Goal: Task Accomplishment & Management: Manage account settings

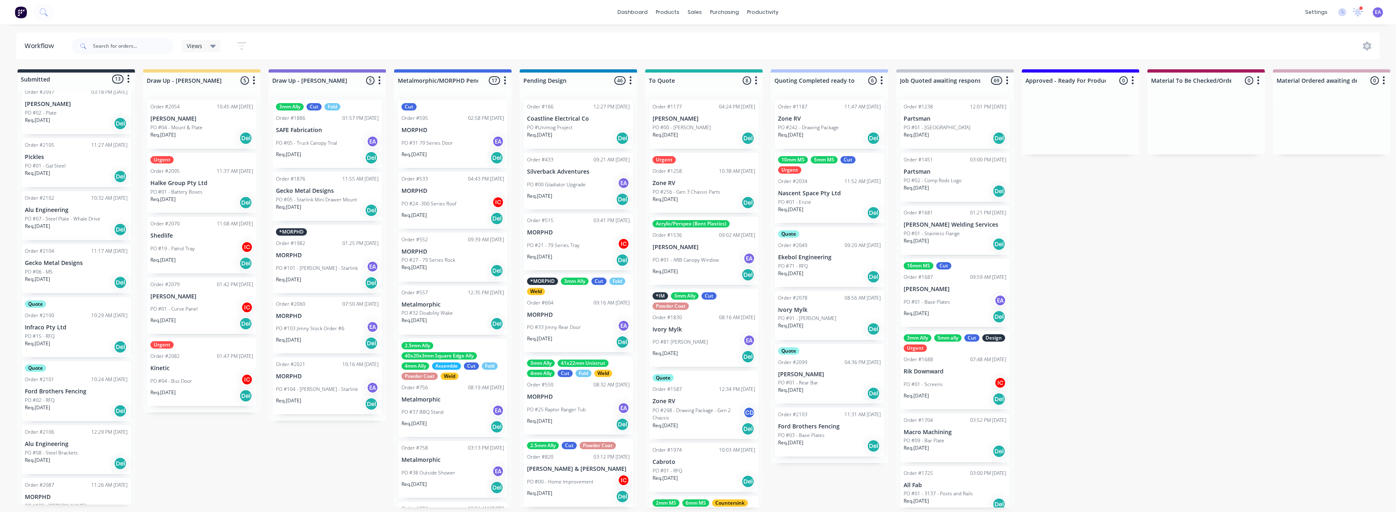
scroll to position [381, 0]
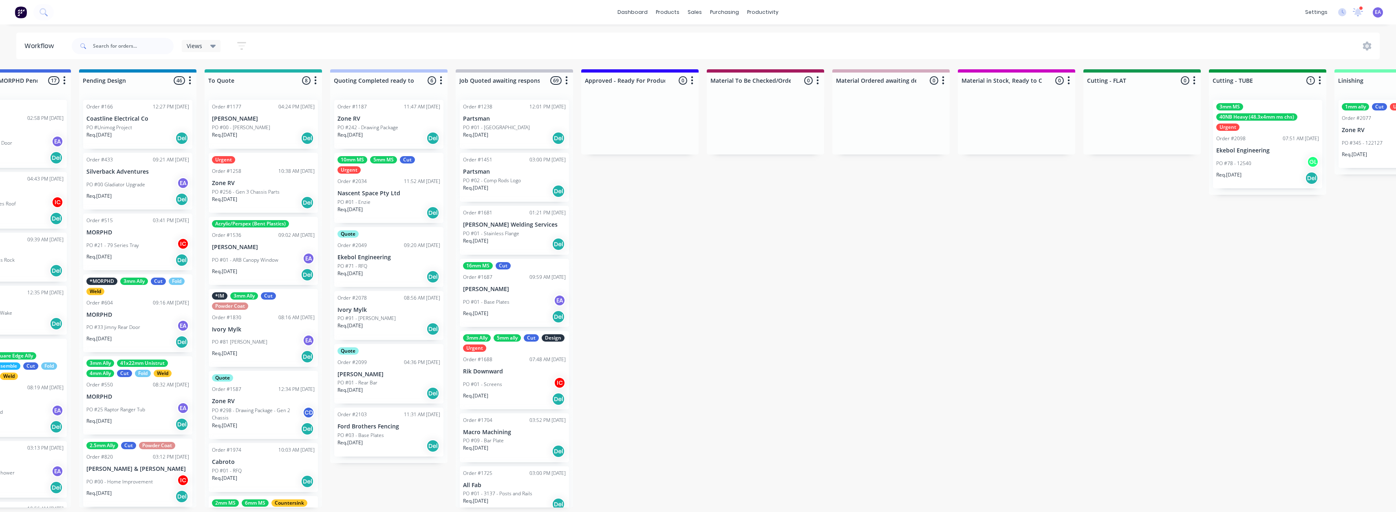
drag, startPoint x: 974, startPoint y: 388, endPoint x: 1030, endPoint y: 387, distance: 55.8
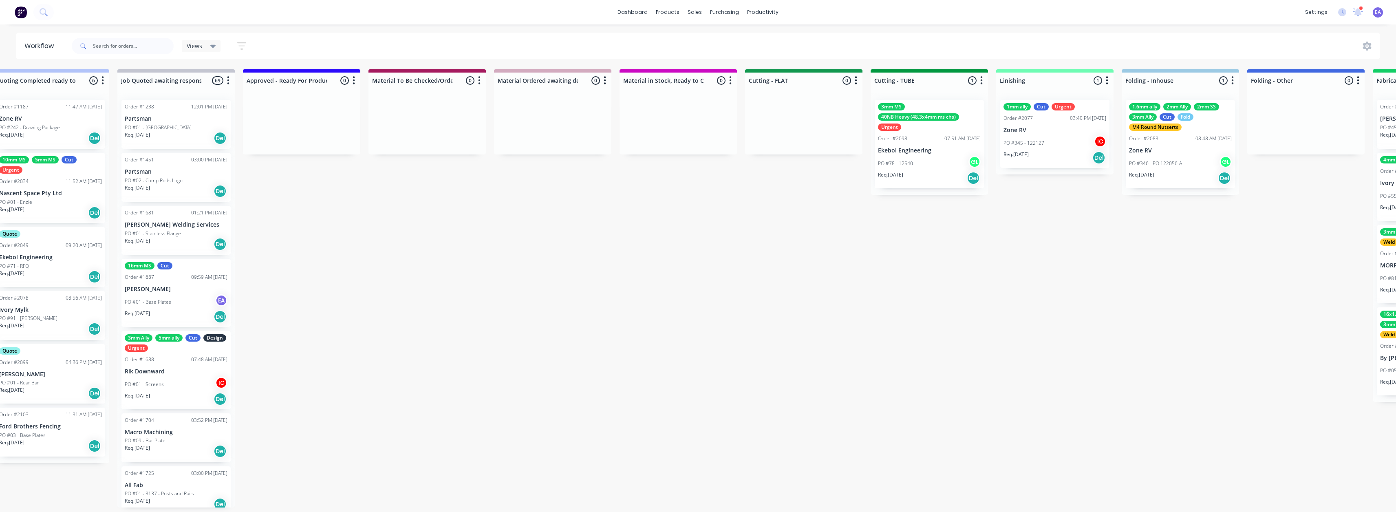
drag, startPoint x: 1030, startPoint y: 387, endPoint x: 1060, endPoint y: 385, distance: 30.2
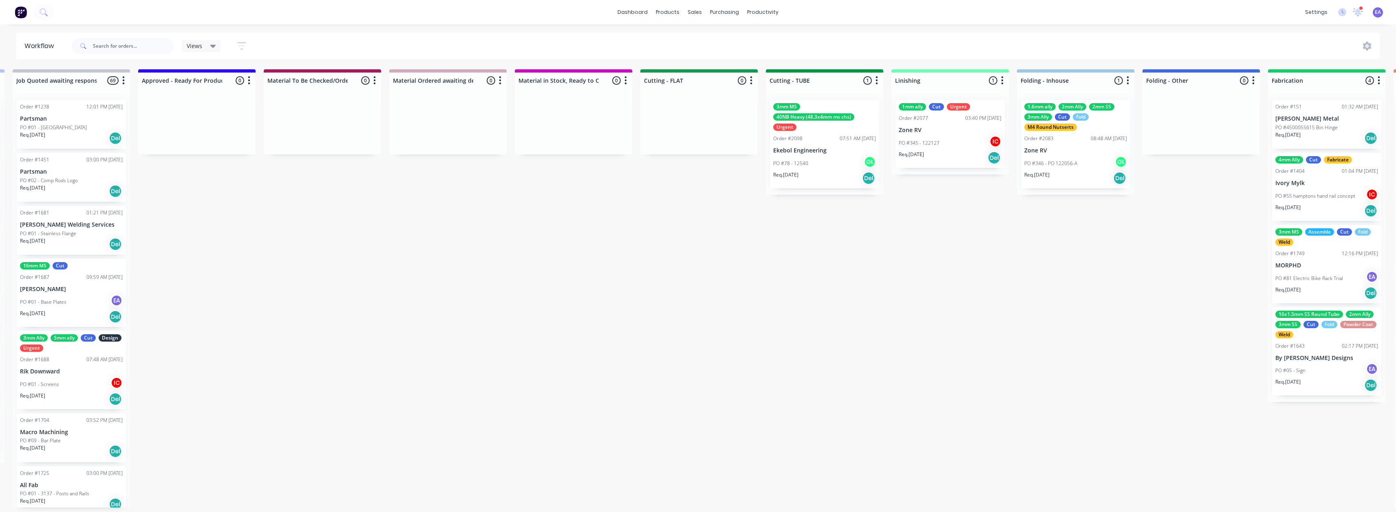
drag, startPoint x: 1064, startPoint y: 384, endPoint x: 1086, endPoint y: 385, distance: 22.0
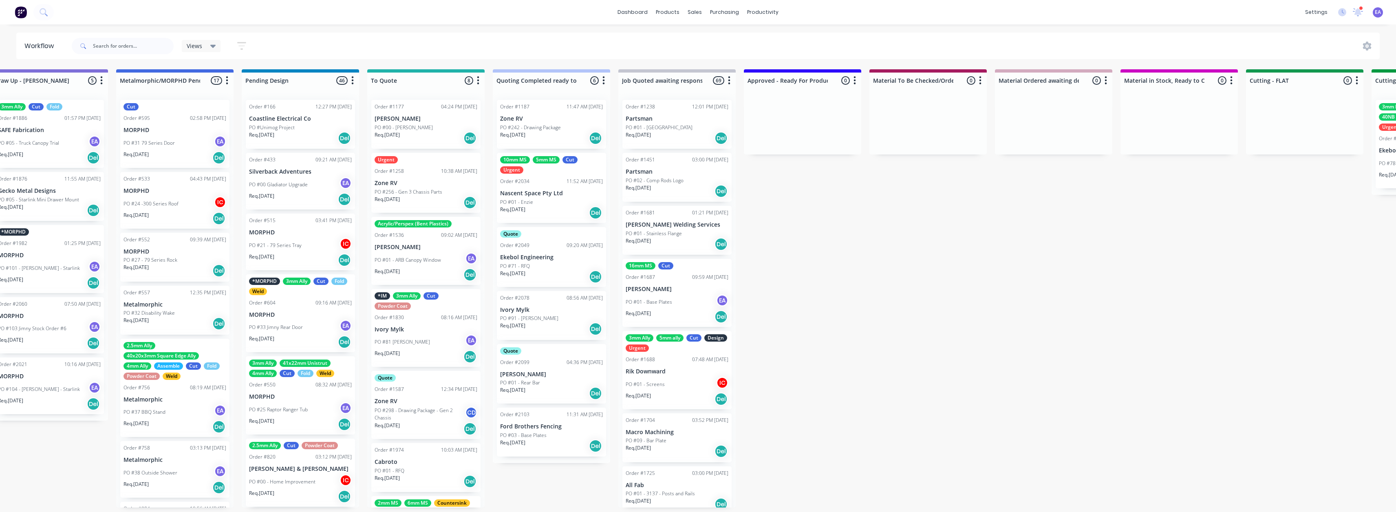
scroll to position [2, 0]
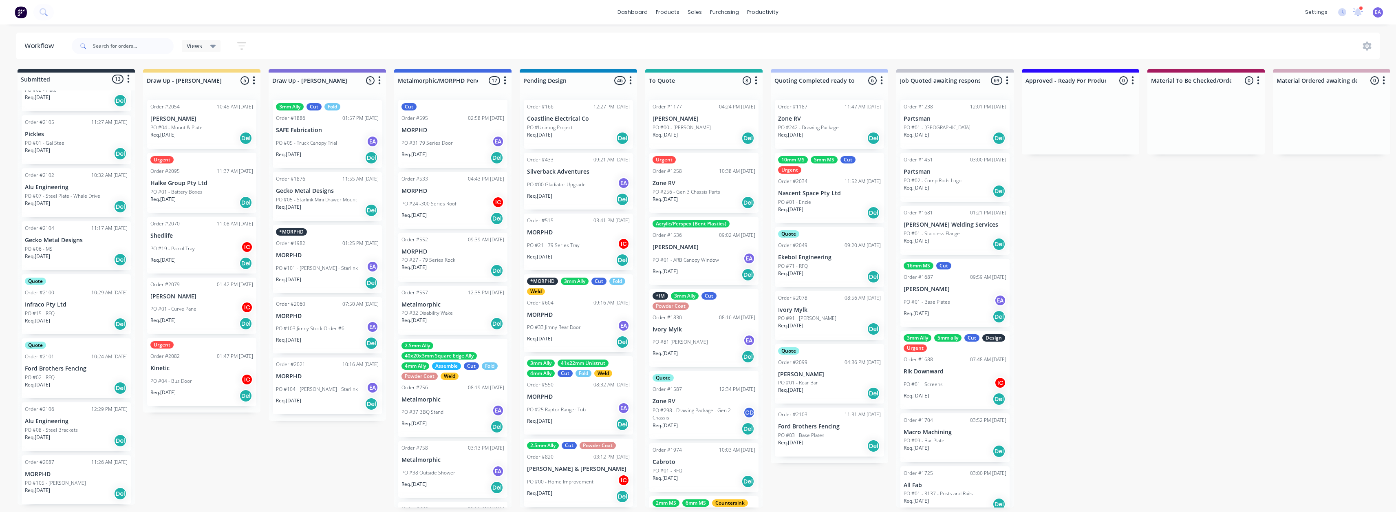
drag, startPoint x: 828, startPoint y: 370, endPoint x: 267, endPoint y: 415, distance: 562.5
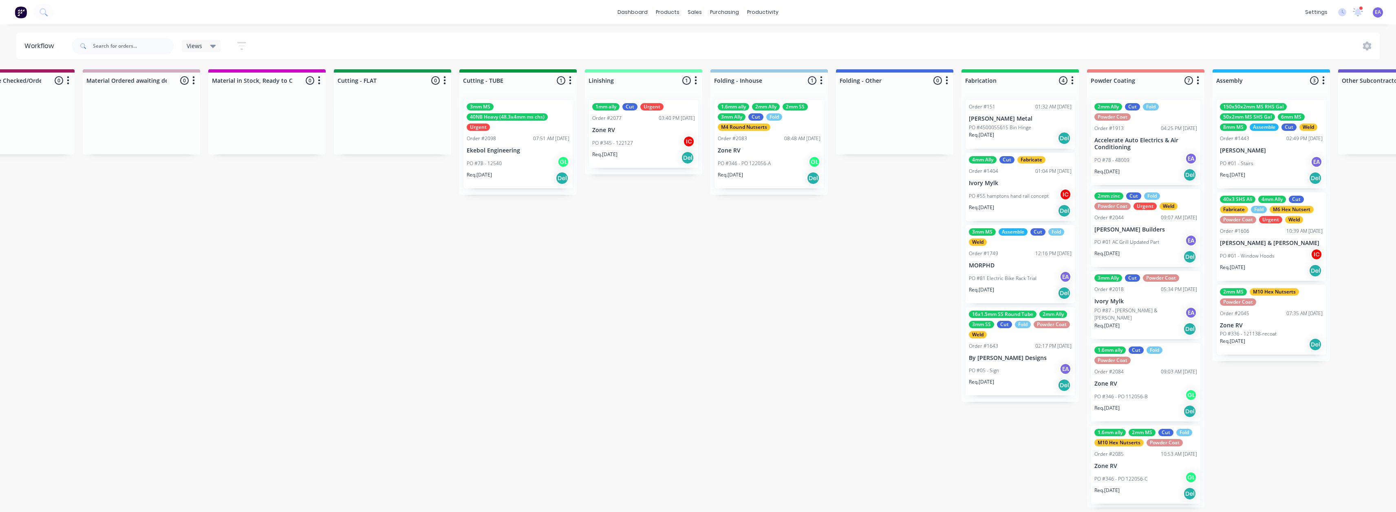
scroll to position [2, 1603]
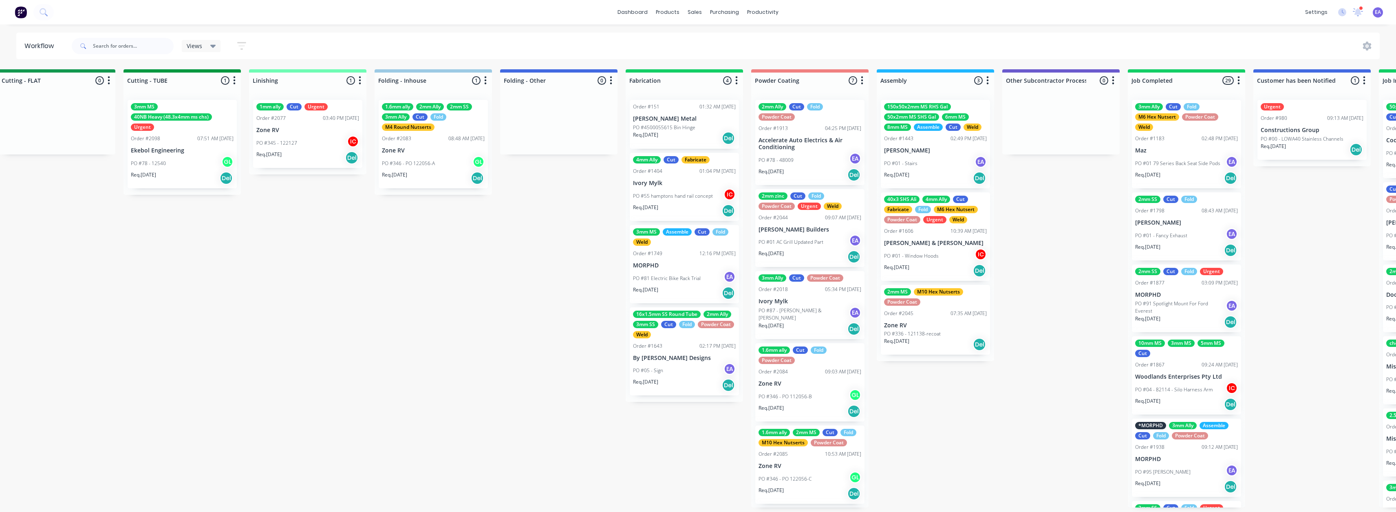
drag, startPoint x: 961, startPoint y: 412, endPoint x: 1049, endPoint y: 412, distance: 88.4
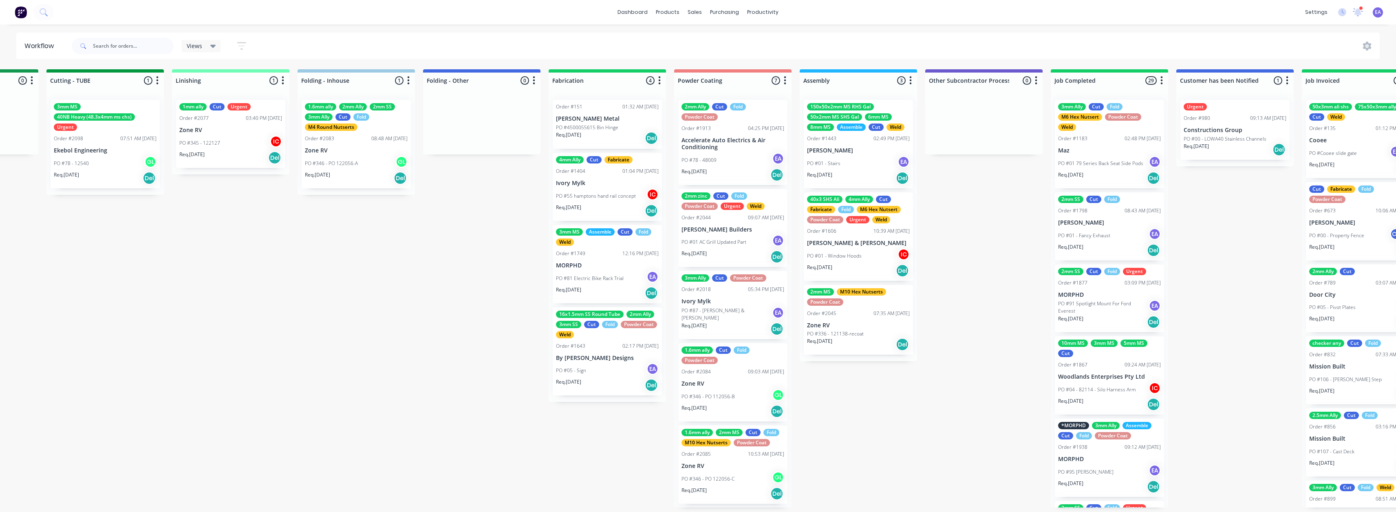
scroll to position [0, 1603]
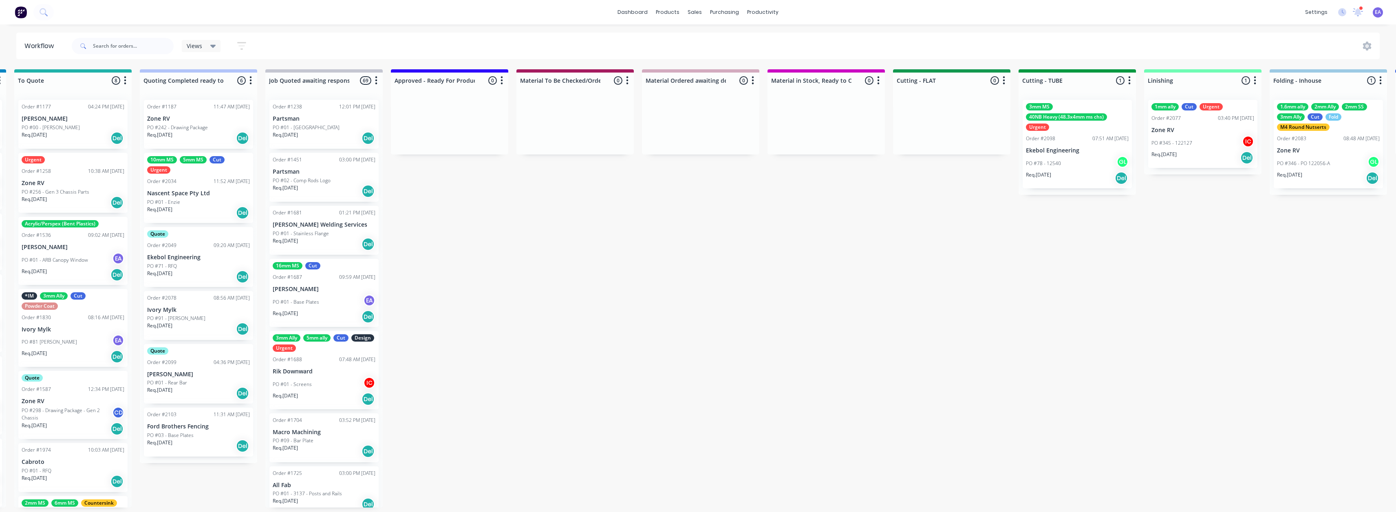
drag, startPoint x: 954, startPoint y: 407, endPoint x: 848, endPoint y: 427, distance: 107.7
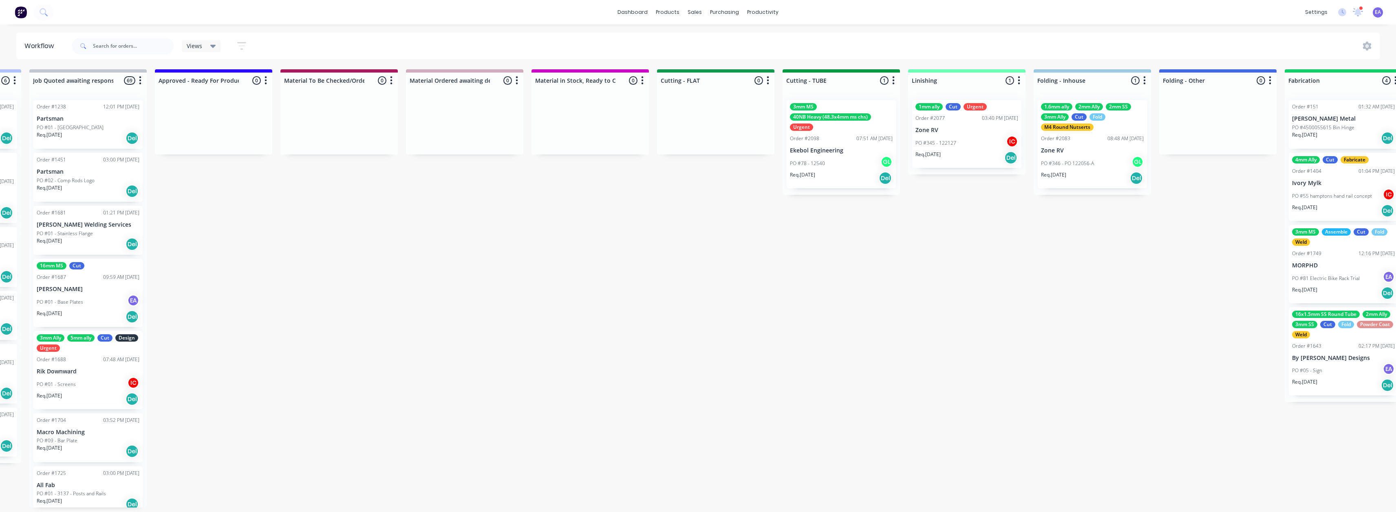
scroll to position [2, 934]
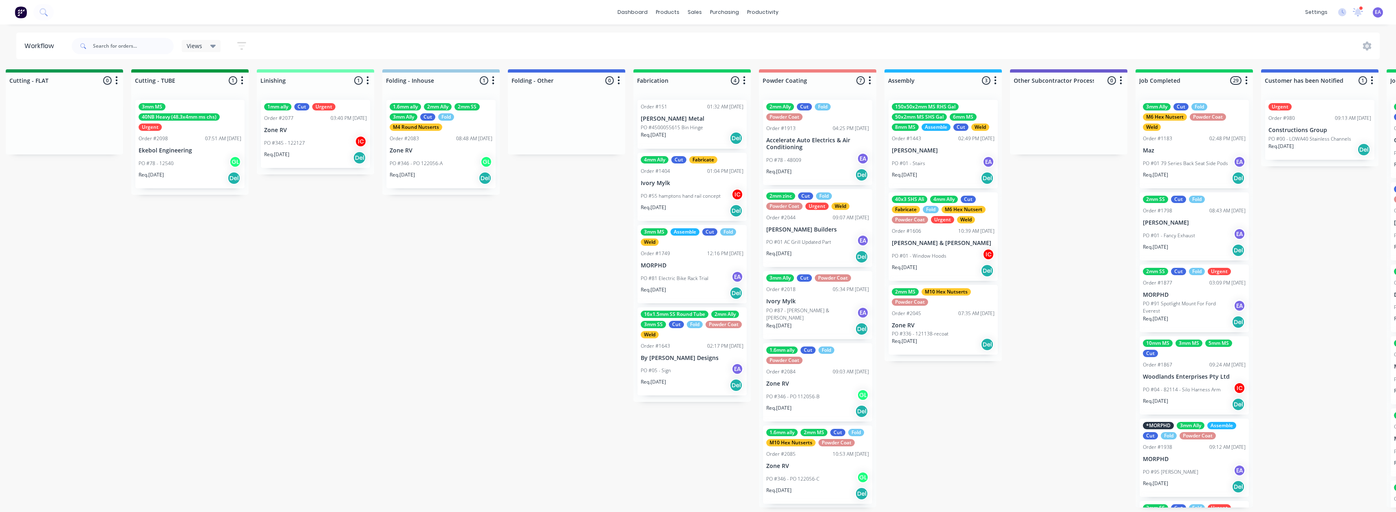
drag, startPoint x: 926, startPoint y: 318, endPoint x: 948, endPoint y: 321, distance: 22.5
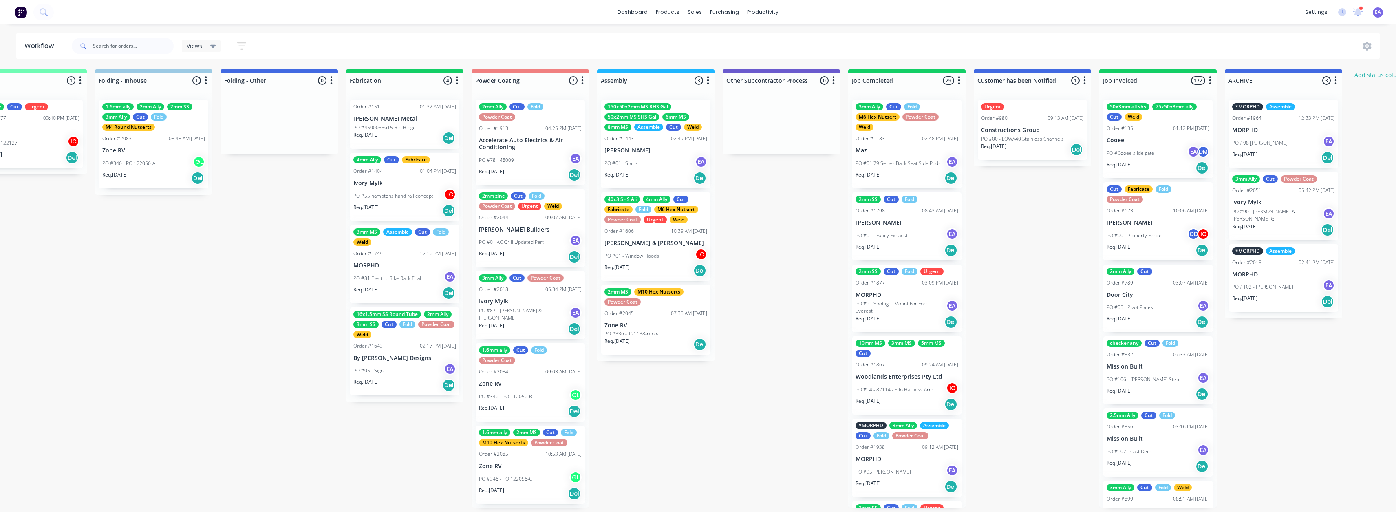
scroll to position [2, 1877]
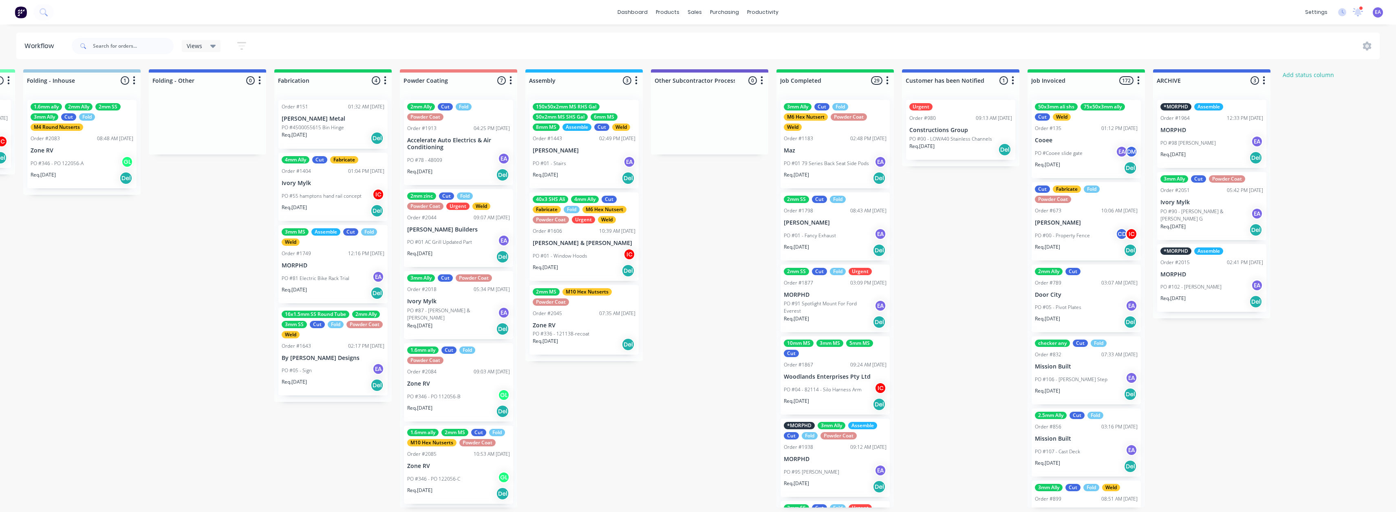
drag, startPoint x: 1022, startPoint y: 366, endPoint x: 1079, endPoint y: 364, distance: 56.7
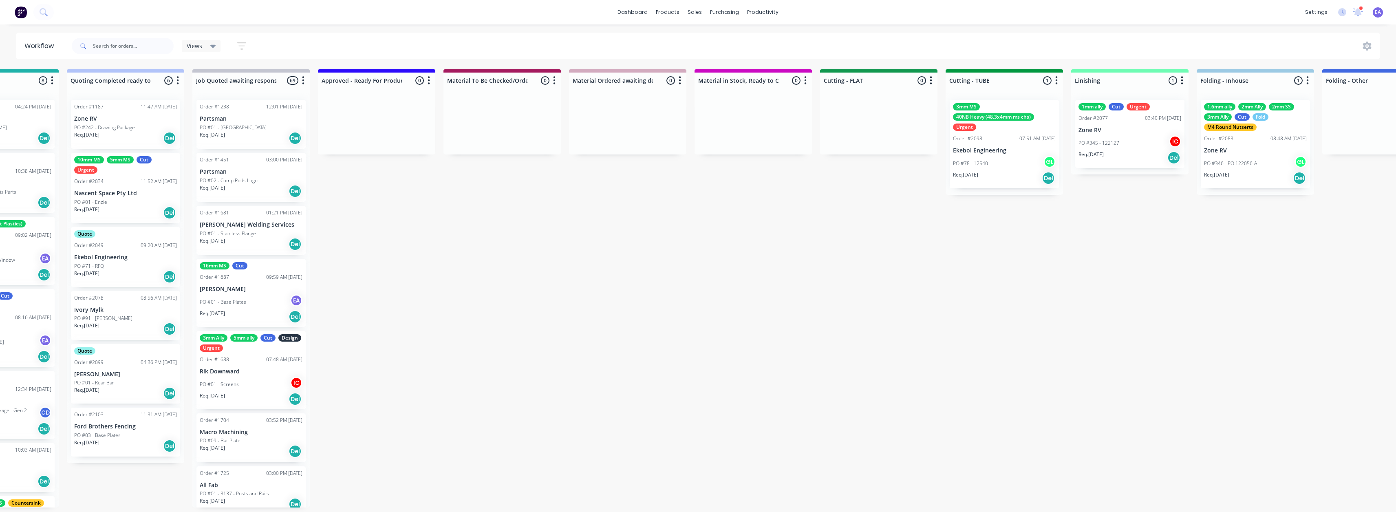
scroll to position [2, 0]
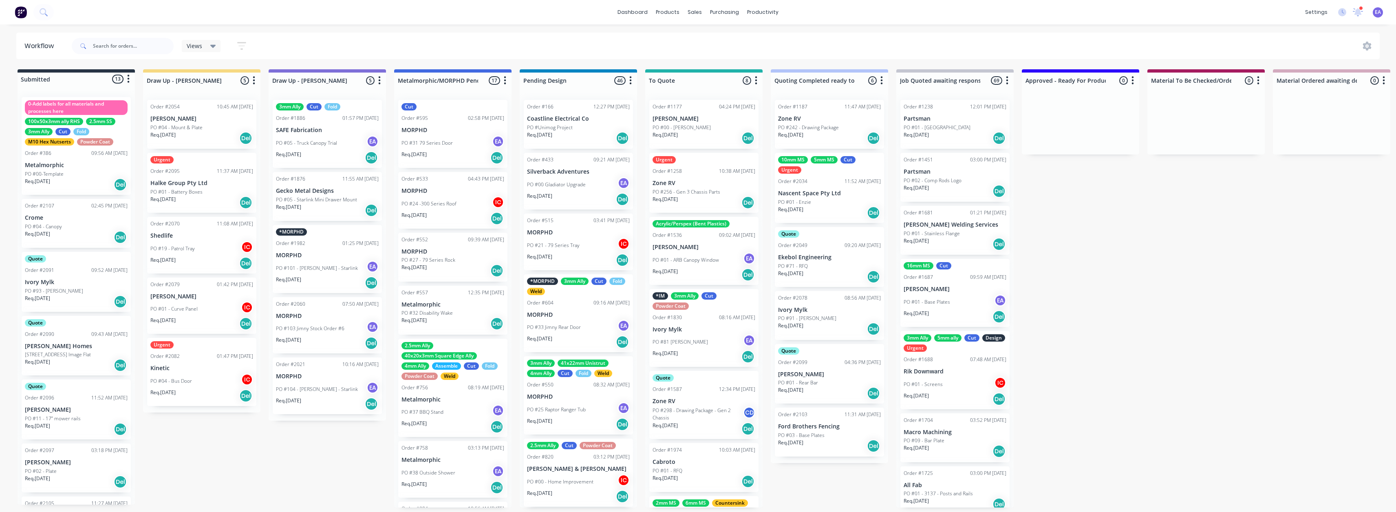
drag, startPoint x: 889, startPoint y: 270, endPoint x: 830, endPoint y: 283, distance: 60.5
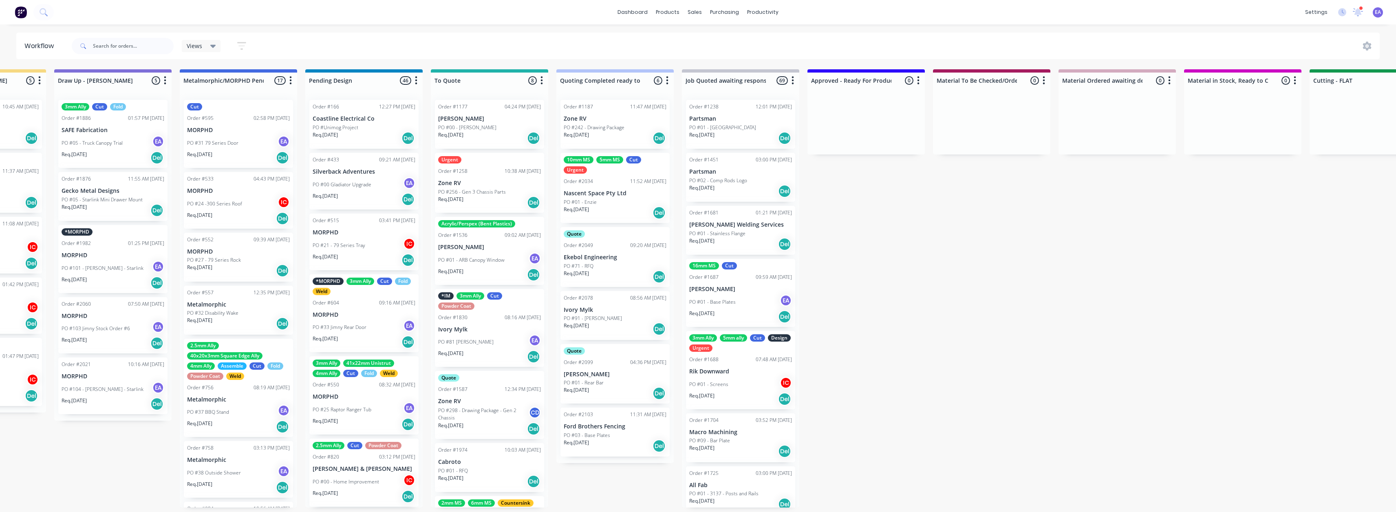
scroll to position [1, 415]
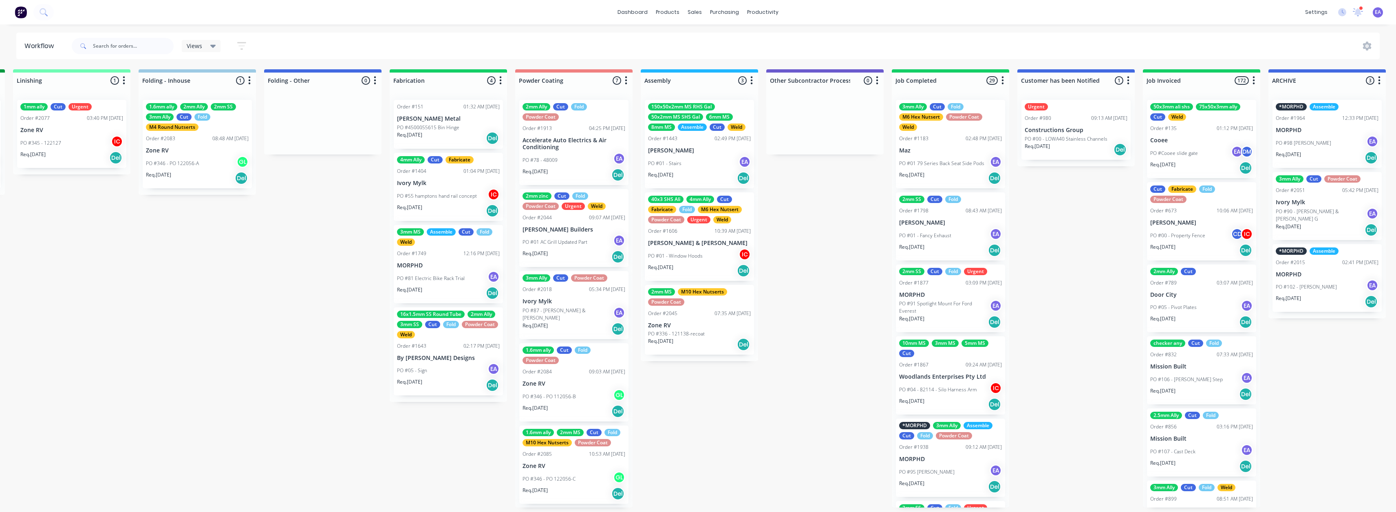
drag, startPoint x: 1079, startPoint y: 406, endPoint x: 1200, endPoint y: 398, distance: 121.3
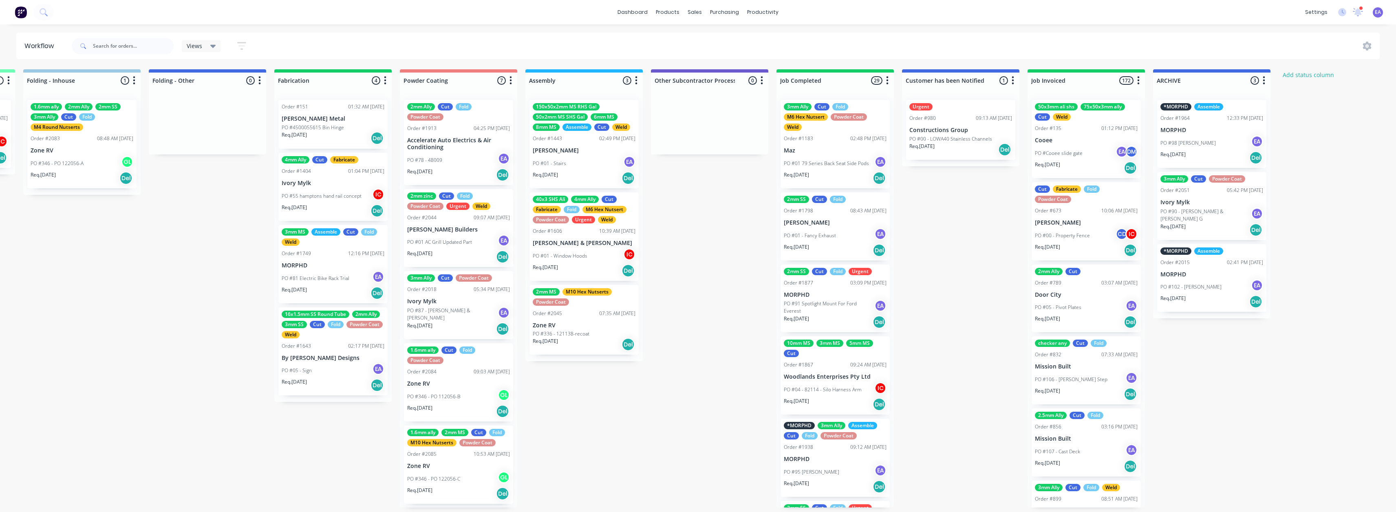
click at [1223, 204] on p "Ivory Mylk" at bounding box center [1211, 202] width 103 height 7
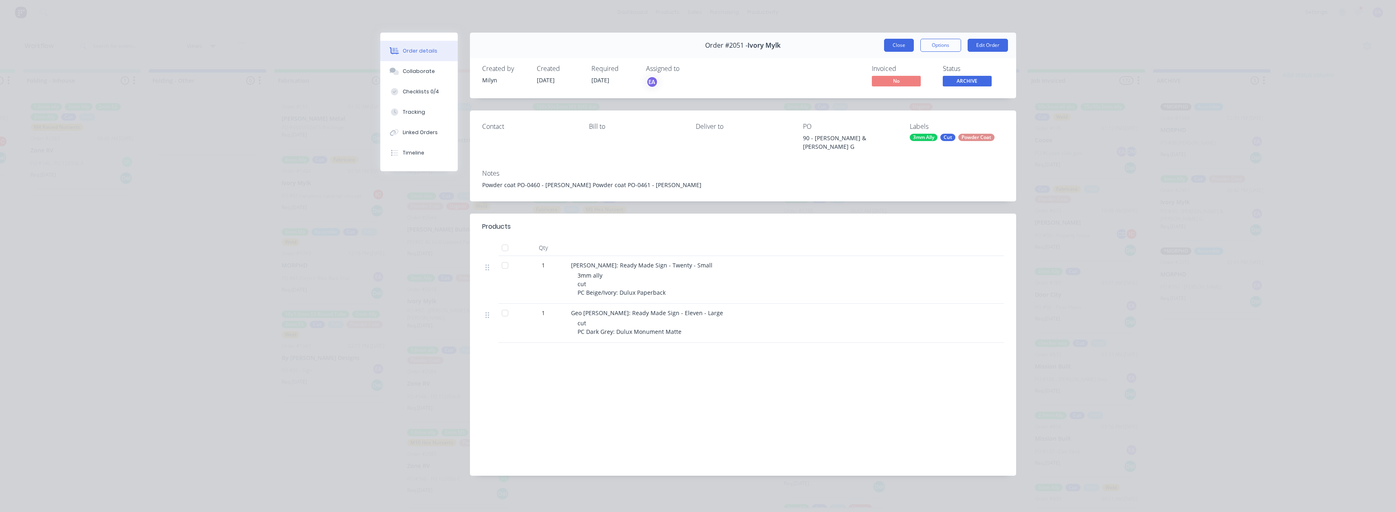
click at [906, 47] on button "Close" at bounding box center [899, 45] width 30 height 13
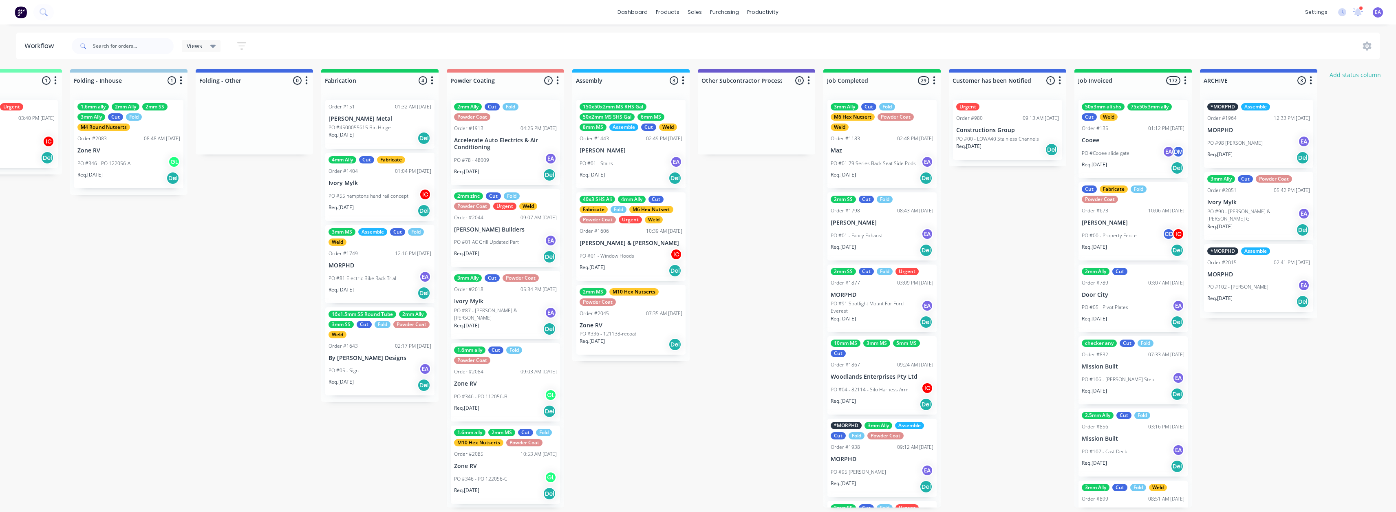
drag, startPoint x: 725, startPoint y: 355, endPoint x: 705, endPoint y: 365, distance: 21.5
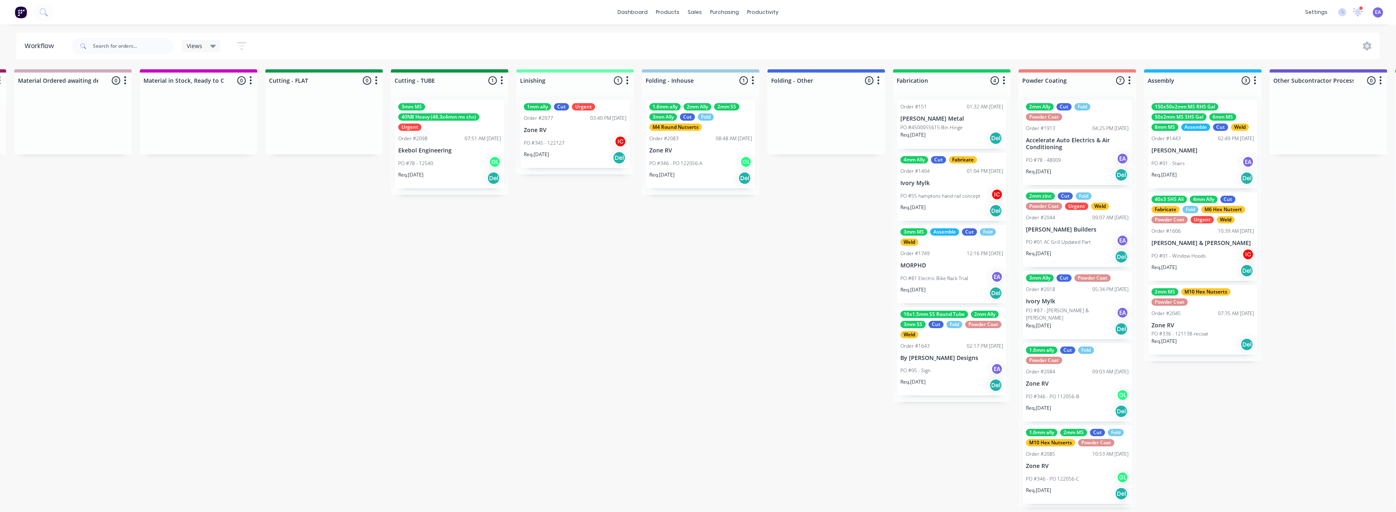
scroll to position [2, 0]
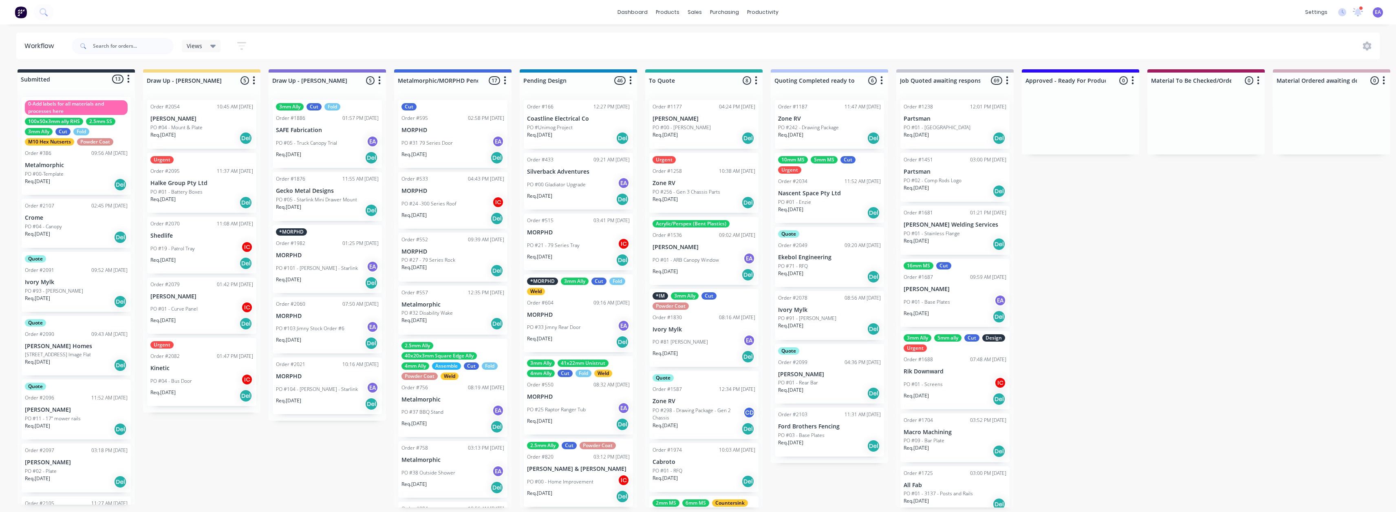
drag, startPoint x: 862, startPoint y: 357, endPoint x: 762, endPoint y: 364, distance: 100.5
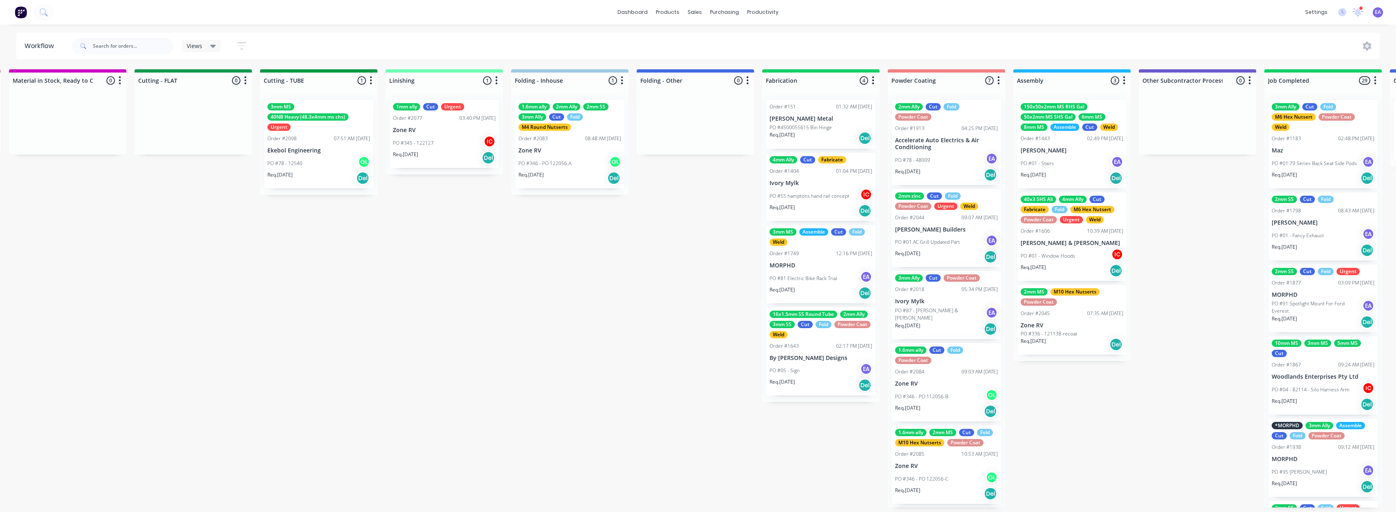
scroll to position [2, 1877]
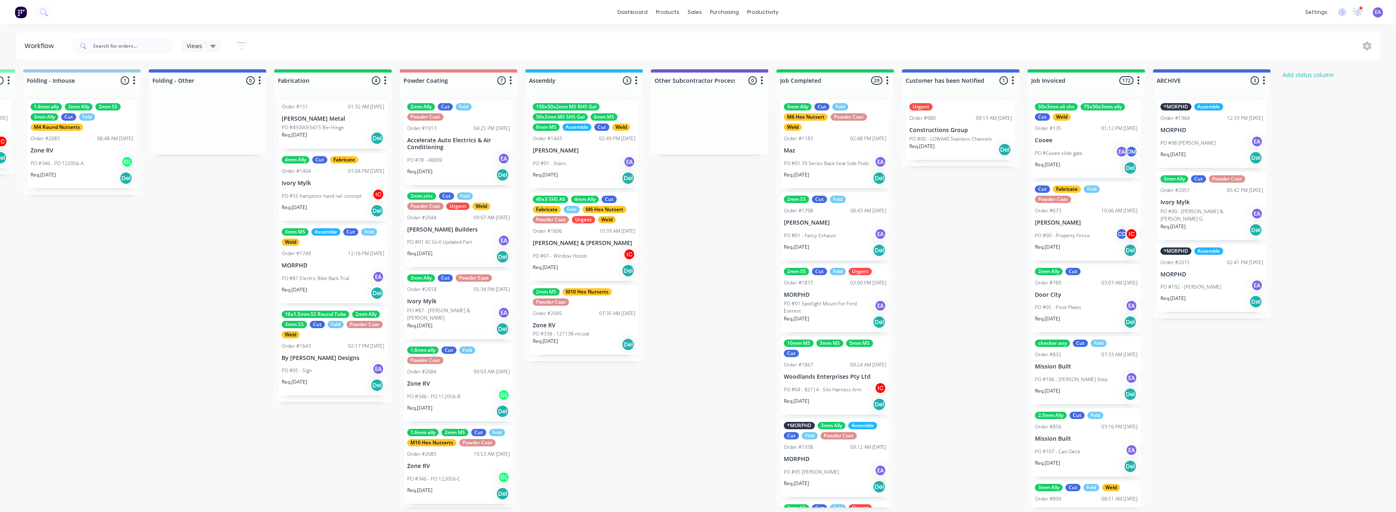
drag, startPoint x: 537, startPoint y: 393, endPoint x: 564, endPoint y: 394, distance: 26.5
click at [1205, 207] on div "PO #90 - [PERSON_NAME] & [PERSON_NAME] G EA" at bounding box center [1211, 214] width 103 height 15
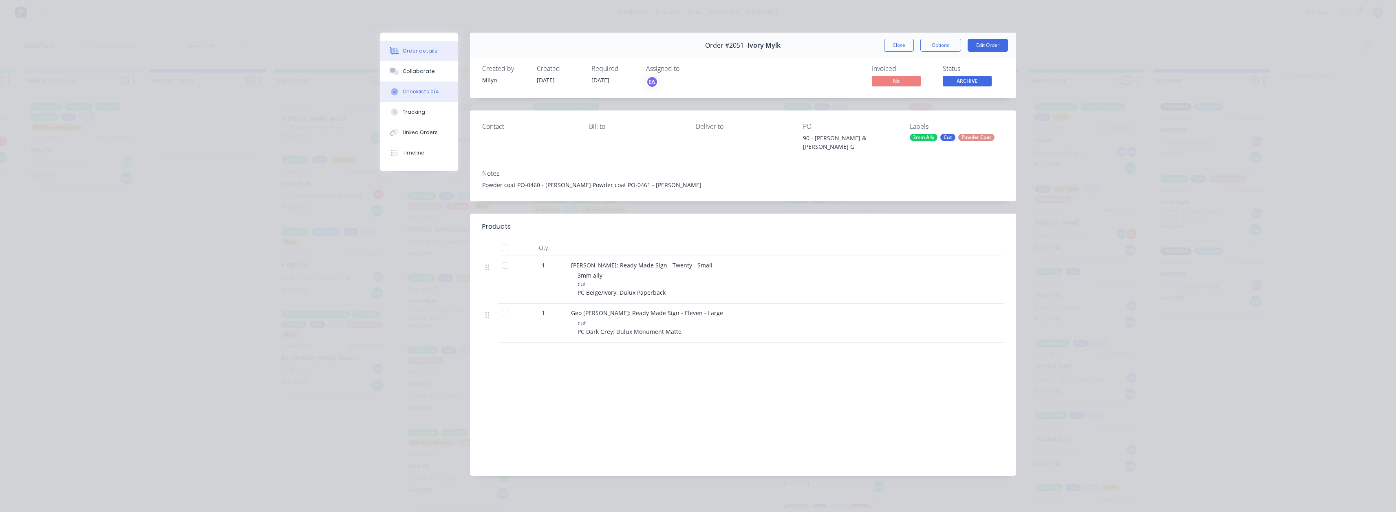
click at [428, 88] on div "Checklists 0/4" at bounding box center [421, 91] width 36 height 7
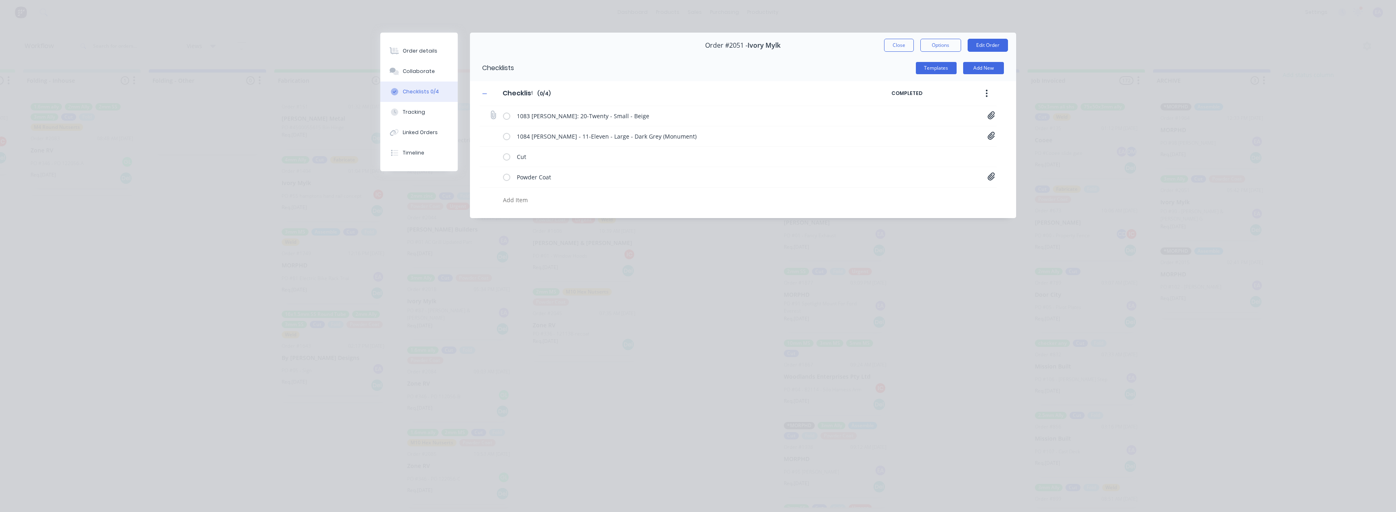
click at [989, 114] on icon at bounding box center [990, 115] width 7 height 8
click at [1064, 134] on link "20-Twenty[A] - 1083 [PERSON_NAME].PDF" at bounding box center [1057, 133] width 95 height 9
click at [994, 135] on icon at bounding box center [990, 136] width 7 height 8
click at [1043, 152] on link "11-Eleven[A] - 1084 [PERSON_NAME].PDF" at bounding box center [1057, 153] width 95 height 9
click at [420, 73] on div "Collaborate" at bounding box center [419, 71] width 32 height 7
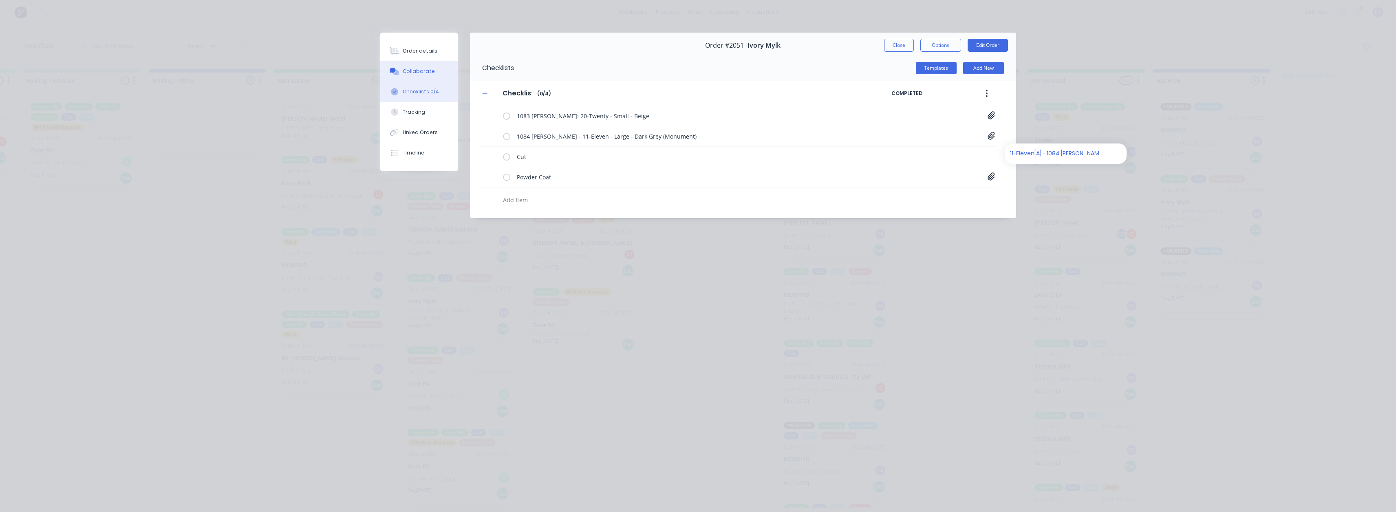
type textarea "x"
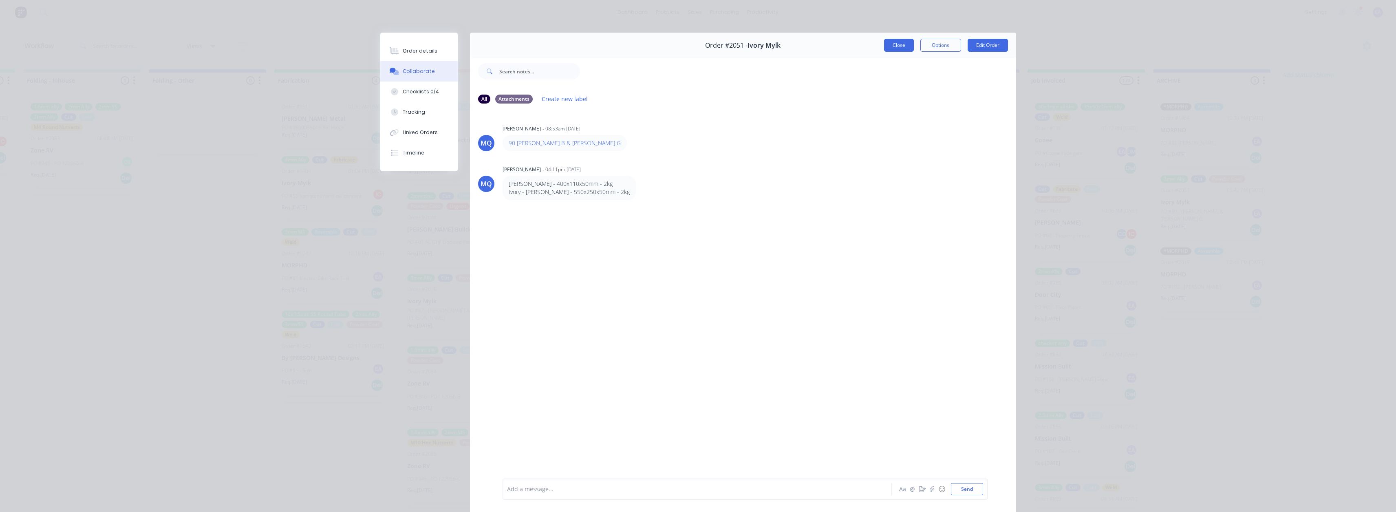
click at [893, 40] on button "Close" at bounding box center [899, 45] width 30 height 13
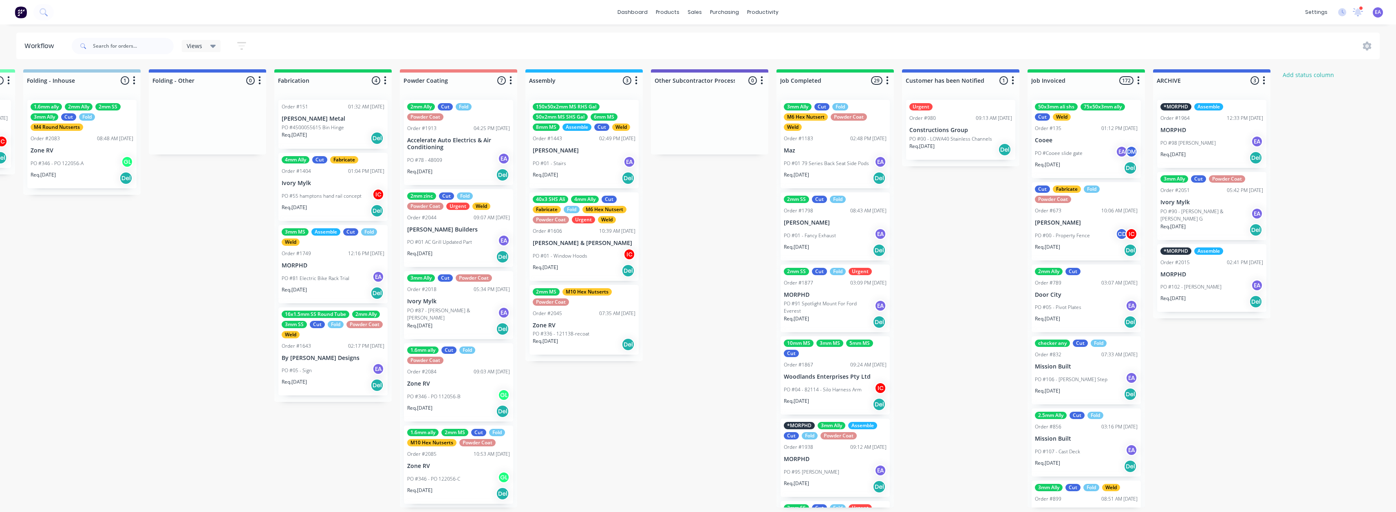
scroll to position [2, 0]
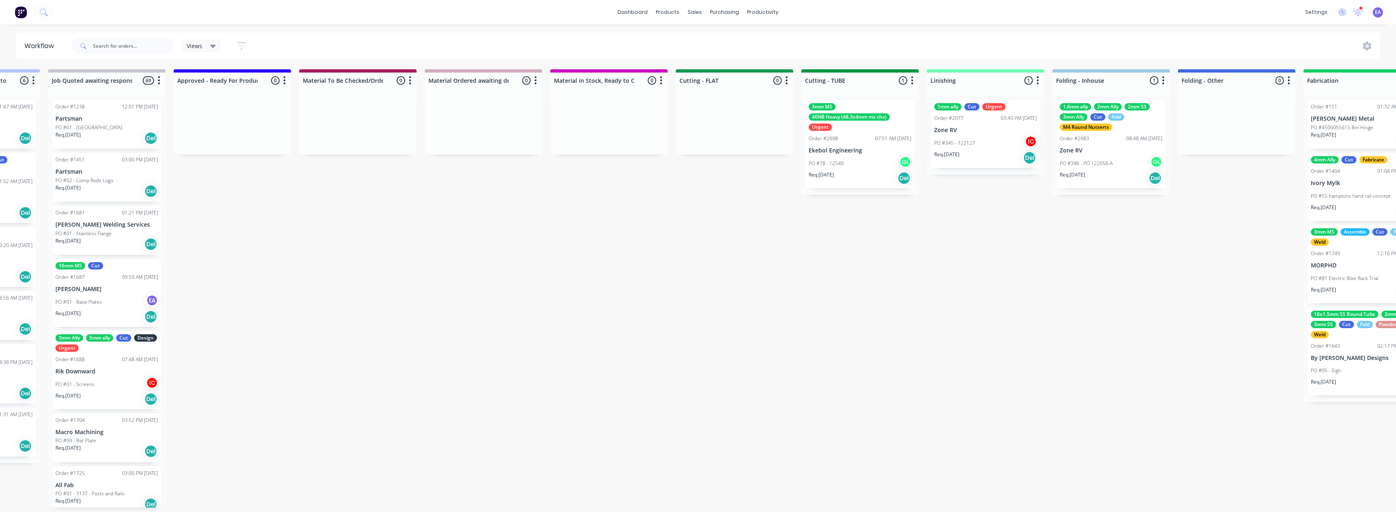
drag, startPoint x: 1006, startPoint y: 234, endPoint x: 1057, endPoint y: 236, distance: 51.4
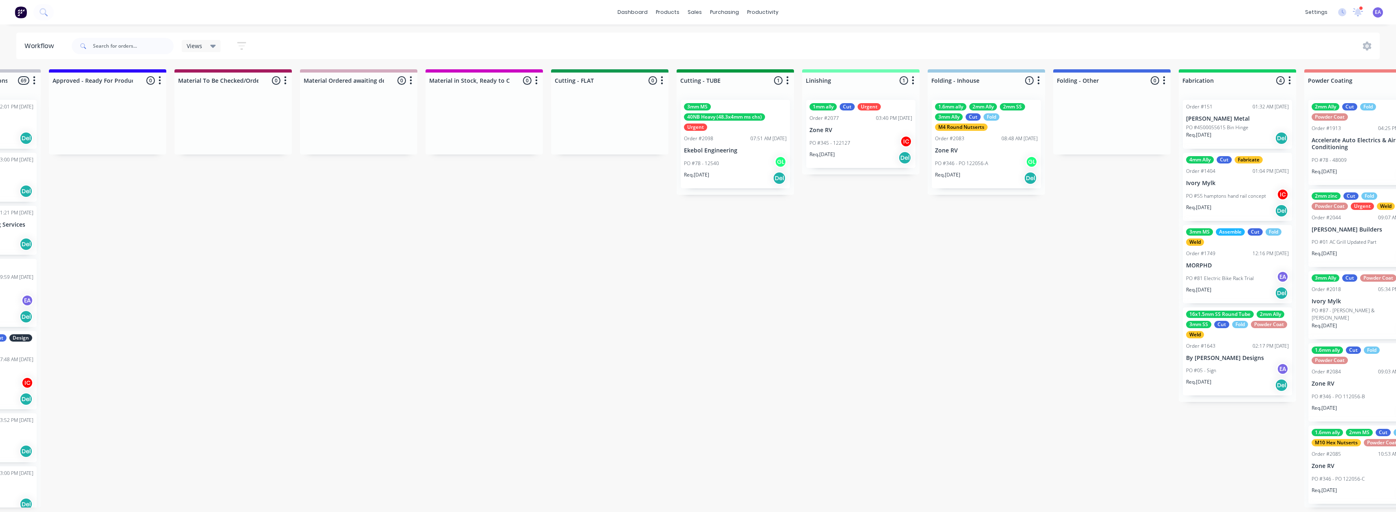
click at [801, 247] on div "Submitted 13 Status colour #273444 hex #273444 Save Cancel Summaries Total orde…" at bounding box center [646, 288] width 3250 height 438
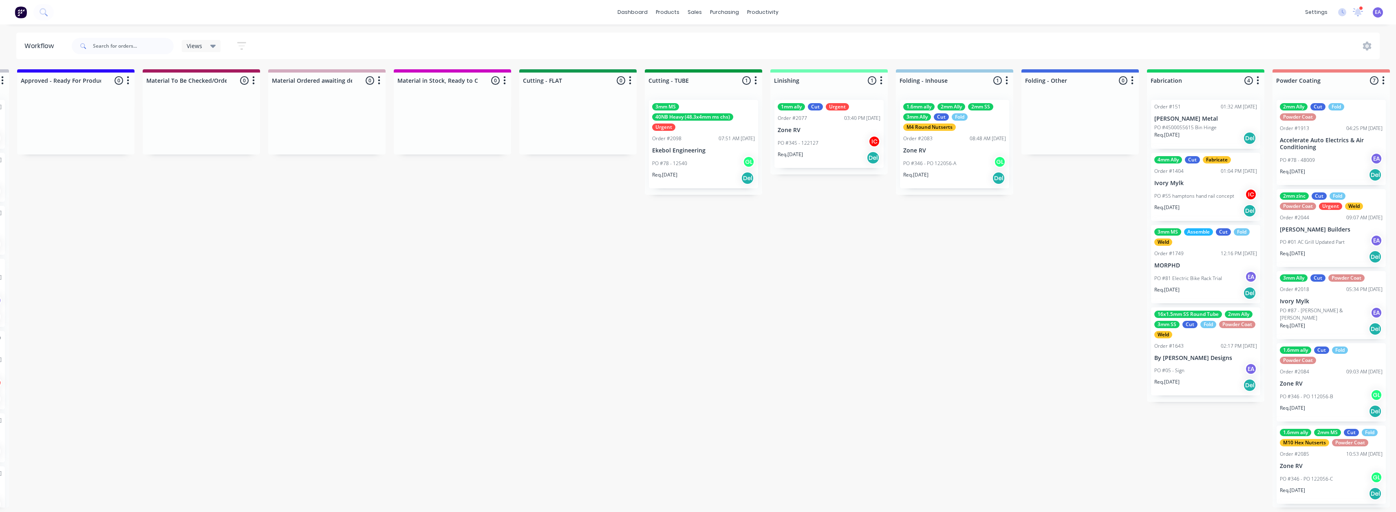
scroll to position [2, 1054]
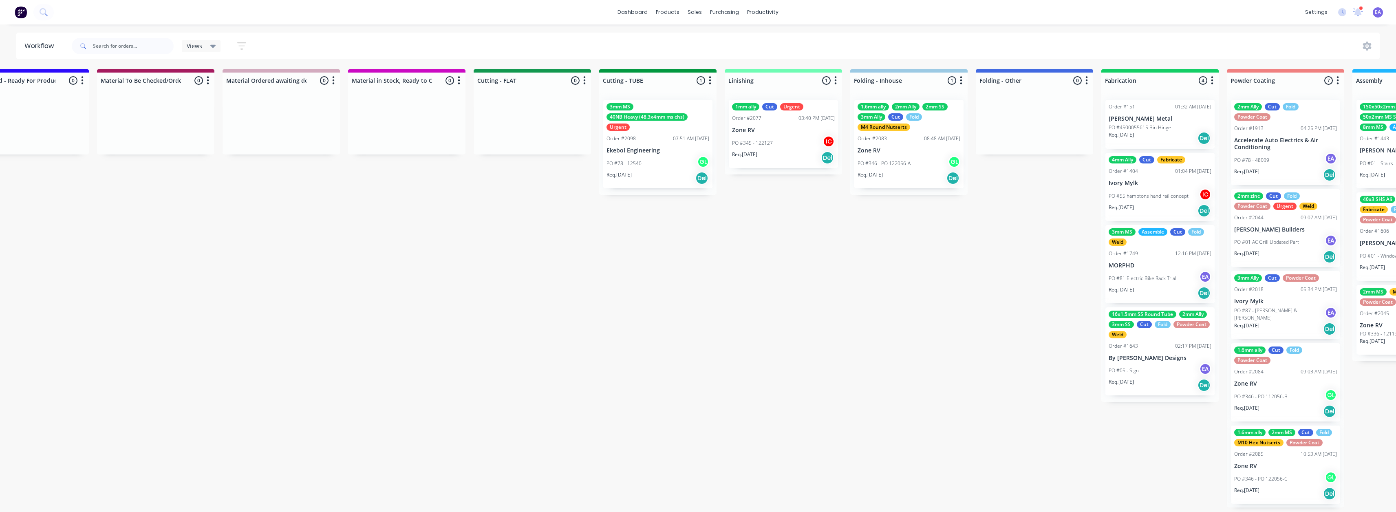
drag, startPoint x: 1086, startPoint y: 252, endPoint x: 1113, endPoint y: 251, distance: 26.5
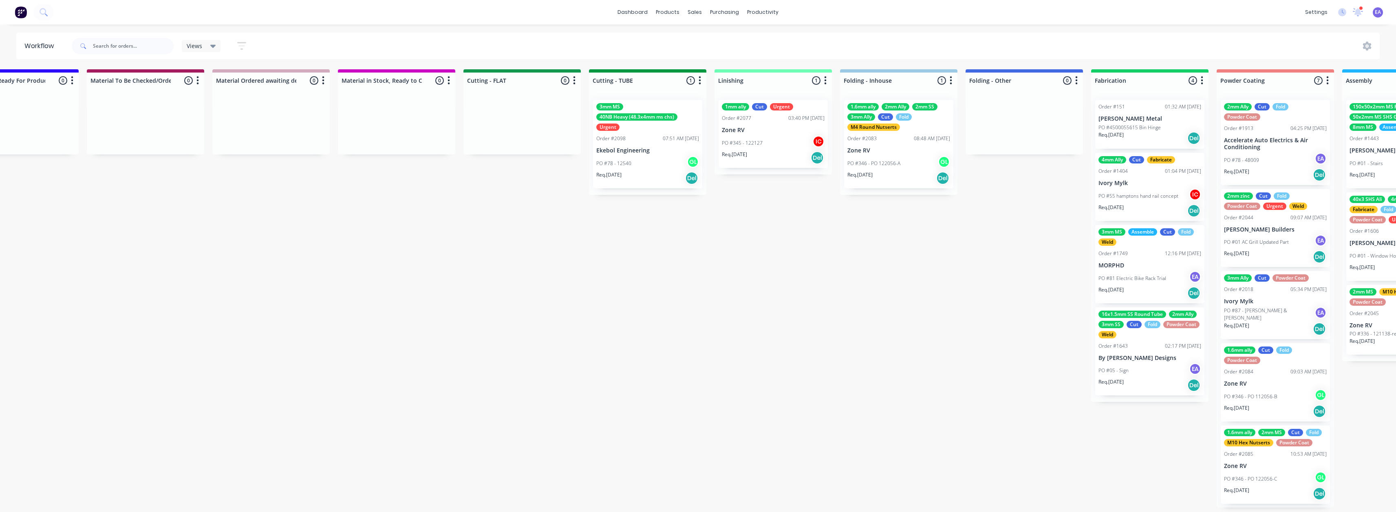
drag, startPoint x: 1034, startPoint y: 258, endPoint x: 1047, endPoint y: 258, distance: 13.0
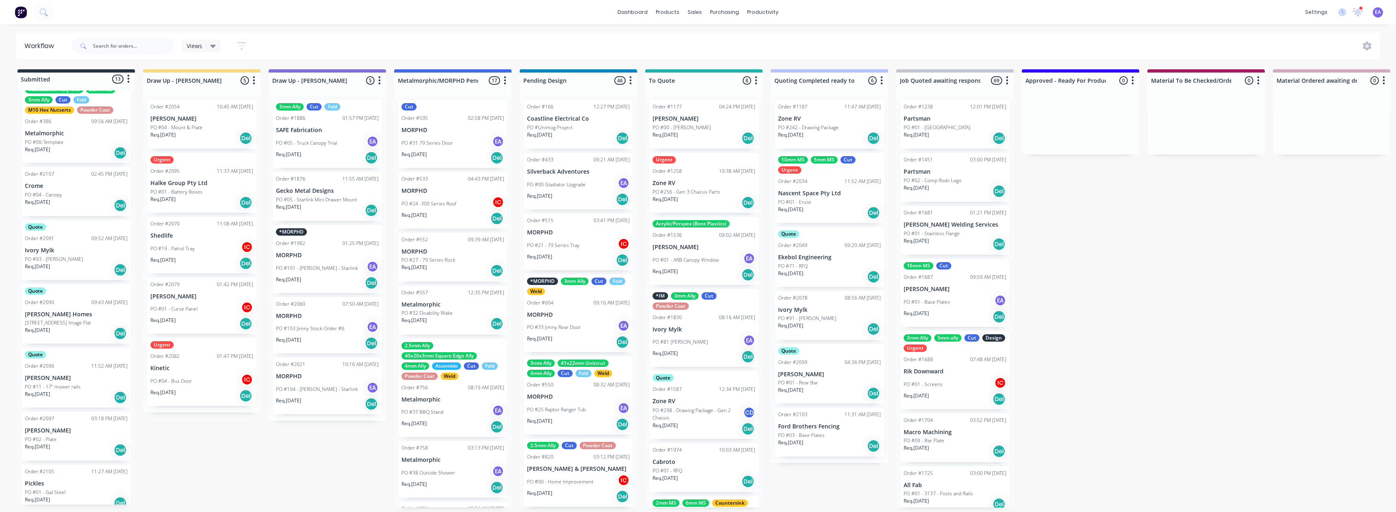
scroll to position [0, 0]
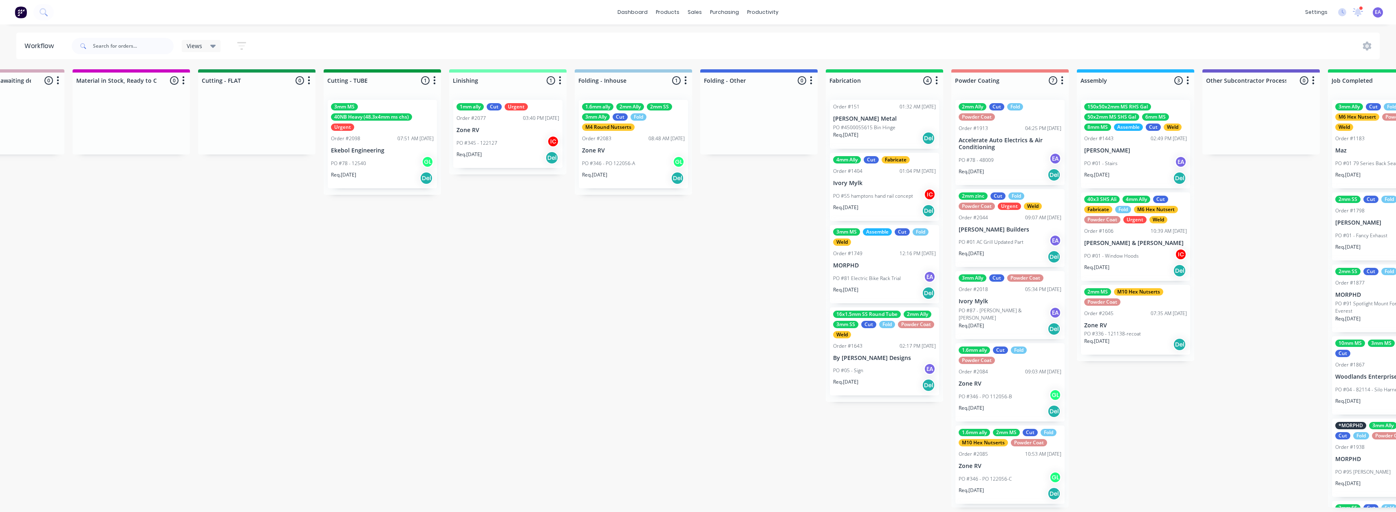
scroll to position [2, 1877]
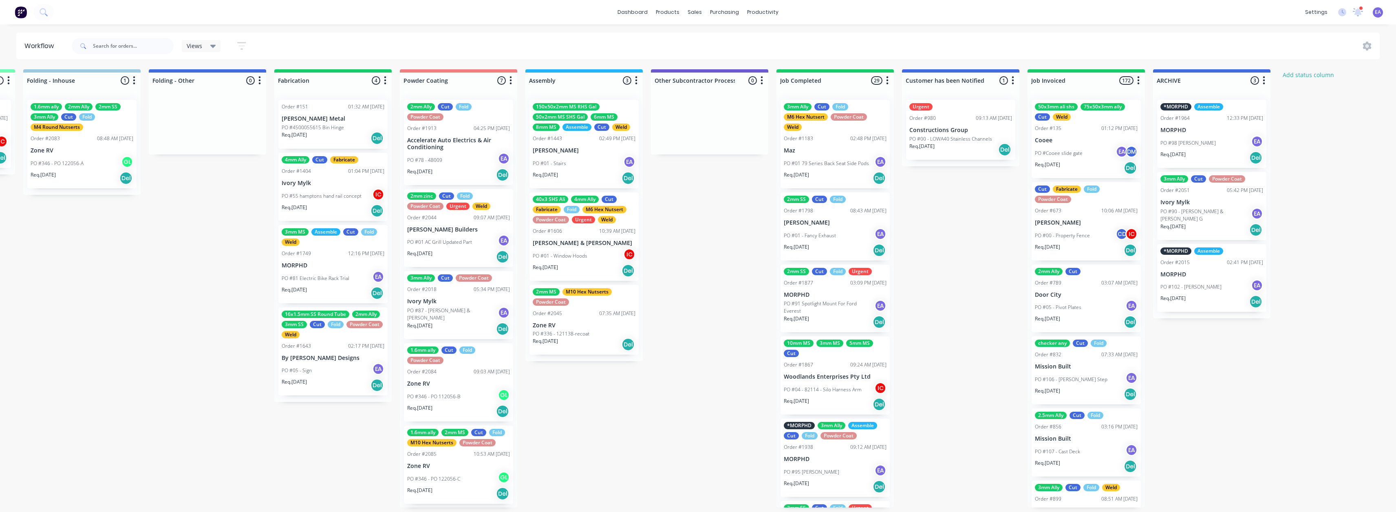
drag, startPoint x: 1109, startPoint y: 392, endPoint x: 1226, endPoint y: 397, distance: 116.7
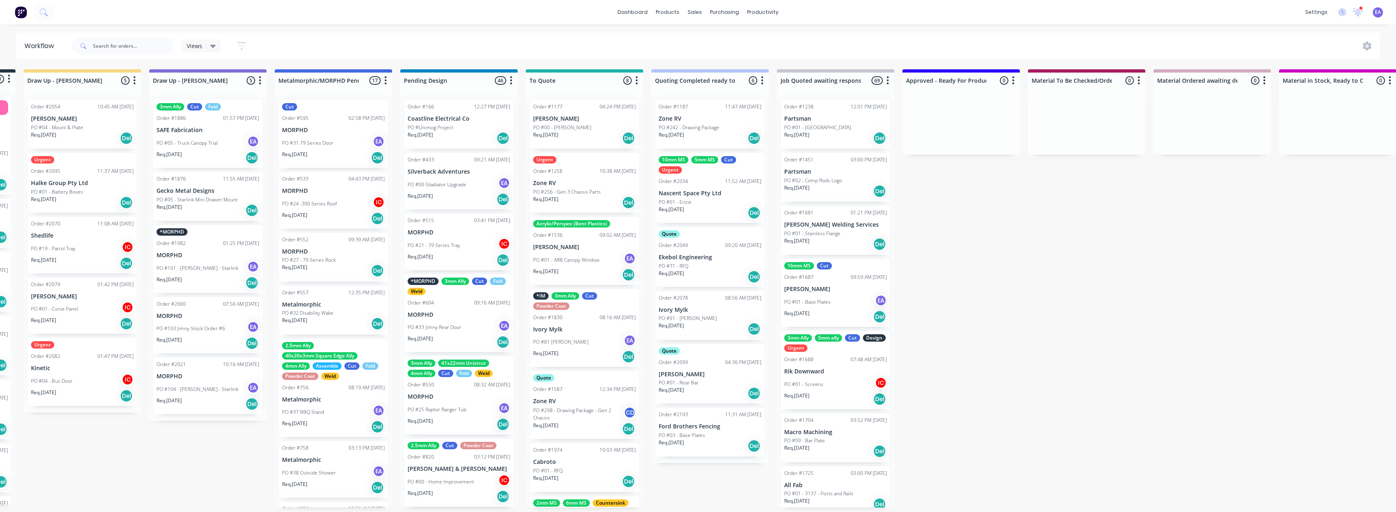
scroll to position [2, 0]
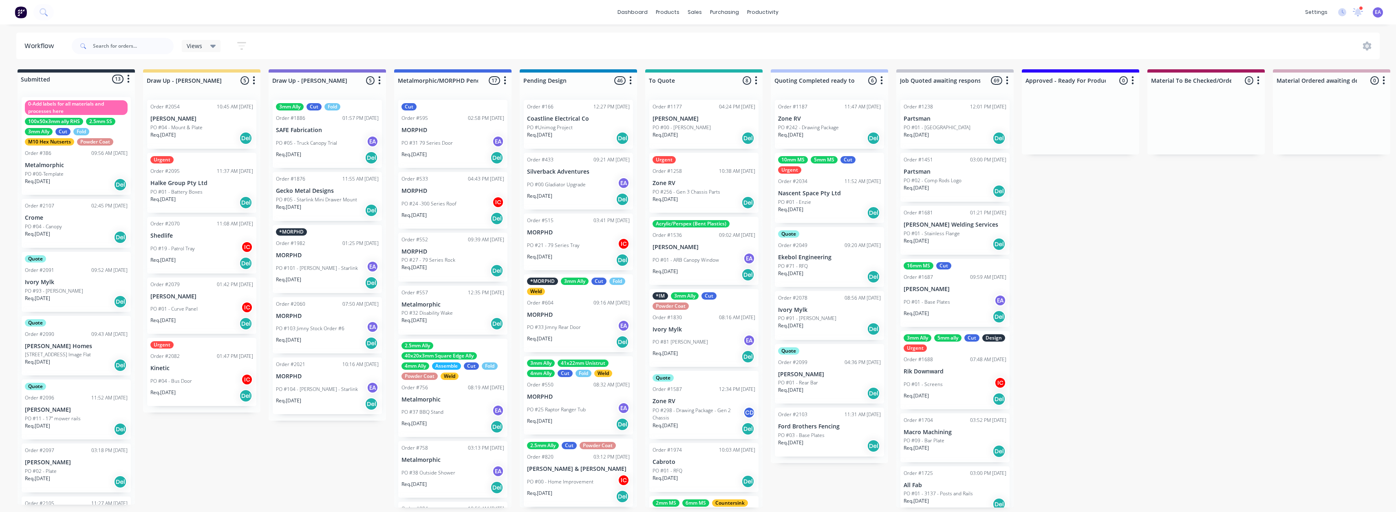
drag, startPoint x: 652, startPoint y: 409, endPoint x: 452, endPoint y: 420, distance: 200.4
click at [73, 281] on p "Ivory Mylk" at bounding box center [76, 282] width 103 height 7
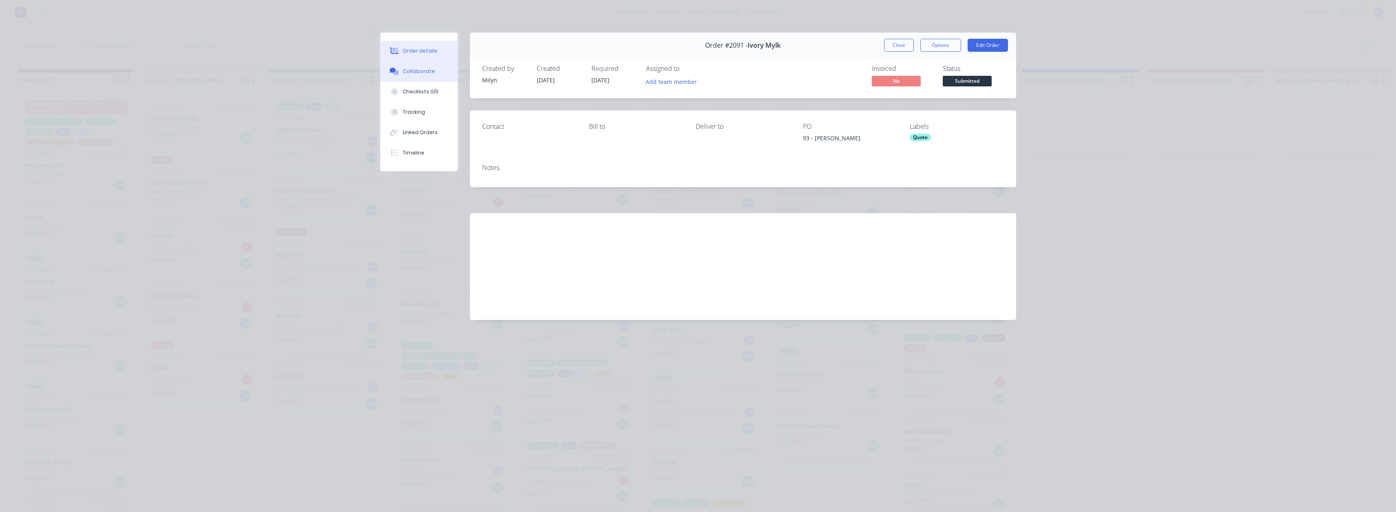
click at [422, 75] on button "Collaborate" at bounding box center [418, 71] width 77 height 20
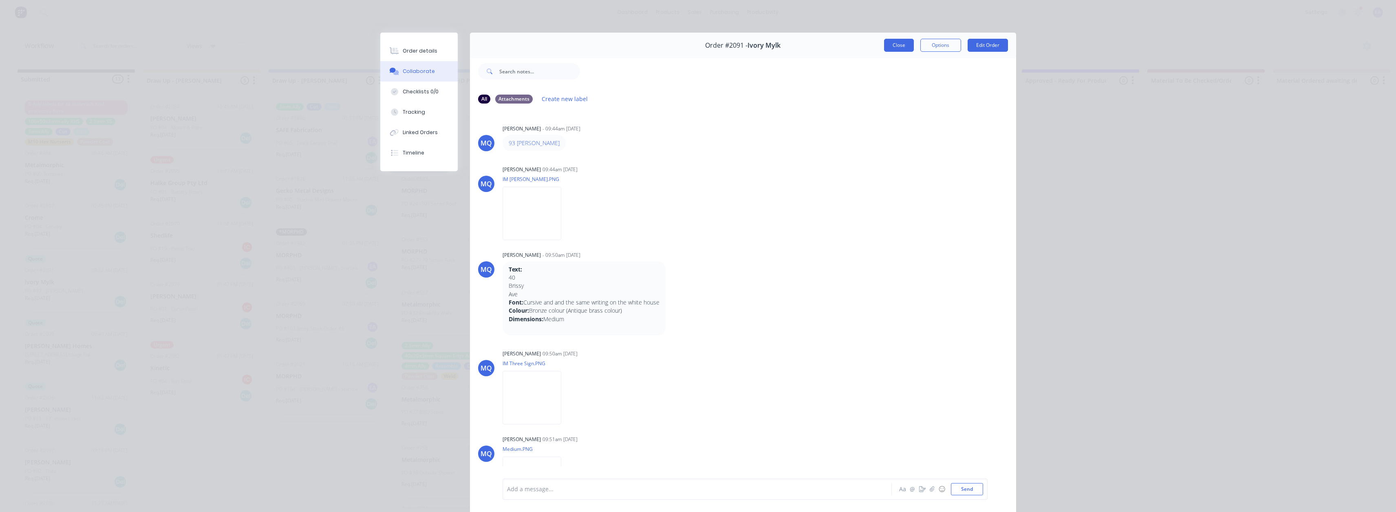
click at [894, 44] on button "Close" at bounding box center [899, 45] width 30 height 13
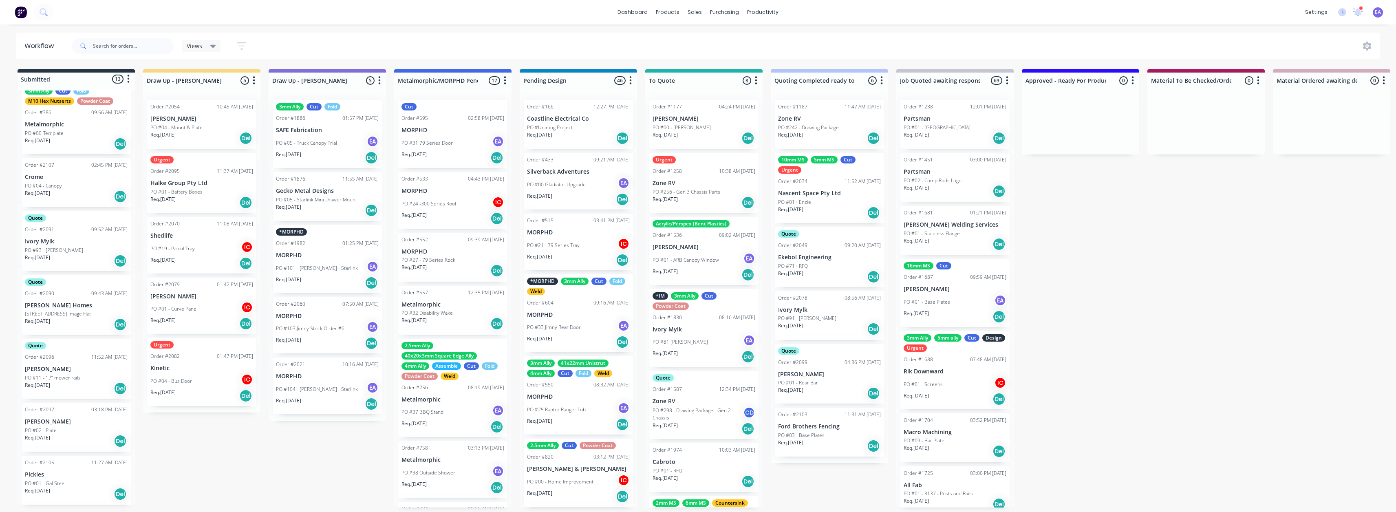
scroll to position [0, 0]
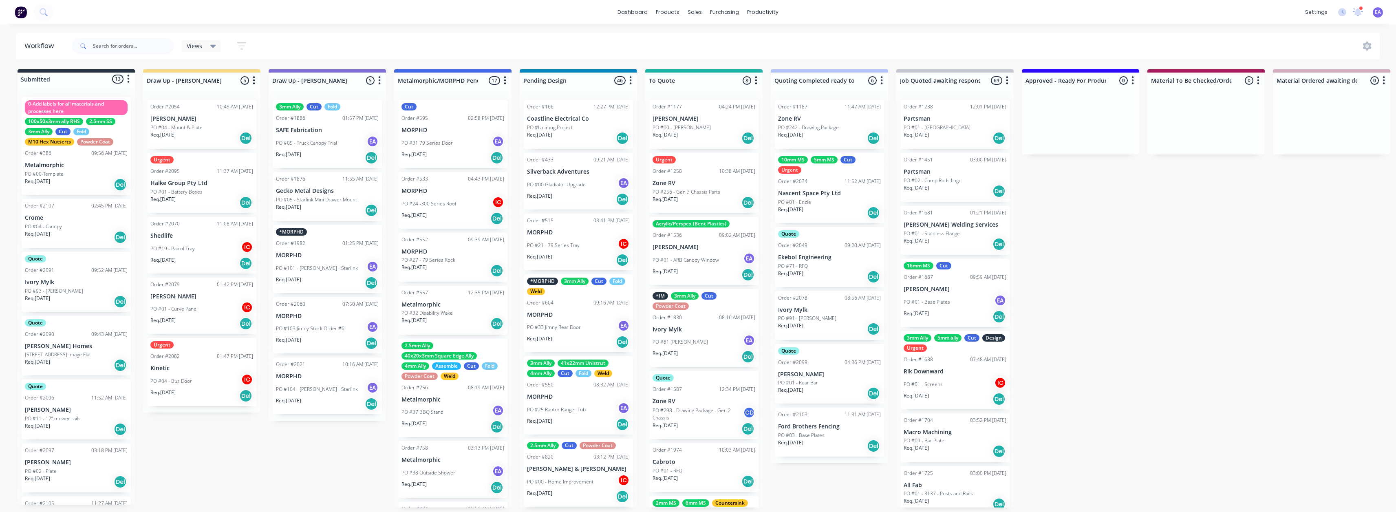
click at [79, 289] on div "PO #93 - [PERSON_NAME]" at bounding box center [76, 290] width 103 height 7
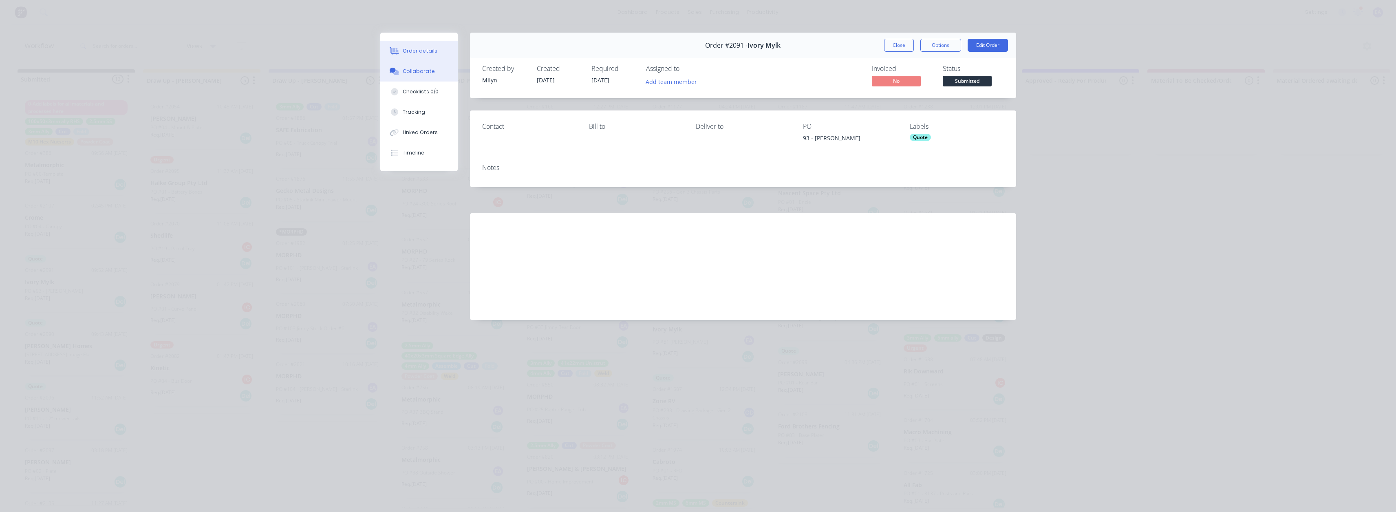
click at [425, 70] on div "Collaborate" at bounding box center [419, 71] width 32 height 7
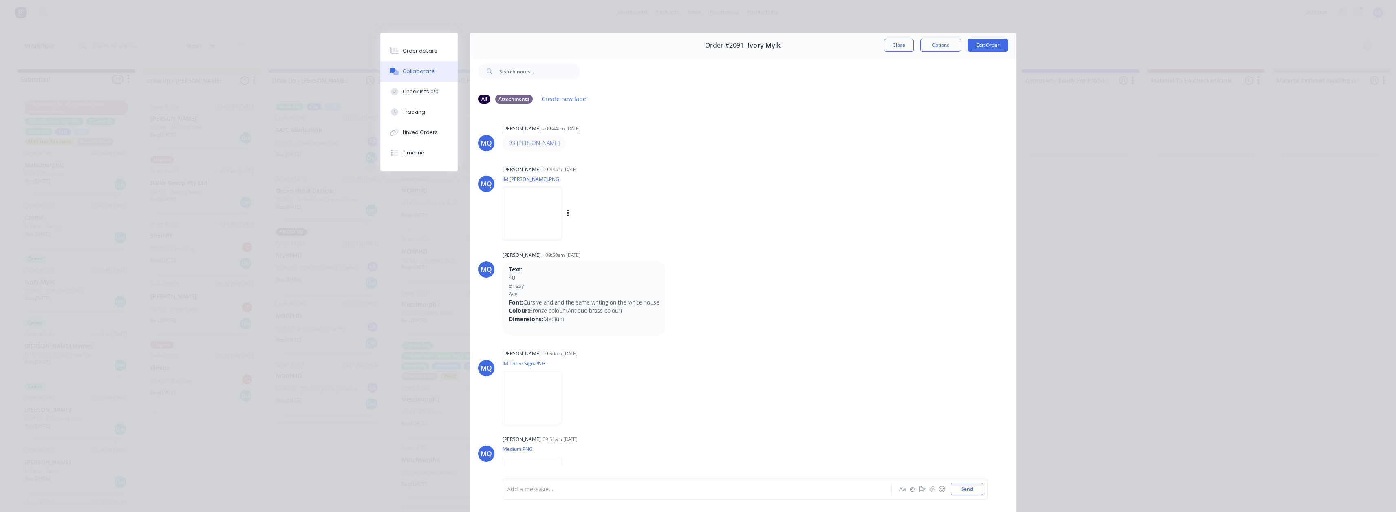
click at [551, 203] on img at bounding box center [531, 213] width 59 height 53
click at [531, 205] on img at bounding box center [531, 213] width 59 height 53
click at [896, 47] on button "Close" at bounding box center [899, 45] width 30 height 13
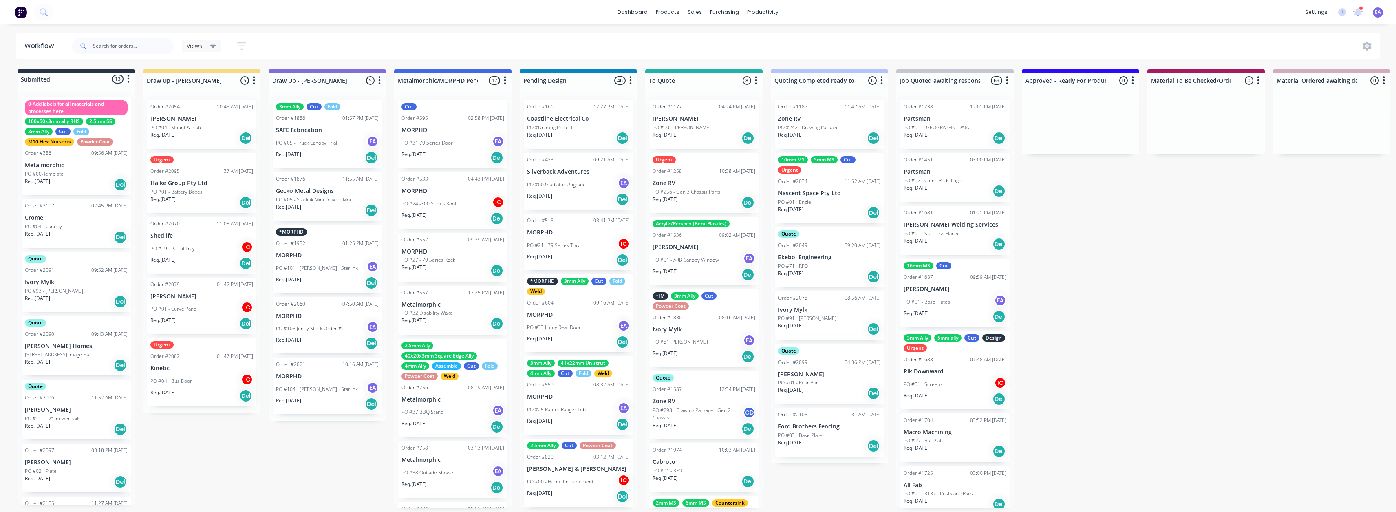
scroll to position [2, 0]
drag, startPoint x: 1359, startPoint y: 248, endPoint x: 1006, endPoint y: 294, distance: 356.7
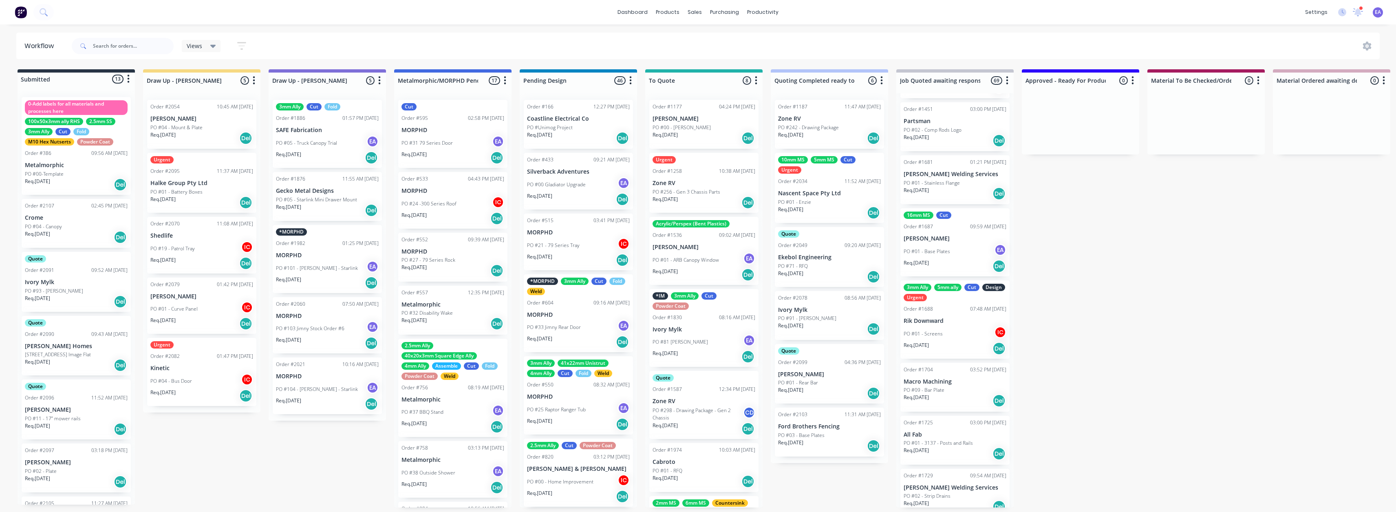
drag, startPoint x: 804, startPoint y: 333, endPoint x: 508, endPoint y: 355, distance: 297.5
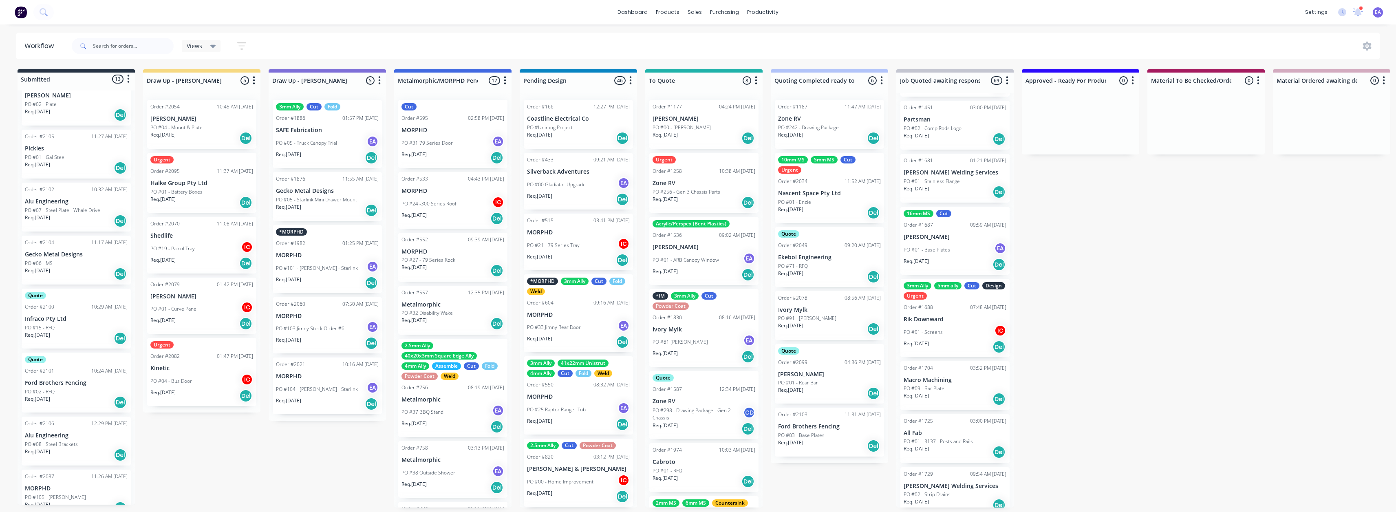
scroll to position [381, 0]
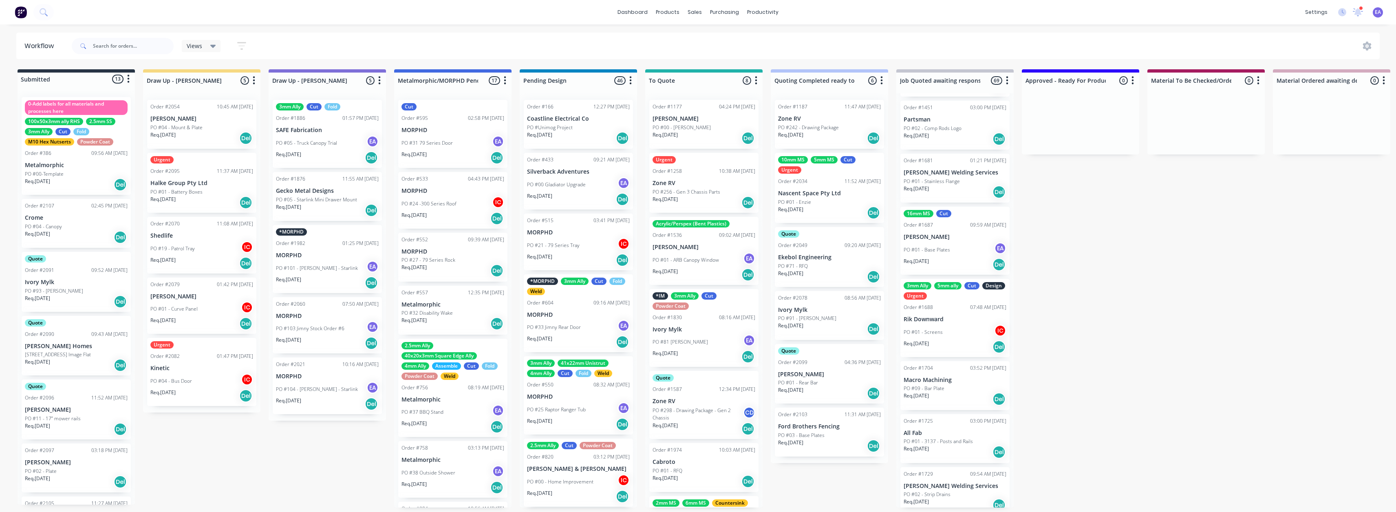
click at [81, 284] on p "Ivory Mylk" at bounding box center [76, 282] width 103 height 7
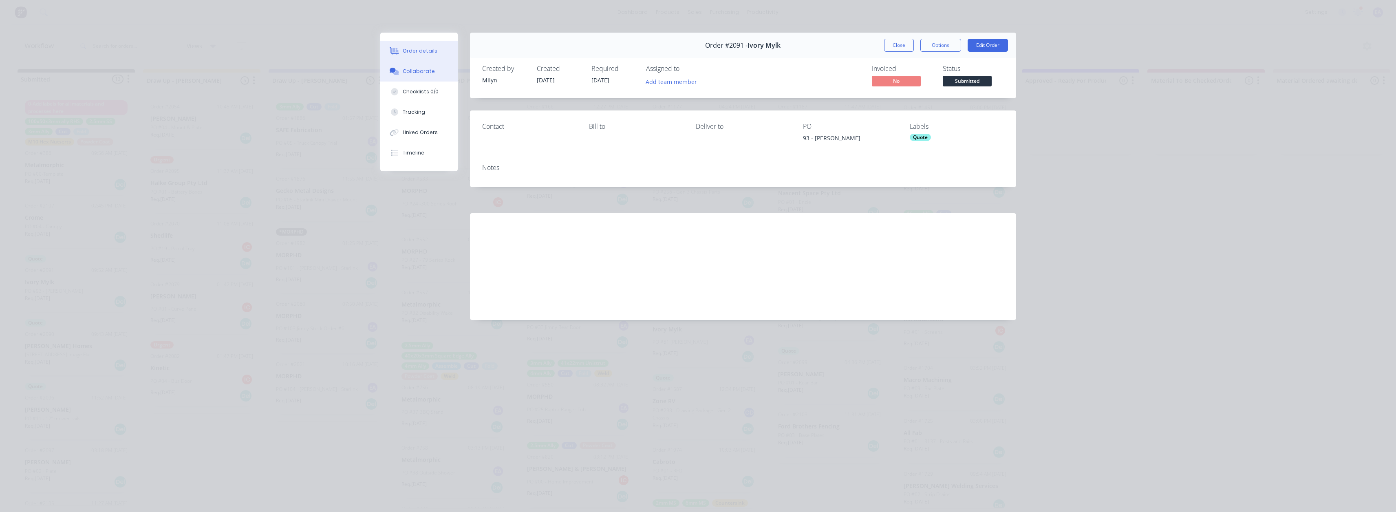
click at [401, 77] on button "Collaborate" at bounding box center [418, 71] width 77 height 20
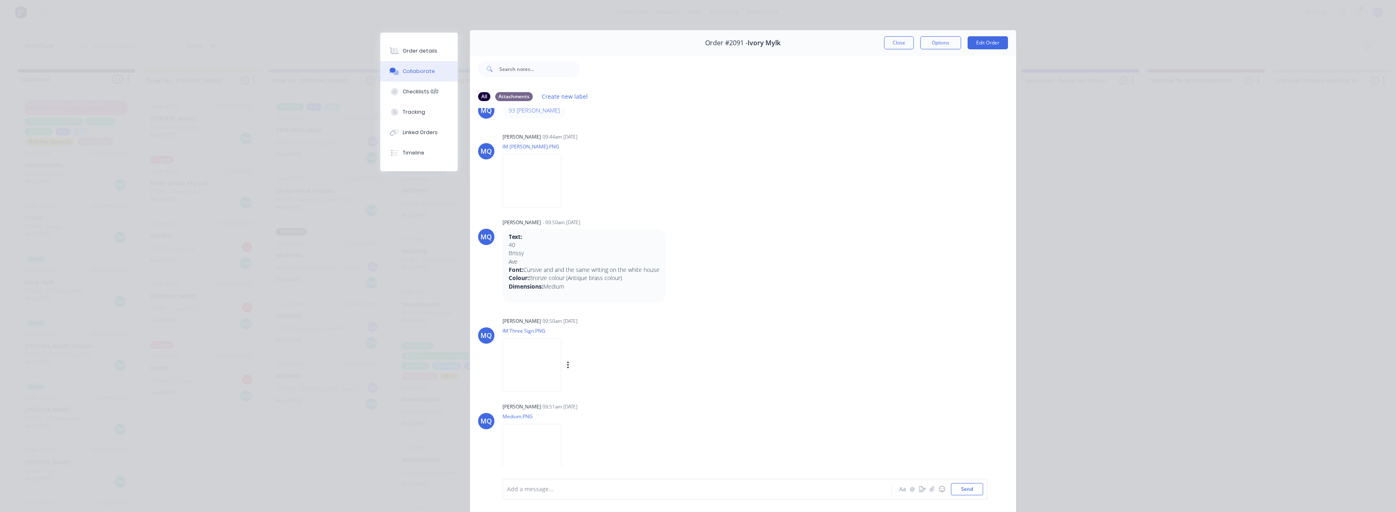
scroll to position [43, 0]
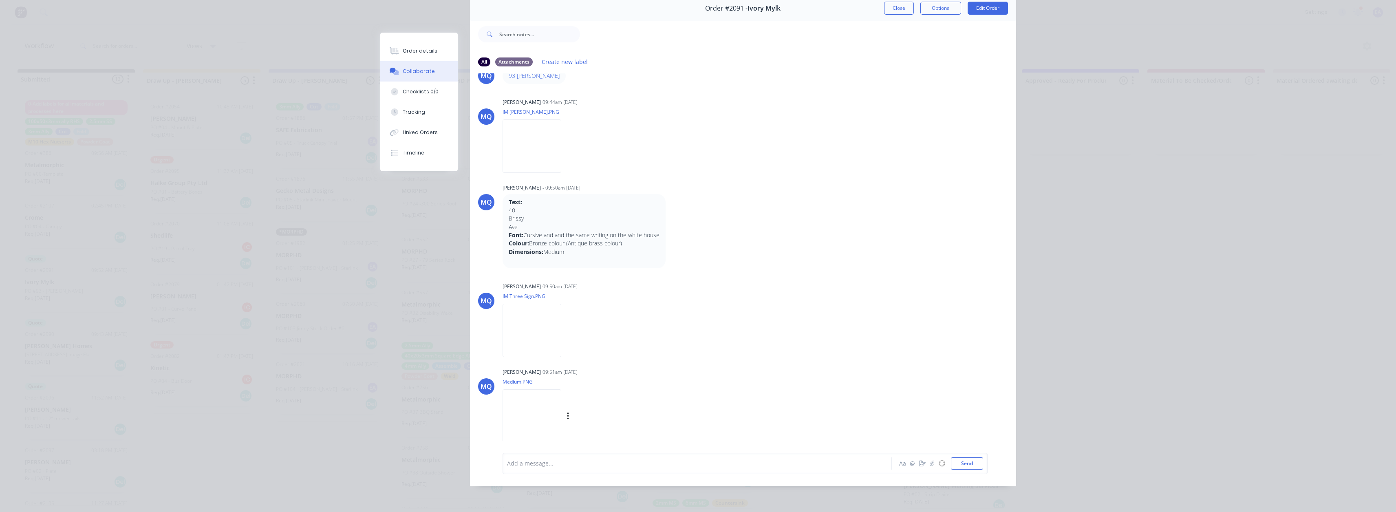
click at [551, 412] on img at bounding box center [531, 415] width 59 height 53
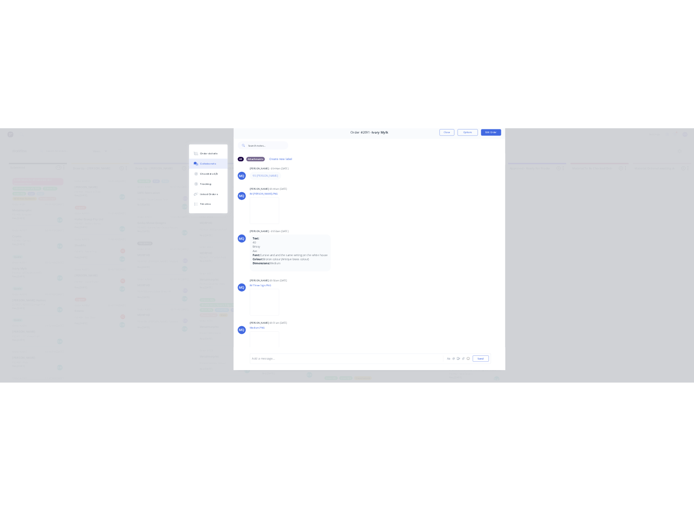
scroll to position [0, 0]
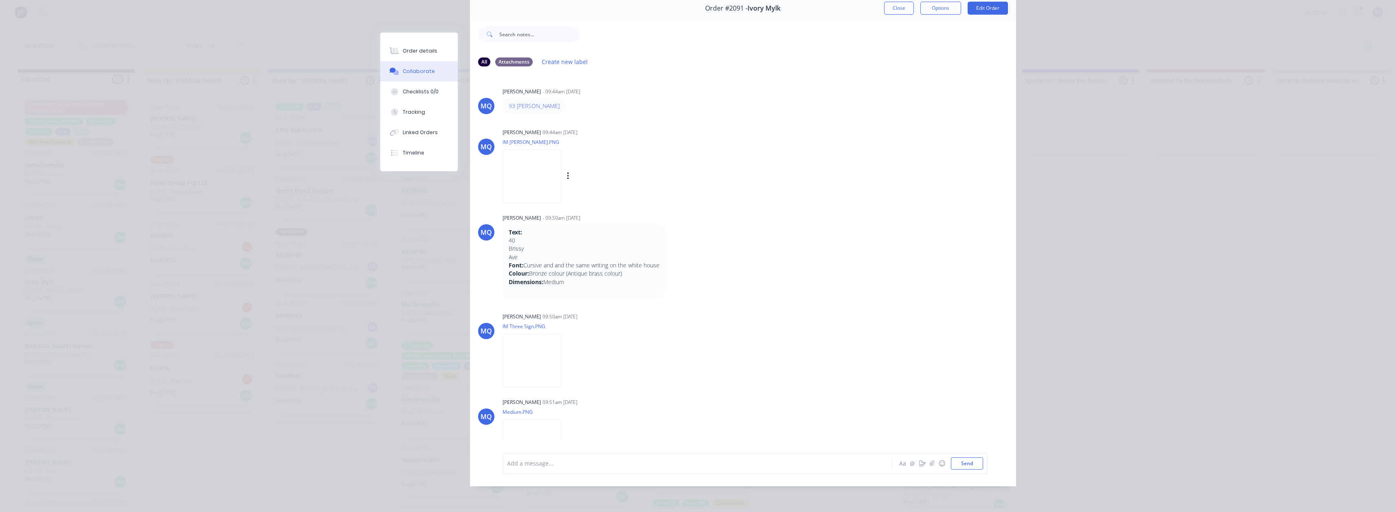
click at [515, 164] on img at bounding box center [531, 176] width 59 height 53
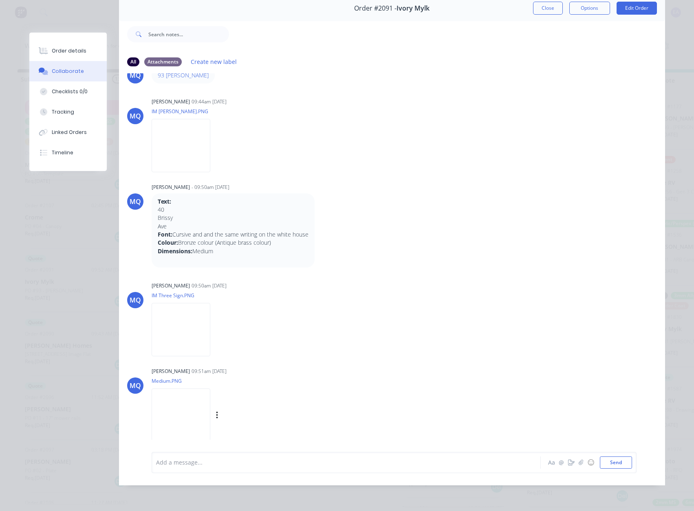
scroll to position [2, 0]
click at [192, 413] on img at bounding box center [181, 415] width 59 height 53
click at [164, 130] on img at bounding box center [181, 145] width 59 height 53
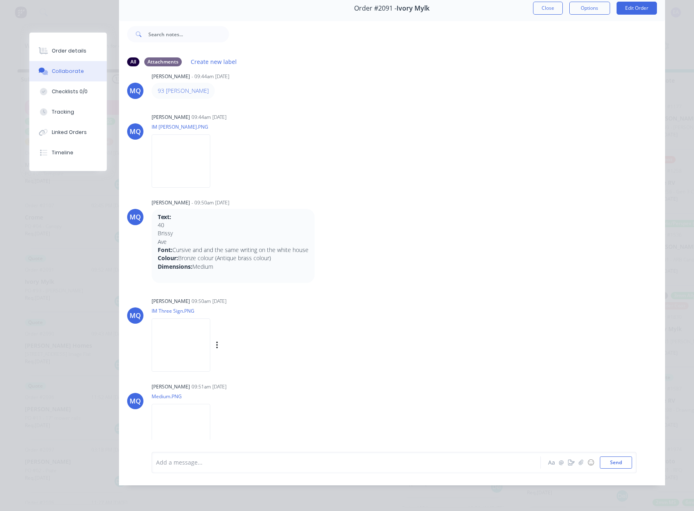
scroll to position [0, 0]
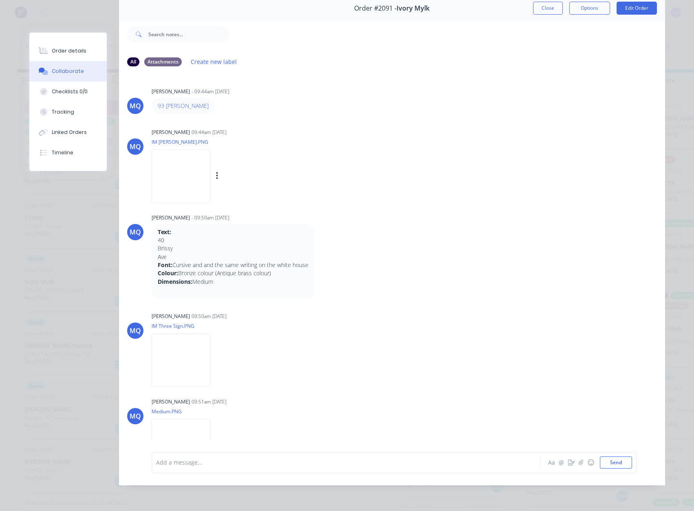
click at [189, 170] on img at bounding box center [181, 176] width 59 height 53
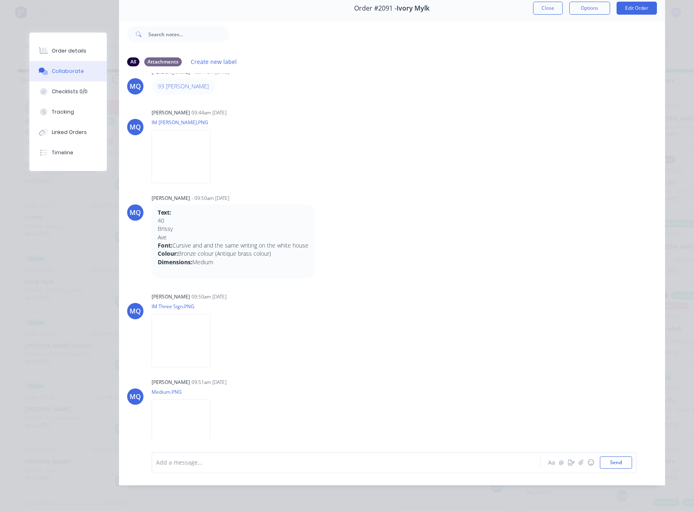
scroll to position [31, 0]
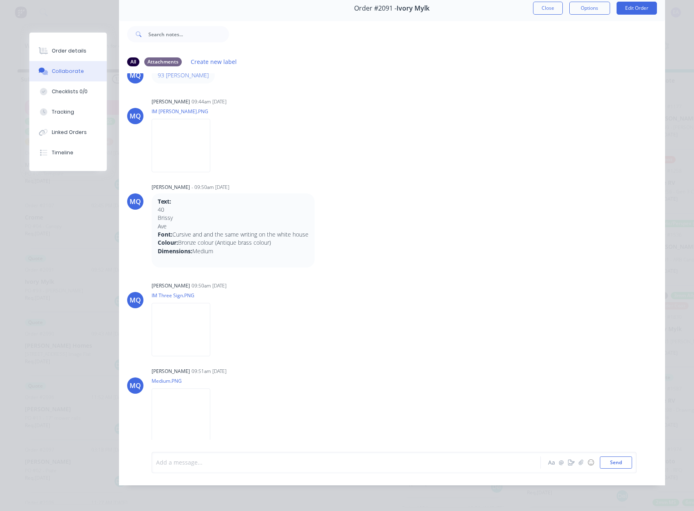
click at [182, 463] on div at bounding box center [334, 462] width 357 height 9
click at [181, 148] on img at bounding box center [181, 145] width 59 height 53
click at [192, 398] on img at bounding box center [181, 415] width 59 height 53
click at [375, 461] on div "@[PERSON_NAME] got two options for her, could you send them to her when you get…" at bounding box center [334, 462] width 357 height 9
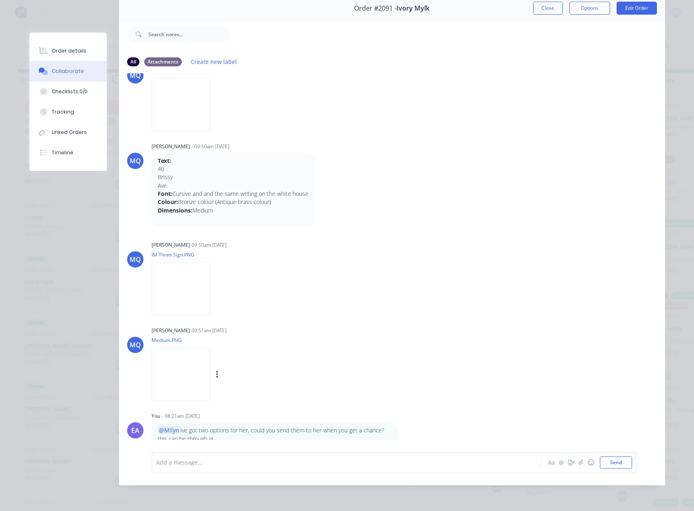
scroll to position [73, 0]
click at [177, 464] on div at bounding box center [334, 462] width 357 height 9
click at [227, 465] on span "the word "brissy" is 320mmx170mm. all words together are roughly 320x350" at bounding box center [260, 463] width 209 height 8
click at [264, 462] on span "the word "brissy" is 320mm long x170mm. all words together are roughly 320x350" at bounding box center [268, 463] width 224 height 8
click at [621, 461] on button "Send" at bounding box center [616, 463] width 32 height 12
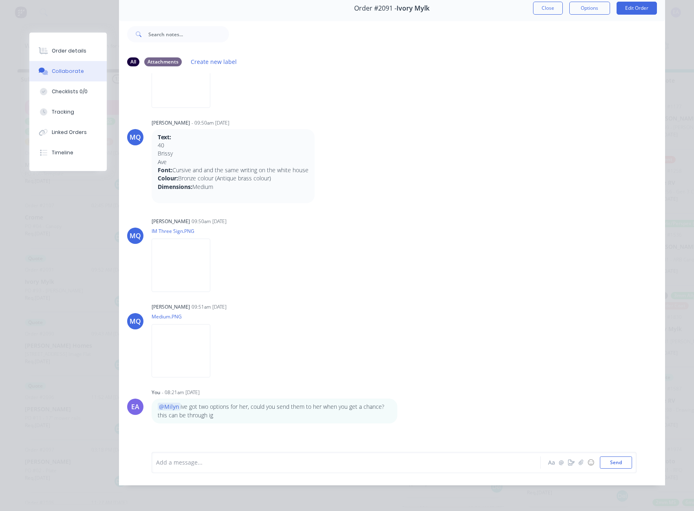
scroll to position [113, 0]
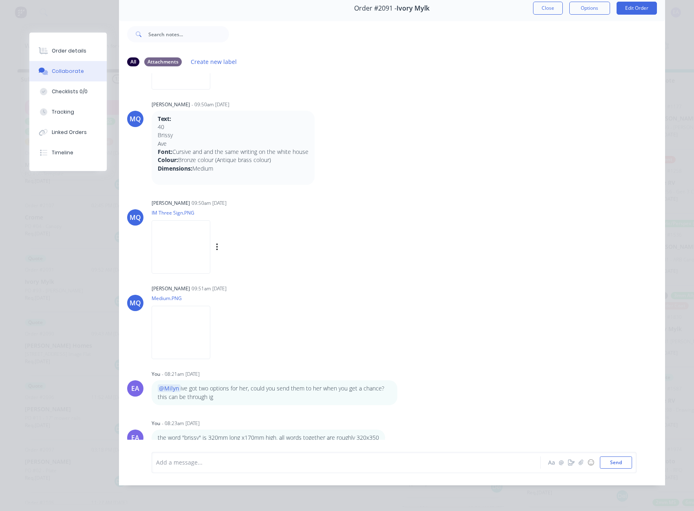
click at [370, 200] on div "[PERSON_NAME] 09:50am [DATE]" at bounding box center [279, 203] width 255 height 7
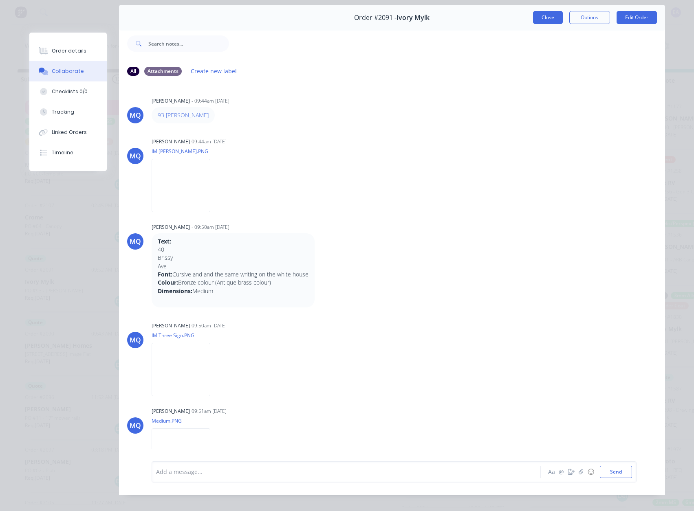
scroll to position [0, 0]
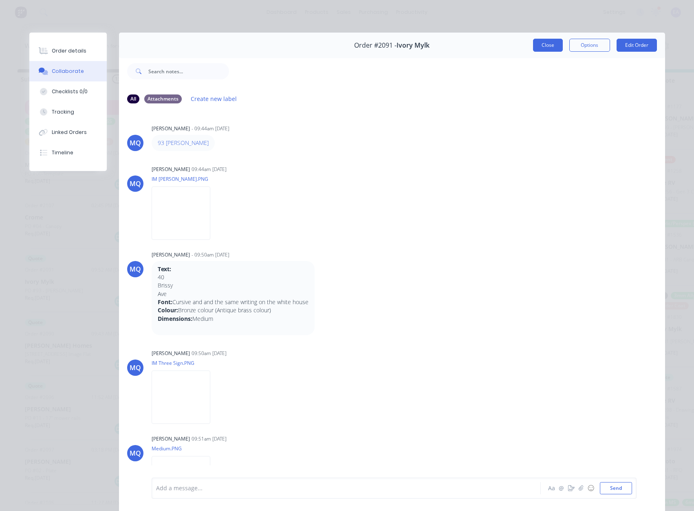
click at [533, 42] on button "Close" at bounding box center [548, 45] width 30 height 13
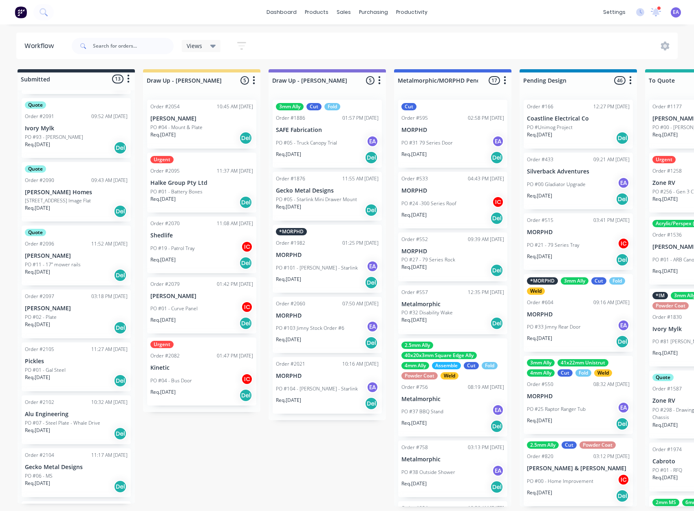
scroll to position [381, 0]
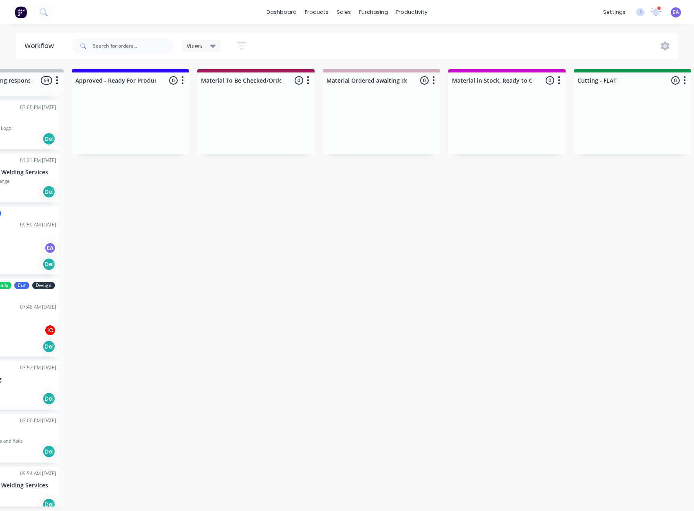
drag, startPoint x: 242, startPoint y: 461, endPoint x: 320, endPoint y: 458, distance: 78.3
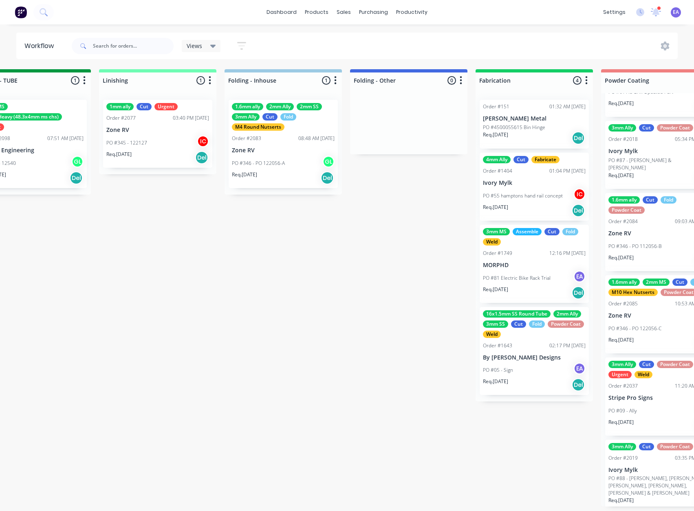
scroll to position [0, 1726]
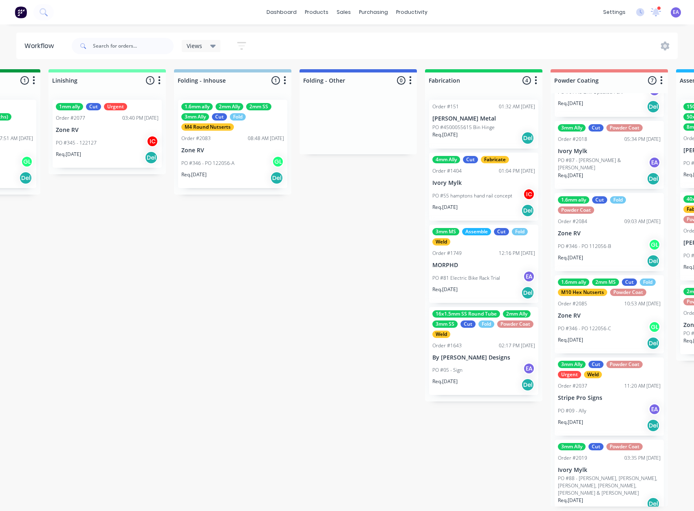
drag, startPoint x: 391, startPoint y: 363, endPoint x: 374, endPoint y: 368, distance: 17.7
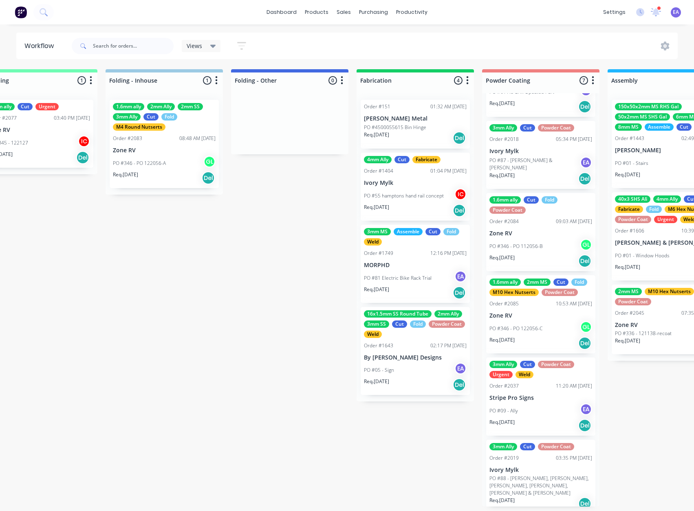
drag, startPoint x: 445, startPoint y: 376, endPoint x: 478, endPoint y: 381, distance: 32.5
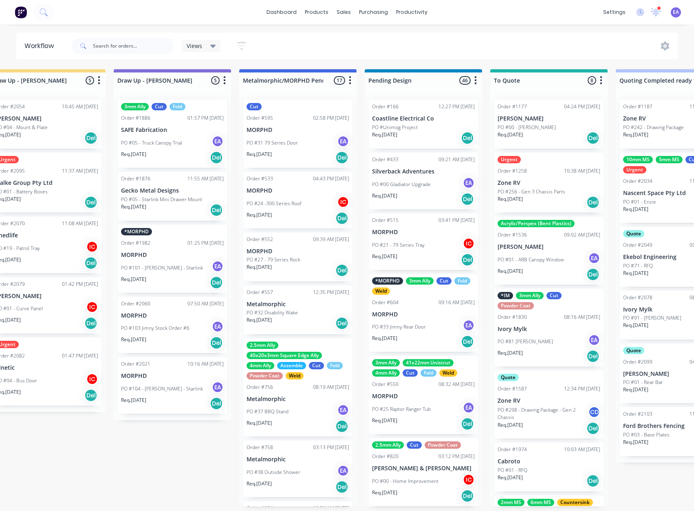
scroll to position [2, 0]
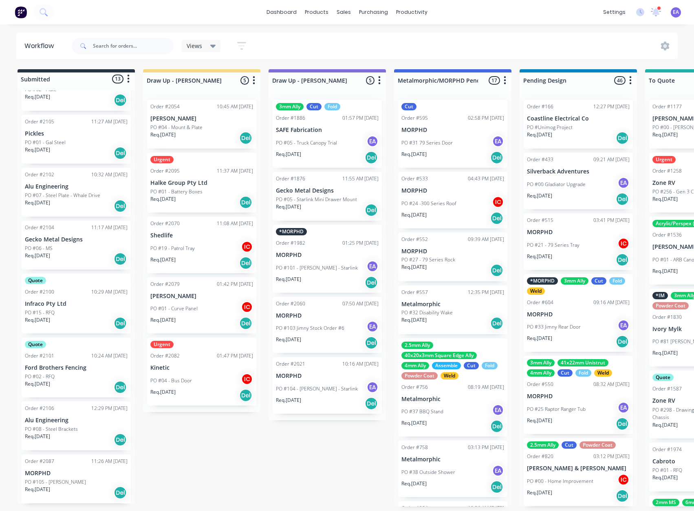
drag, startPoint x: 87, startPoint y: 434, endPoint x: -35, endPoint y: 445, distance: 122.3
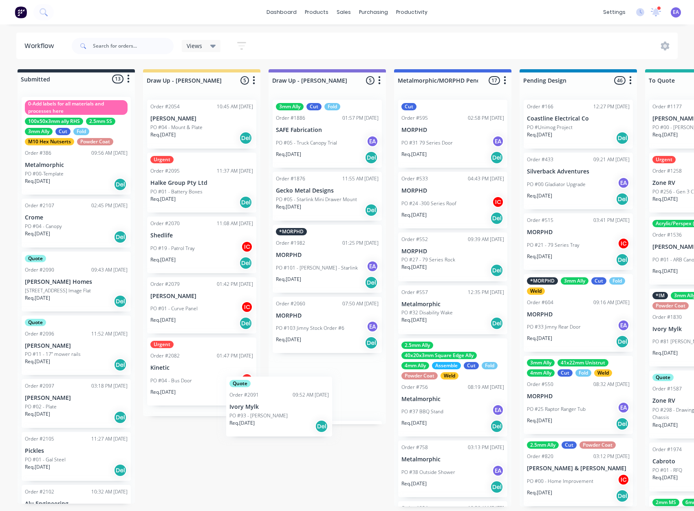
scroll to position [0, 0]
drag, startPoint x: 65, startPoint y: 279, endPoint x: 329, endPoint y: 447, distance: 312.3
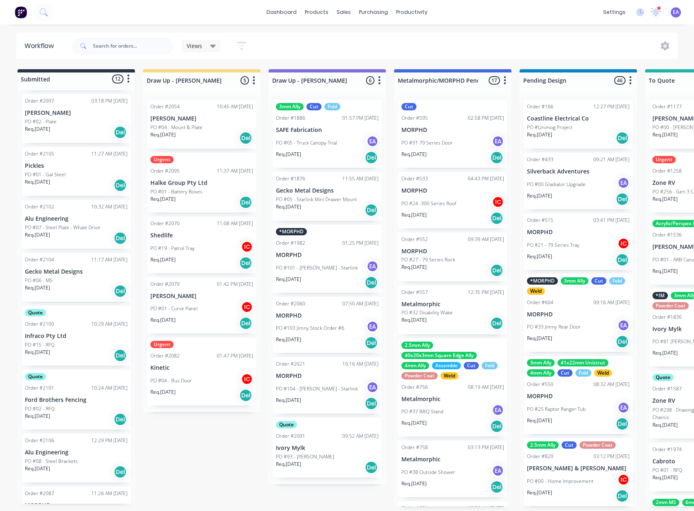
scroll to position [317, 0]
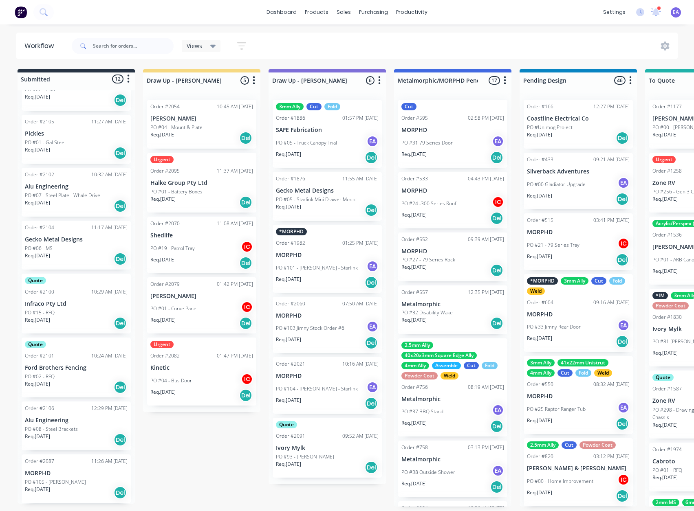
click at [75, 472] on p "MORPHD" at bounding box center [76, 473] width 103 height 7
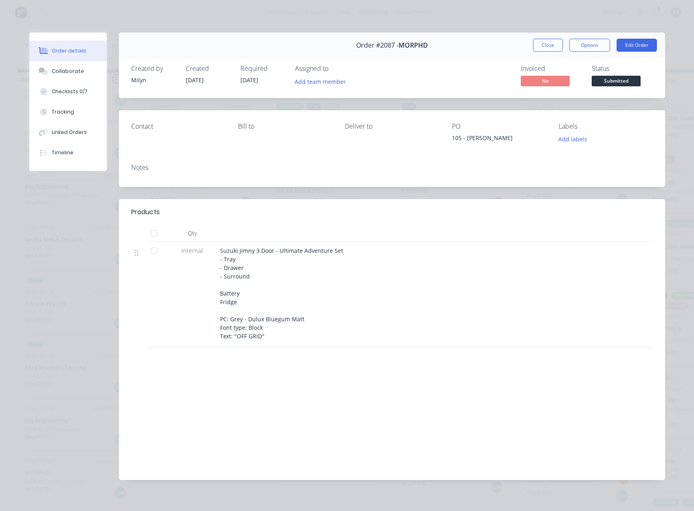
drag, startPoint x: 508, startPoint y: 137, endPoint x: 449, endPoint y: 137, distance: 59.1
click at [452, 137] on div "105 - [PERSON_NAME]" at bounding box center [499, 139] width 94 height 11
copy div "105 - [PERSON_NAME]"
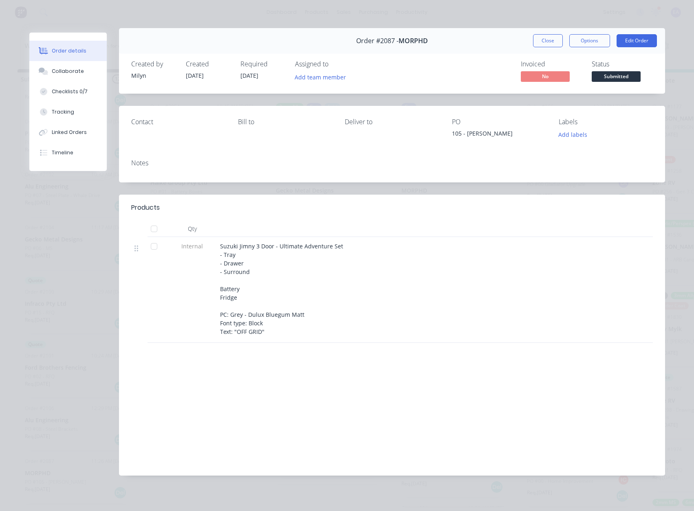
scroll to position [7, 0]
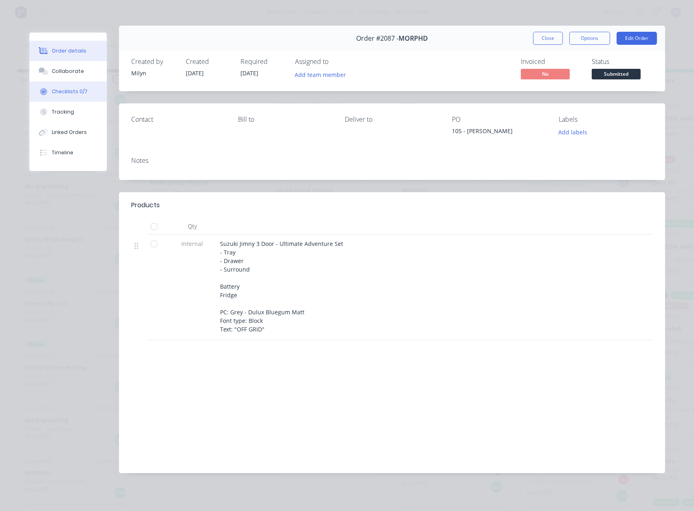
click at [79, 96] on button "Checklists 0/7" at bounding box center [67, 91] width 77 height 20
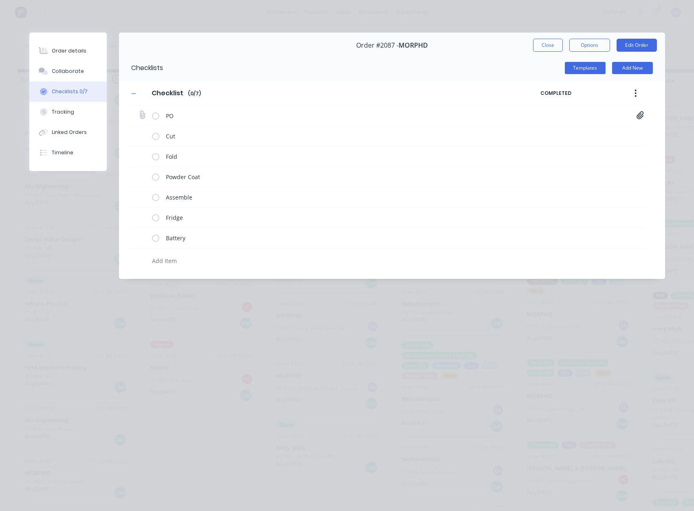
click at [642, 114] on icon at bounding box center [640, 115] width 7 height 8
click at [573, 133] on link "MORPHD [PERSON_NAME] Setup 1052 [PERSON_NAME].PDF" at bounding box center [574, 133] width 95 height 9
drag, startPoint x: 632, startPoint y: 133, endPoint x: 635, endPoint y: 129, distance: 4.9
click at [632, 133] on icon at bounding box center [633, 132] width 6 height 8
type textarea "x"
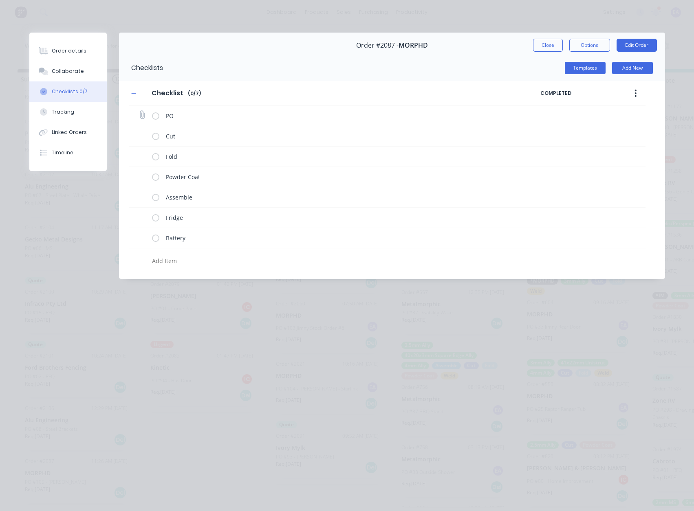
click at [142, 114] on icon at bounding box center [142, 115] width 11 height 11
click at [139, 111] on input "file" at bounding box center [139, 111] width 0 height 0
type input "C:\fakepath\MORPHD [PERSON_NAME] Setup 1052 [PERSON_NAME].PDF"
click at [549, 44] on button "Close" at bounding box center [548, 45] width 30 height 13
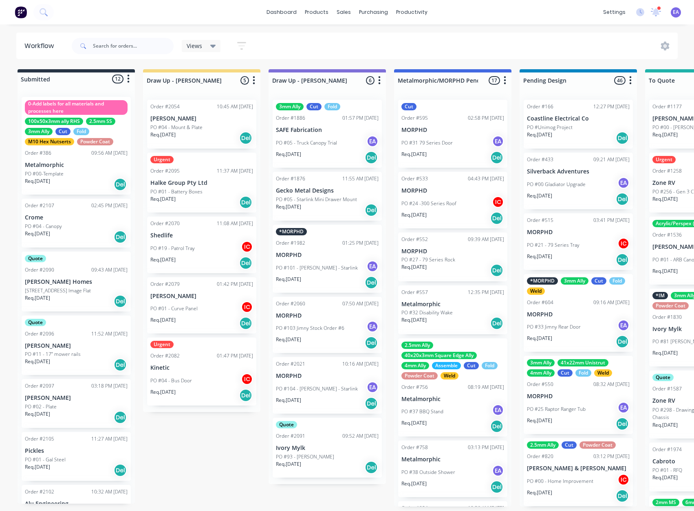
click at [82, 282] on p "[PERSON_NAME] Homes" at bounding box center [76, 282] width 103 height 7
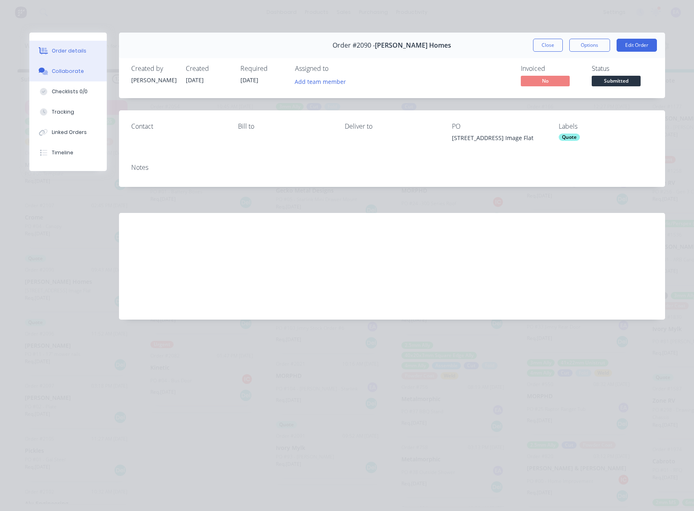
click at [73, 68] on button "Collaborate" at bounding box center [67, 71] width 77 height 20
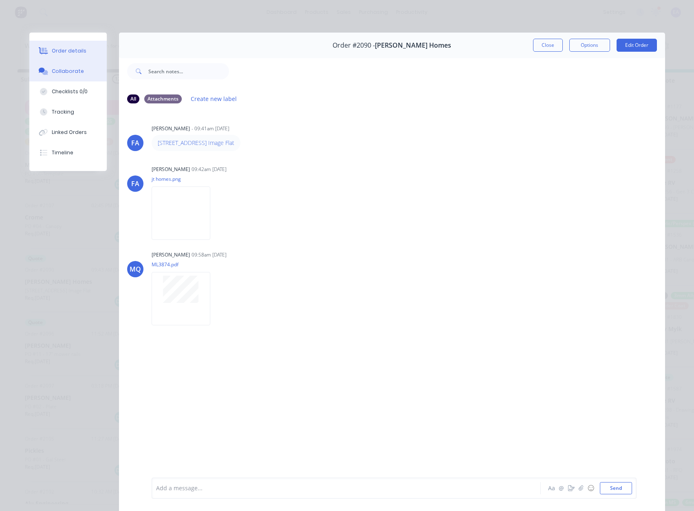
click at [77, 52] on div "Order details" at bounding box center [69, 50] width 35 height 7
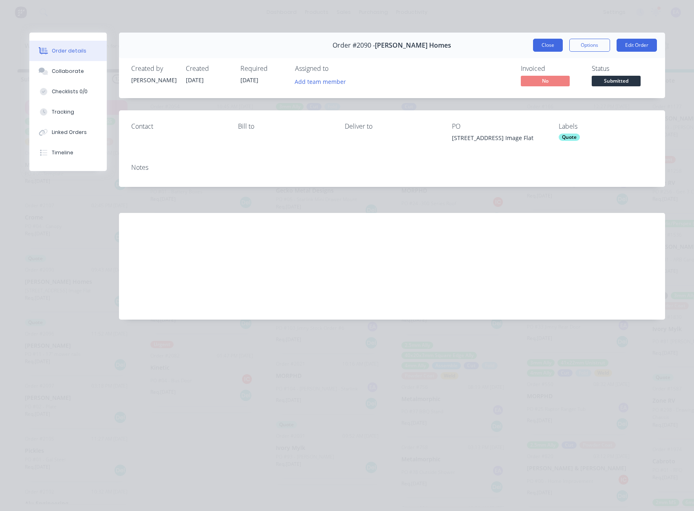
click at [552, 41] on button "Close" at bounding box center [548, 45] width 30 height 13
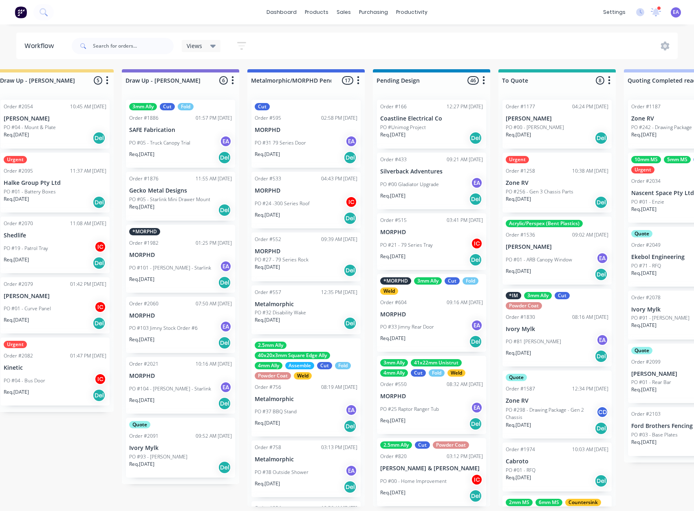
drag, startPoint x: 198, startPoint y: 415, endPoint x: 252, endPoint y: 417, distance: 54.2
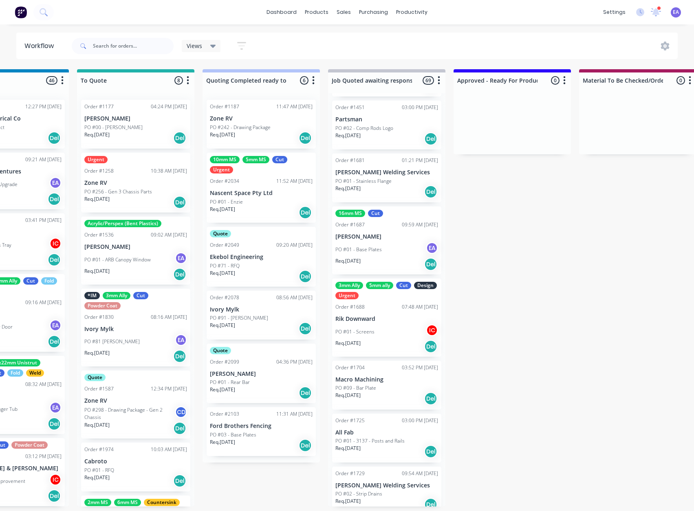
scroll to position [2, 0]
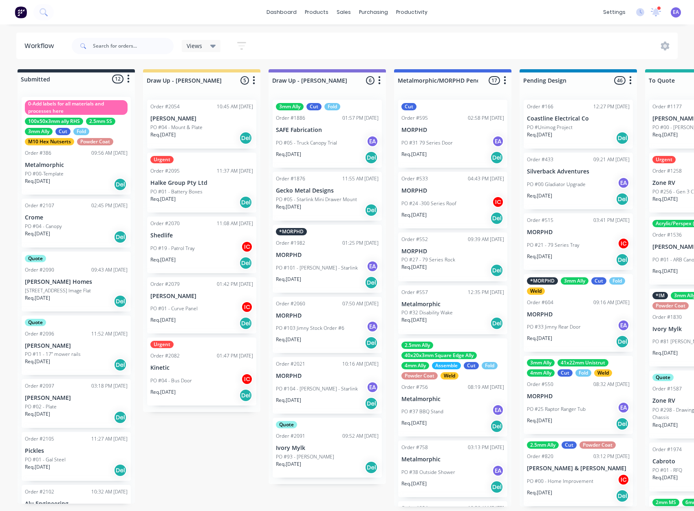
drag, startPoint x: 299, startPoint y: 436, endPoint x: 286, endPoint y: 437, distance: 13.5
click at [69, 345] on p "[PERSON_NAME]" at bounding box center [76, 346] width 103 height 7
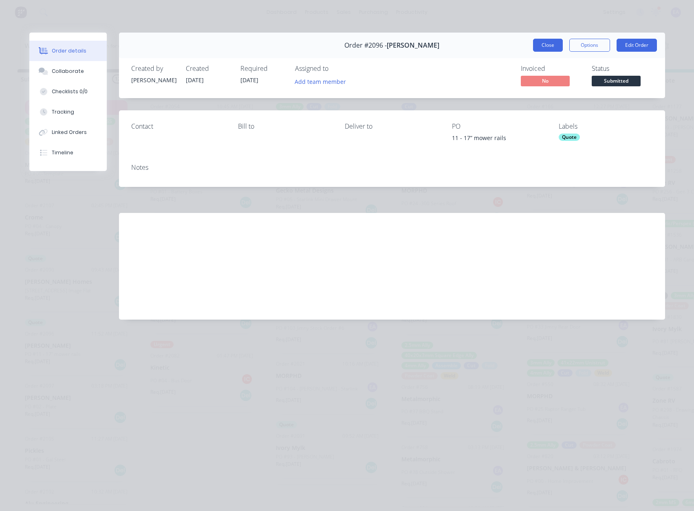
click at [534, 42] on button "Close" at bounding box center [548, 45] width 30 height 13
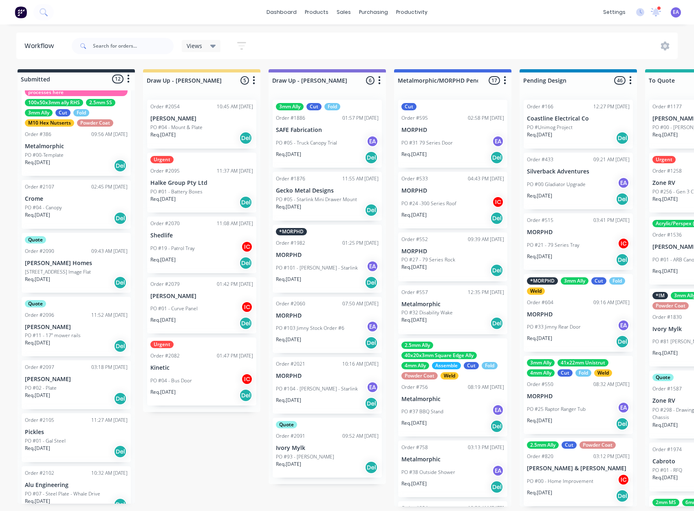
scroll to position [0, 0]
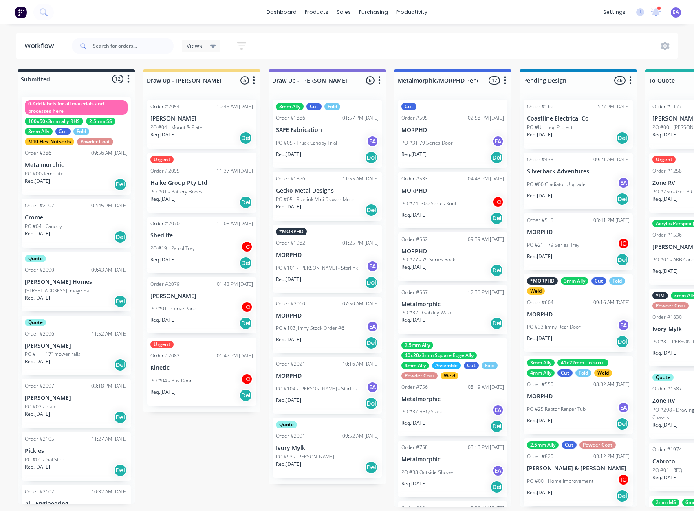
click at [76, 296] on div "Req. [DATE] Del" at bounding box center [76, 302] width 103 height 14
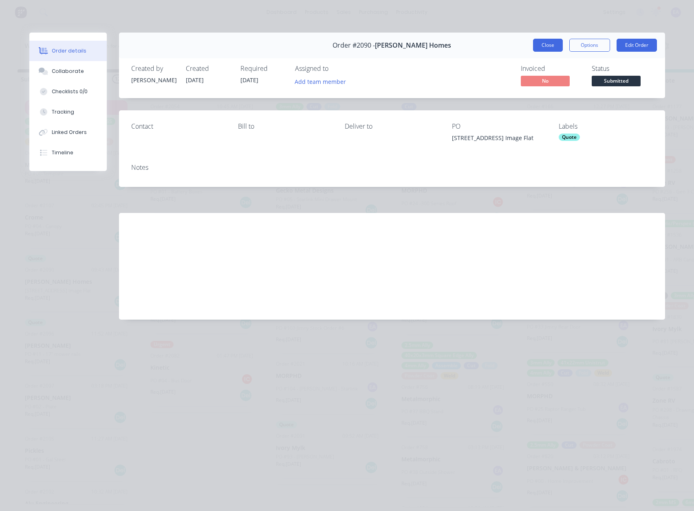
click at [543, 46] on button "Close" at bounding box center [548, 45] width 30 height 13
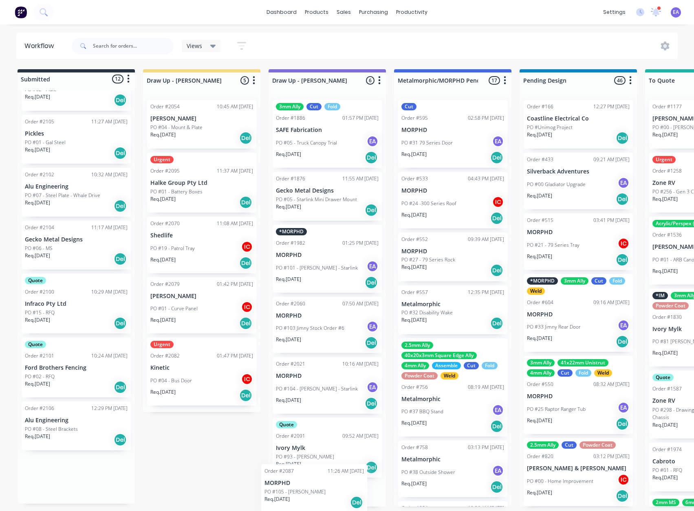
scroll to position [24, 0]
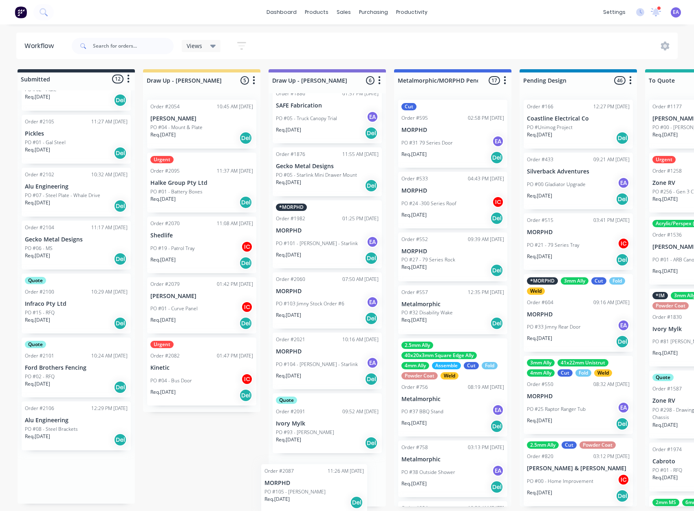
drag, startPoint x: 66, startPoint y: 481, endPoint x: 317, endPoint y: 488, distance: 251.5
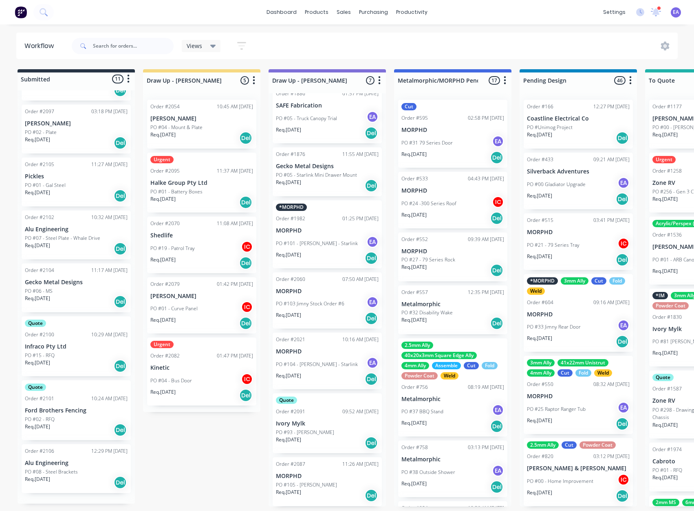
scroll to position [264, 0]
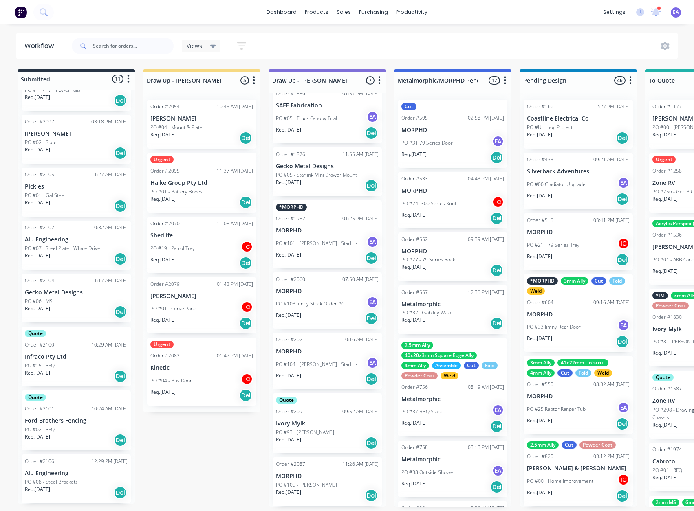
click at [325, 475] on p "MORPHD" at bounding box center [327, 476] width 103 height 7
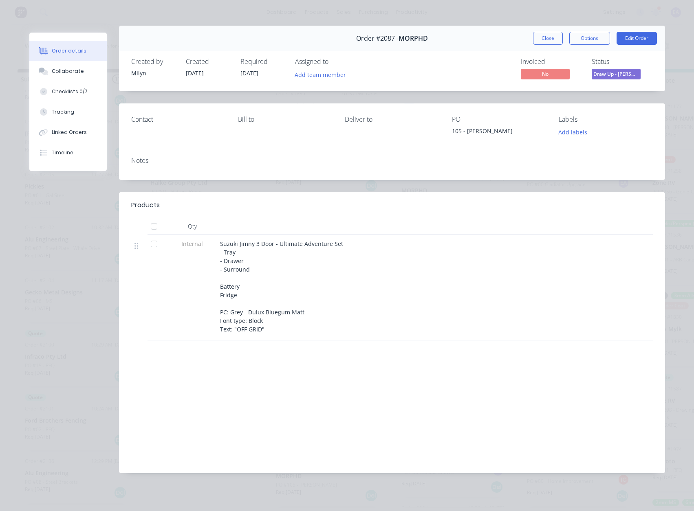
scroll to position [0, 0]
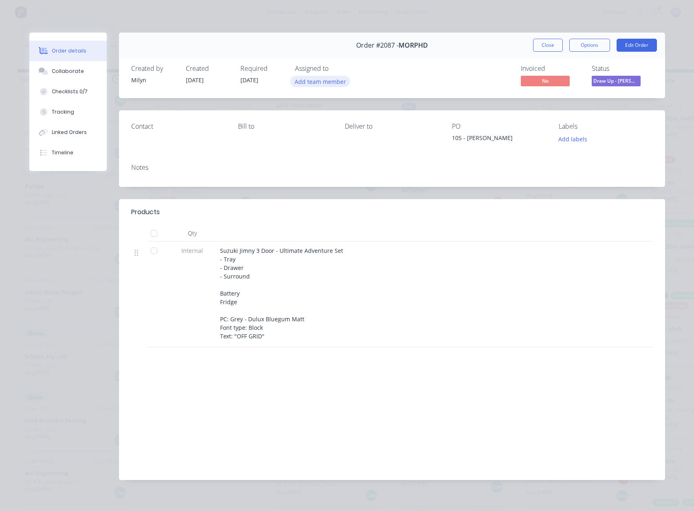
click at [317, 80] on button "Add team member" at bounding box center [320, 81] width 60 height 11
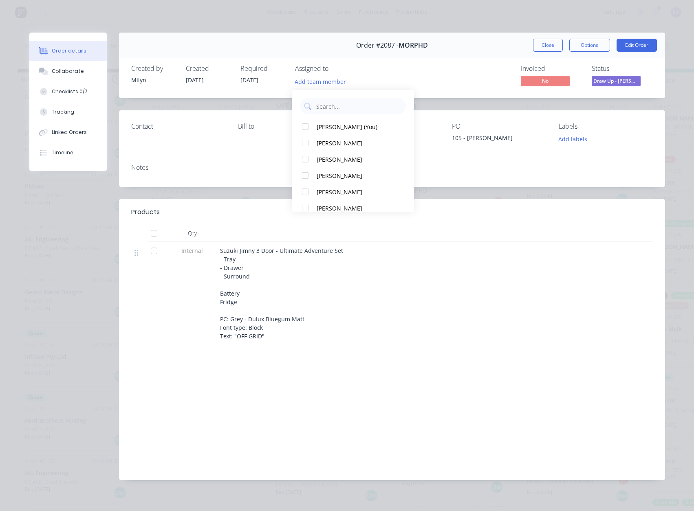
click at [326, 118] on div "[PERSON_NAME] (You) [PERSON_NAME] [PERSON_NAME] [PERSON_NAME] [PERSON_NAME] [PE…" at bounding box center [353, 151] width 122 height 122
click at [327, 121] on button "[PERSON_NAME] (You)" at bounding box center [353, 127] width 122 height 16
click at [434, 63] on div "Created by [PERSON_NAME] Created [DATE] Required [DATE] Assigned to EA Invoiced…" at bounding box center [392, 76] width 546 height 43
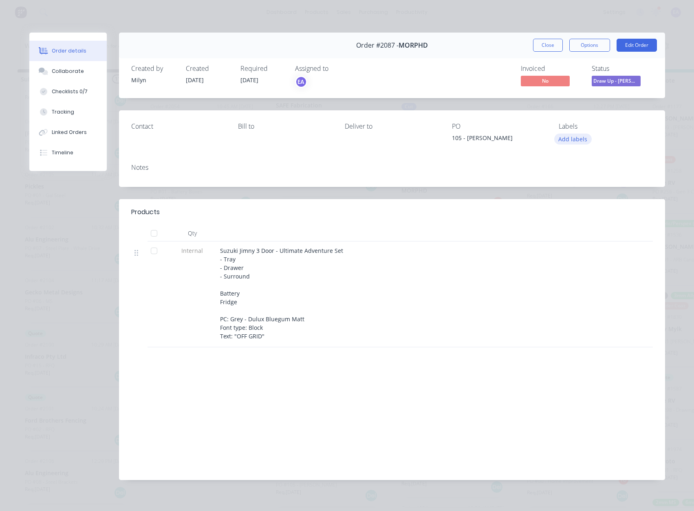
click at [567, 141] on button "Add labels" at bounding box center [572, 139] width 37 height 11
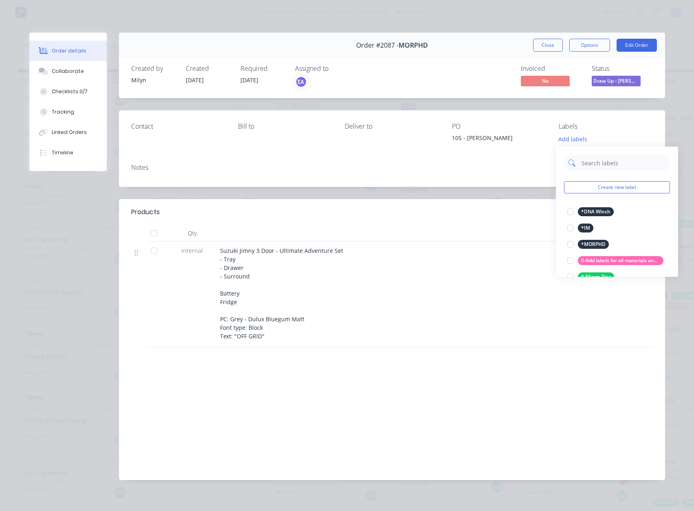
click at [590, 163] on input "text" at bounding box center [623, 163] width 85 height 16
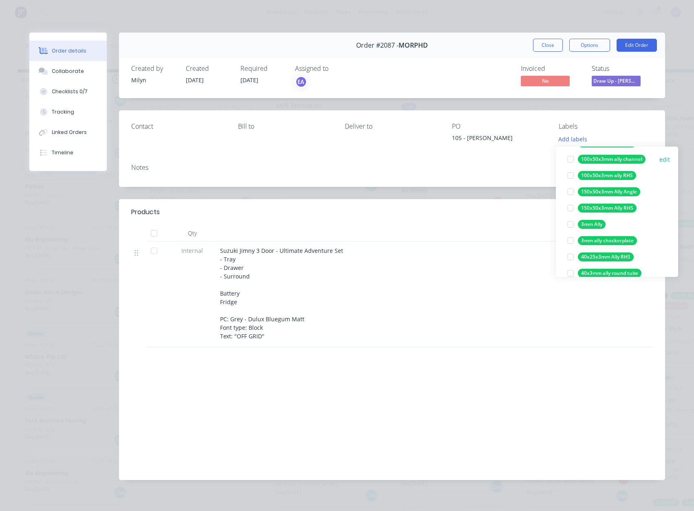
scroll to position [81, 0]
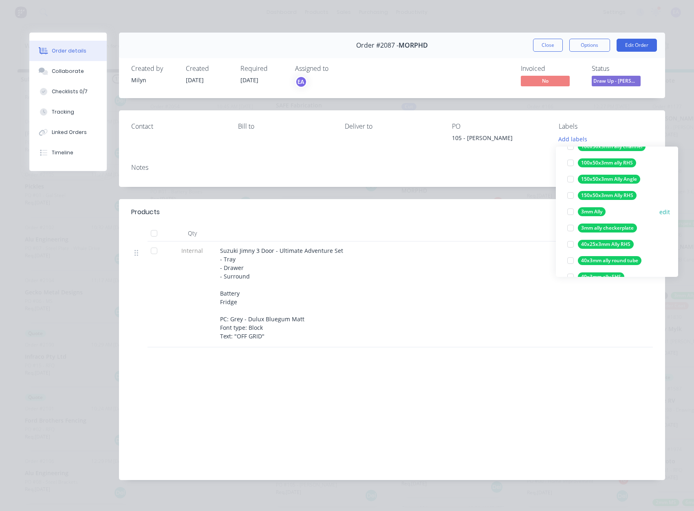
click at [568, 211] on div at bounding box center [570, 212] width 16 height 16
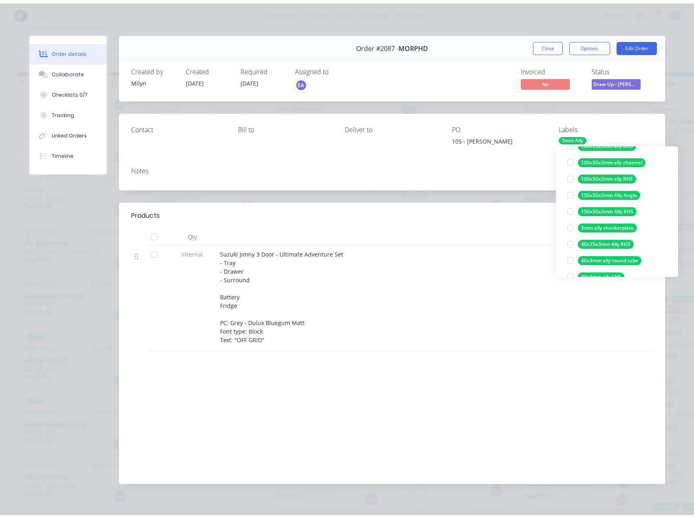
scroll to position [0, 0]
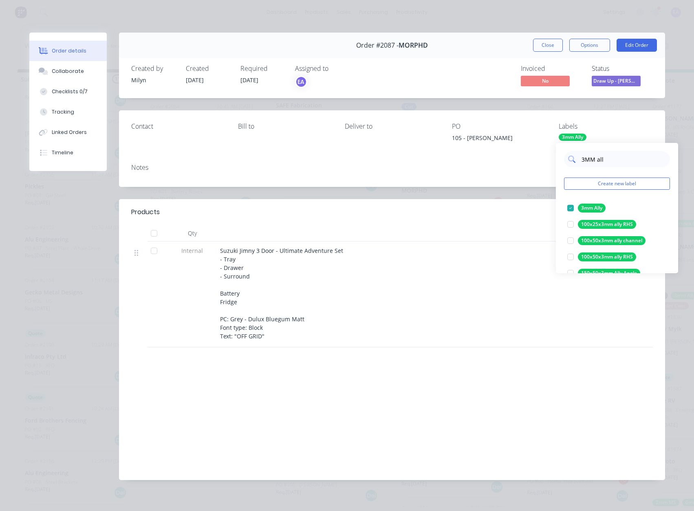
drag, startPoint x: 586, startPoint y: 158, endPoint x: 577, endPoint y: 158, distance: 9.4
click at [577, 158] on div "3MM all" at bounding box center [617, 159] width 106 height 16
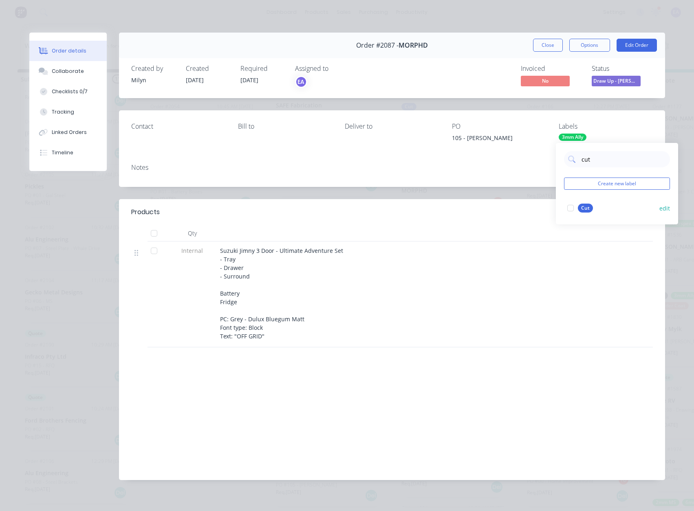
click at [570, 207] on div at bounding box center [570, 208] width 16 height 16
drag, startPoint x: 593, startPoint y: 161, endPoint x: 575, endPoint y: 161, distance: 18.7
click at [575, 161] on div "cut" at bounding box center [617, 159] width 106 height 16
click at [572, 208] on div at bounding box center [570, 208] width 16 height 16
drag, startPoint x: 591, startPoint y: 158, endPoint x: 573, endPoint y: 159, distance: 18.7
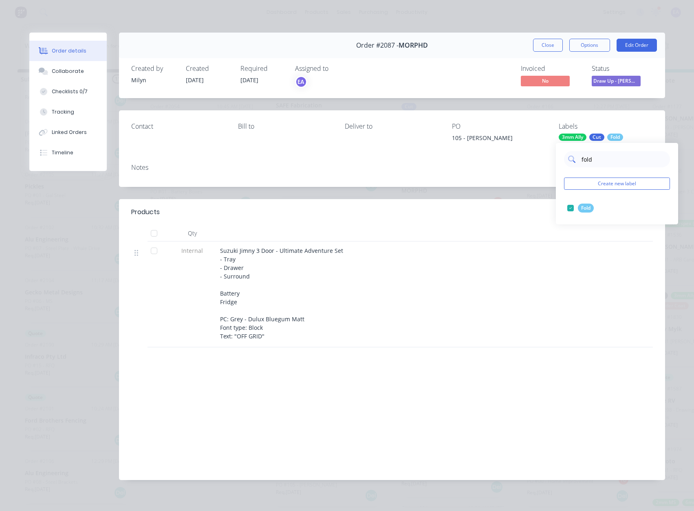
click at [573, 159] on div "fold" at bounding box center [617, 159] width 106 height 16
type input "powde"
drag, startPoint x: 571, startPoint y: 208, endPoint x: 566, endPoint y: 227, distance: 19.9
click at [571, 207] on div at bounding box center [570, 208] width 16 height 16
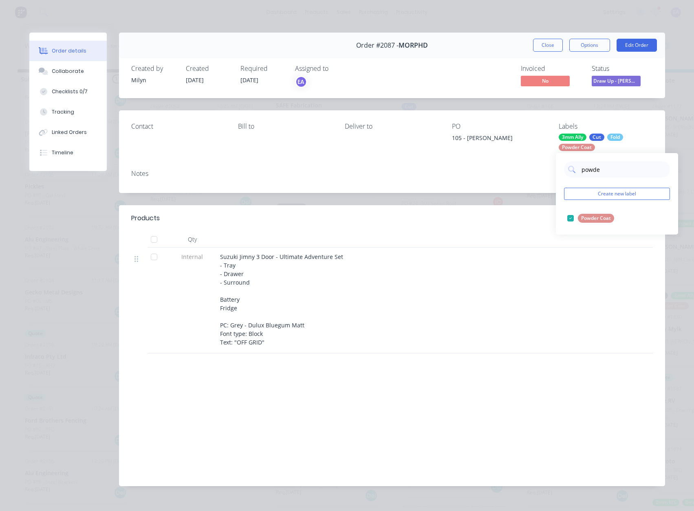
drag, startPoint x: 604, startPoint y: 171, endPoint x: 556, endPoint y: 183, distance: 49.0
click at [561, 180] on div "powde Create new label Powder Coat edit" at bounding box center [617, 193] width 122 height 81
drag, startPoint x: 504, startPoint y: 405, endPoint x: 249, endPoint y: 298, distance: 276.0
click at [504, 405] on div "Labour $0.00 Sub total $0.00 Margin $0.00 ( 0.00 %) Tax $0.00 Total $0.00" at bounding box center [392, 427] width 522 height 95
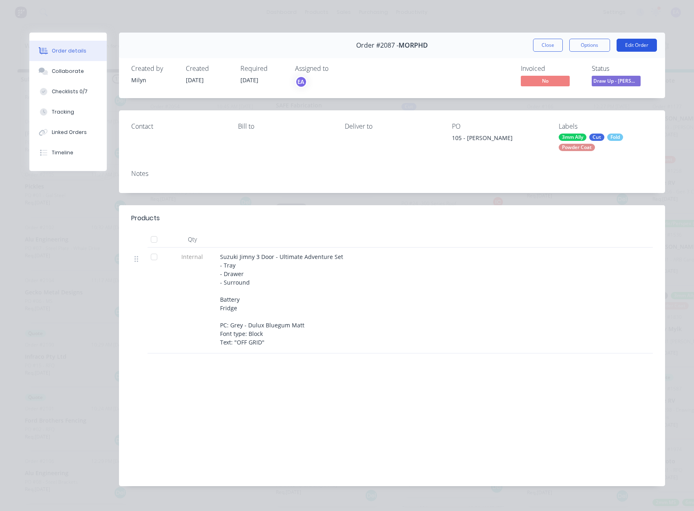
click at [643, 42] on button "Edit Order" at bounding box center [637, 45] width 40 height 13
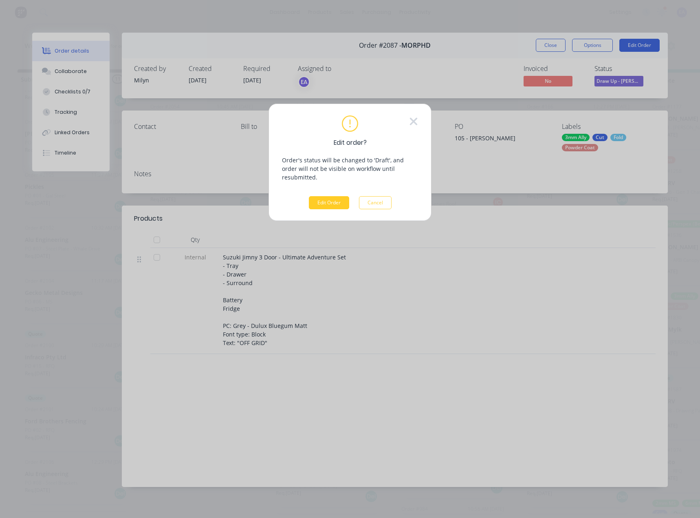
click at [328, 196] on button "Edit Order" at bounding box center [329, 202] width 40 height 13
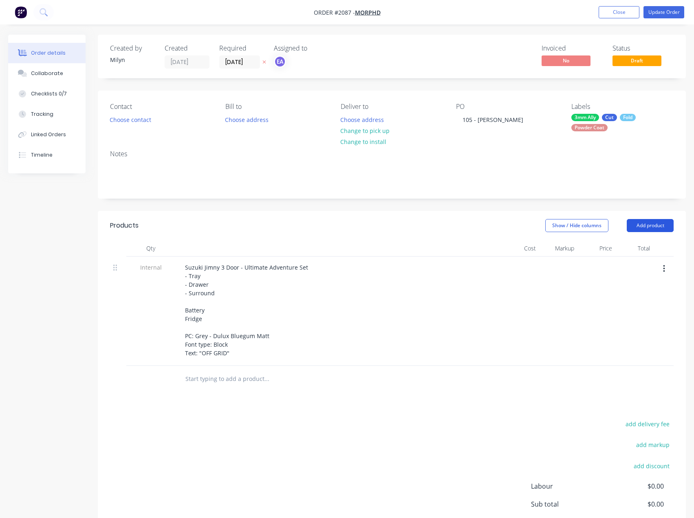
click at [650, 227] on button "Add product" at bounding box center [650, 225] width 47 height 13
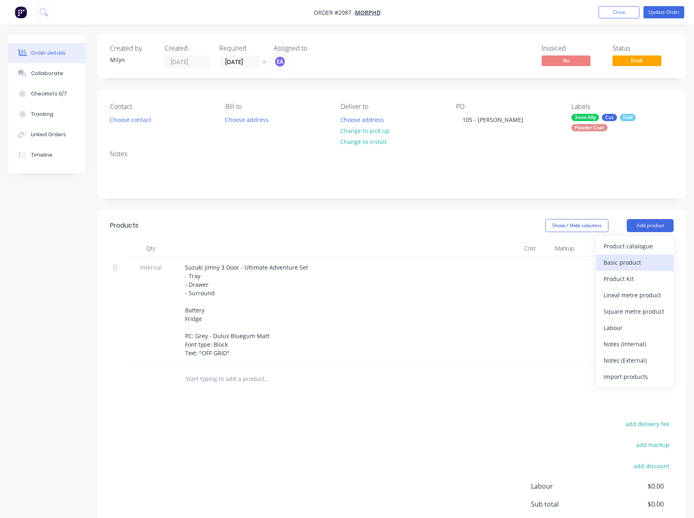
click at [631, 263] on div "Basic product" at bounding box center [634, 262] width 63 height 12
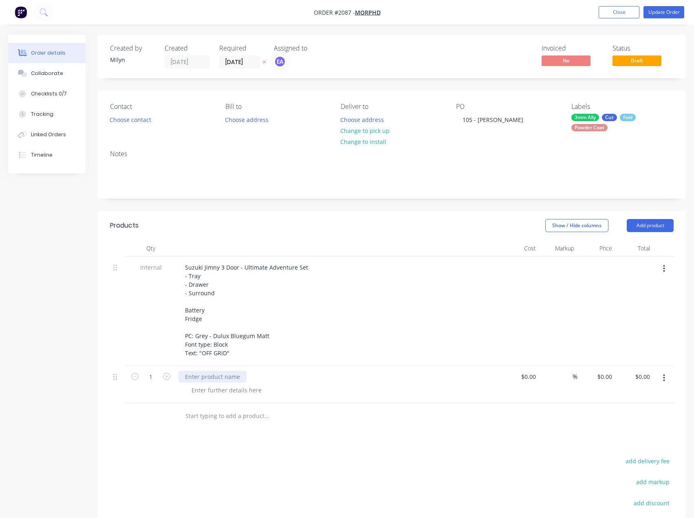
click at [237, 379] on div at bounding box center [212, 376] width 68 height 12
click at [167, 374] on icon "button" at bounding box center [166, 375] width 7 height 7
type input "2"
click at [221, 374] on div at bounding box center [212, 376] width 68 height 12
paste div
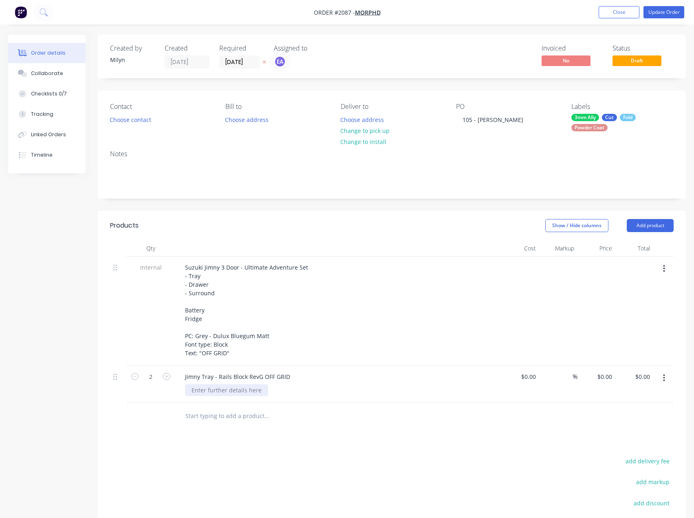
click at [236, 388] on div at bounding box center [226, 390] width 83 height 12
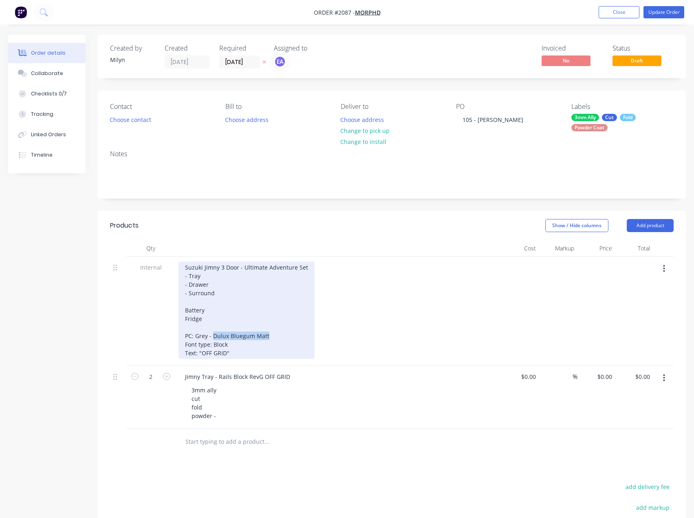
drag, startPoint x: 267, startPoint y: 334, endPoint x: 213, endPoint y: 331, distance: 54.3
click at [213, 331] on div "Suzuki Jimny 3 Door - Ultimate Adventure Set - Tray - Drawer - Surround Battery…" at bounding box center [246, 309] width 136 height 97
copy div "Dulux Bluegum Matt"
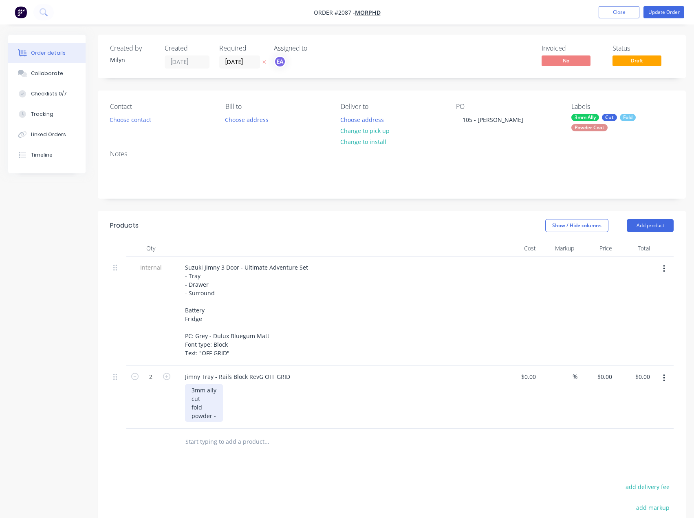
click at [220, 414] on div "3mm ally cut fold powder -" at bounding box center [204, 402] width 38 height 37
click at [216, 417] on div "3mm ally cut fold powder -Dulux Bluegum Matt" at bounding box center [232, 402] width 94 height 37
click at [51, 84] on button "Checklists 0/7" at bounding box center [46, 94] width 77 height 20
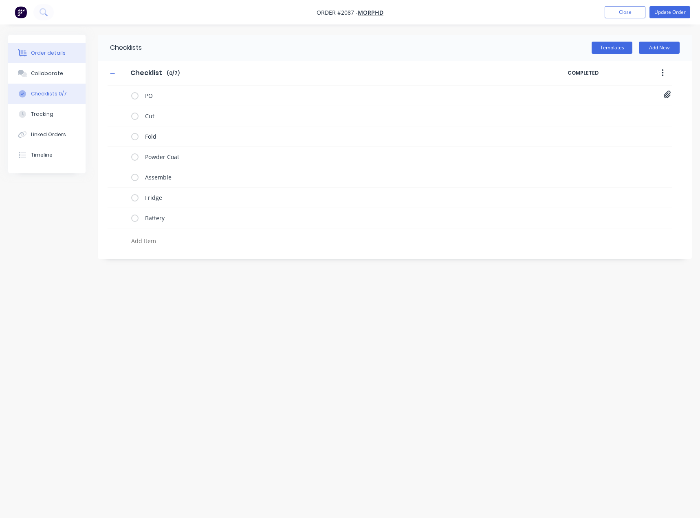
click at [47, 53] on div "Order details" at bounding box center [48, 52] width 35 height 7
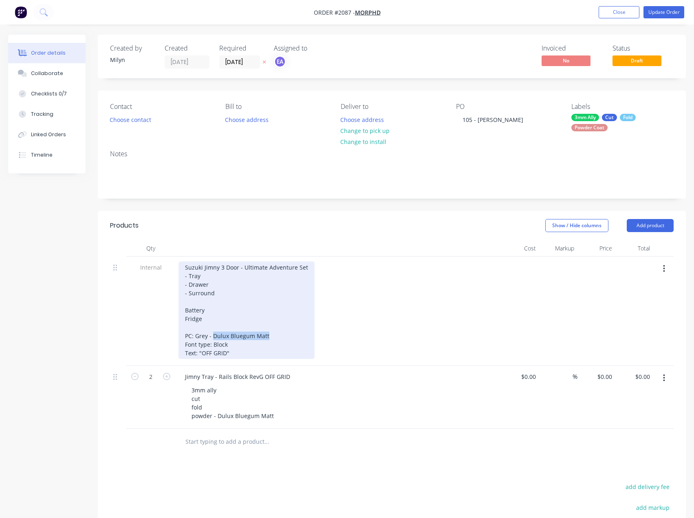
drag, startPoint x: 270, startPoint y: 336, endPoint x: 213, endPoint y: 332, distance: 56.8
click at [213, 332] on div "Suzuki Jimny 3 Door - Ultimate Adventure Set - Tray - Drawer - Surround Battery…" at bounding box center [246, 309] width 136 height 97
copy div "Dulux Bluegum Matt"
click at [278, 344] on div "Suzuki Jimny 3 Door - Ultimate Adventure Set - Tray - Drawer - Surround Battery…" at bounding box center [246, 309] width 136 height 97
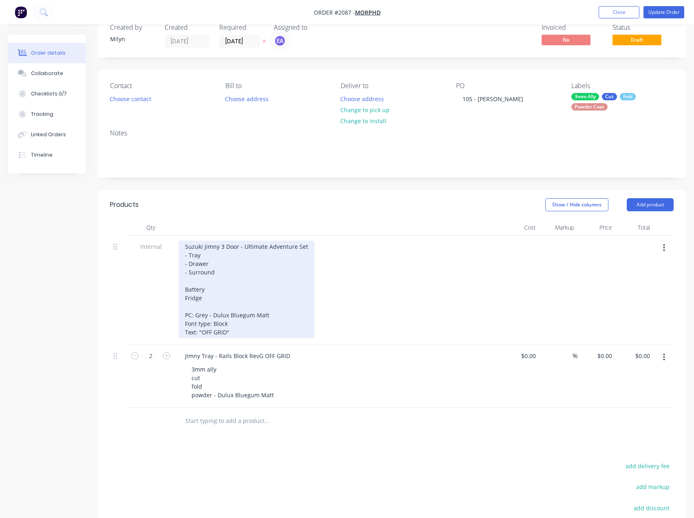
scroll to position [41, 0]
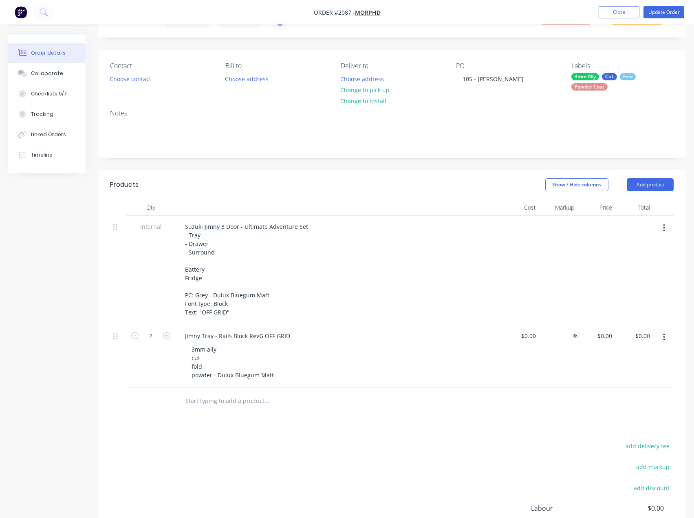
click at [258, 444] on div "add delivery fee add markup add discount Labour $0.00 Sub total $0.00 Margin $0…" at bounding box center [392, 518] width 564 height 157
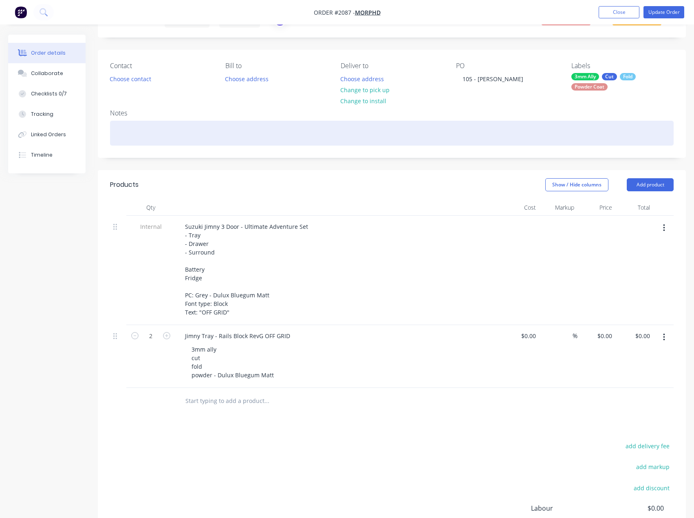
click at [134, 139] on div at bounding box center [392, 133] width 564 height 25
click at [148, 133] on div "Powder PO" at bounding box center [392, 133] width 564 height 25
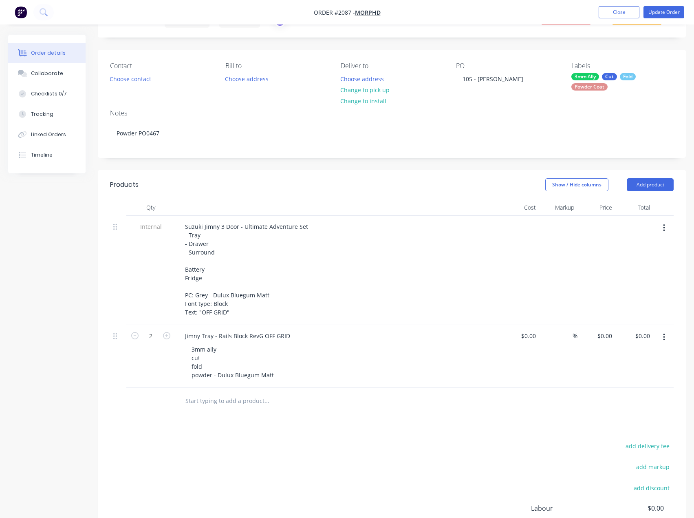
click at [238, 425] on div "Products Show / Hide columns Add product Qty Cost Markup Price Total Internal S…" at bounding box center [392, 390] width 588 height 440
click at [322, 465] on div "add delivery fee add markup add discount Labour $0.00 Sub total $0.00 Margin $0…" at bounding box center [392, 518] width 564 height 157
drag, startPoint x: 254, startPoint y: 419, endPoint x: 255, endPoint y: 414, distance: 4.9
click at [255, 419] on div "Products Show / Hide columns Add product Qty Cost Markup Price Total Internal S…" at bounding box center [392, 390] width 588 height 440
click at [46, 92] on div "Checklists 0/7" at bounding box center [49, 93] width 36 height 7
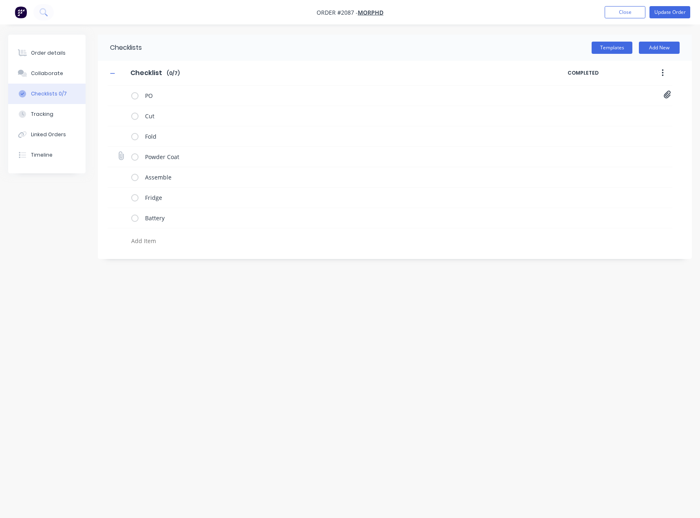
click at [122, 156] on icon at bounding box center [121, 155] width 11 height 11
click at [117, 152] on input "file" at bounding box center [117, 152] width 0 height 0
type input "C:\fakepath\Purchase Order PO0467.pdf"
click at [122, 135] on icon at bounding box center [121, 135] width 11 height 11
click at [117, 131] on input "file" at bounding box center [117, 131] width 0 height 0
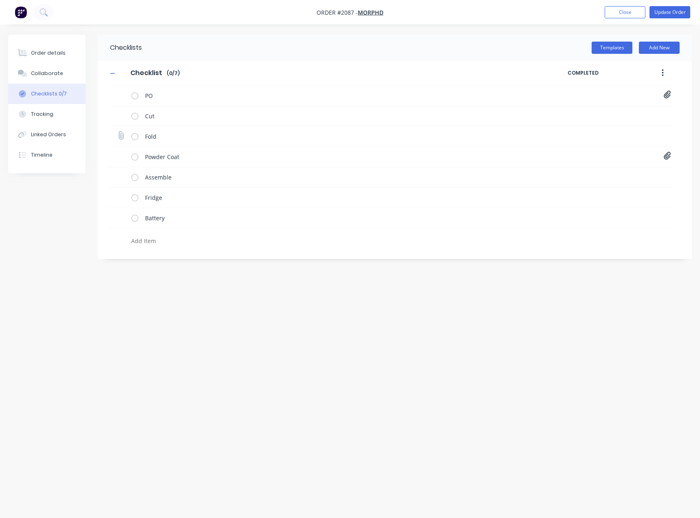
type input "C:\fakepath\Jimny Handles and Rails[G].PDF"
click at [51, 77] on button "Collaborate" at bounding box center [46, 73] width 77 height 20
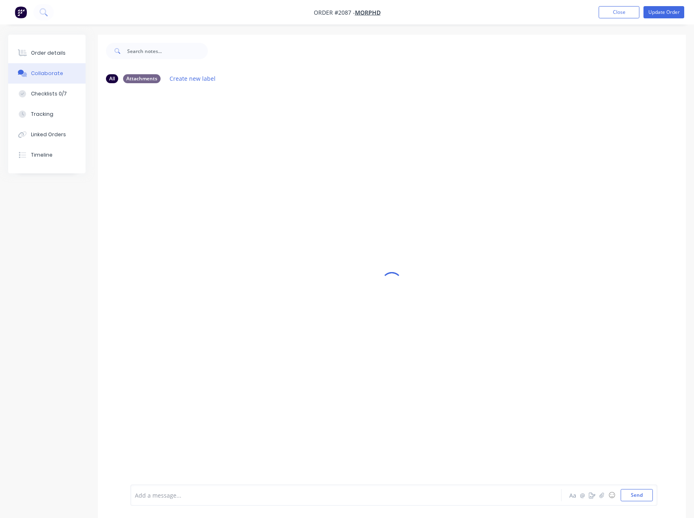
click at [166, 491] on div at bounding box center [329, 495] width 388 height 9
click at [141, 494] on span "@can" at bounding box center [142, 495] width 15 height 8
click at [353, 492] on div "@Milyn can you please order fridge and battery if you havent already?" at bounding box center [329, 495] width 388 height 9
click at [631, 492] on button "Send" at bounding box center [637, 495] width 32 height 12
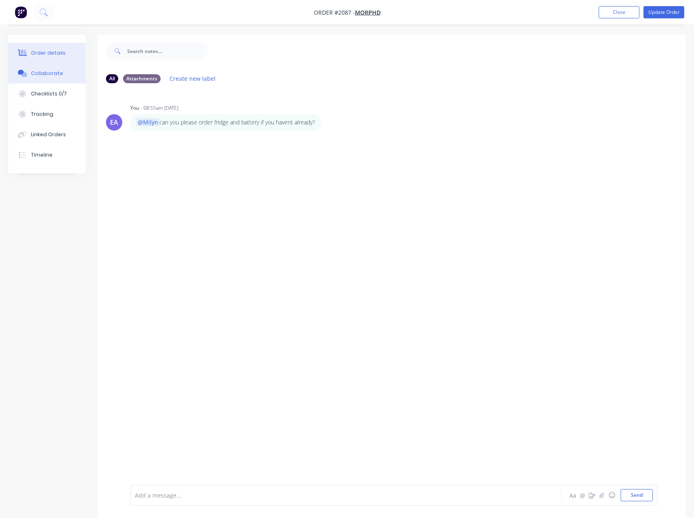
click at [45, 51] on div "Order details" at bounding box center [48, 52] width 35 height 7
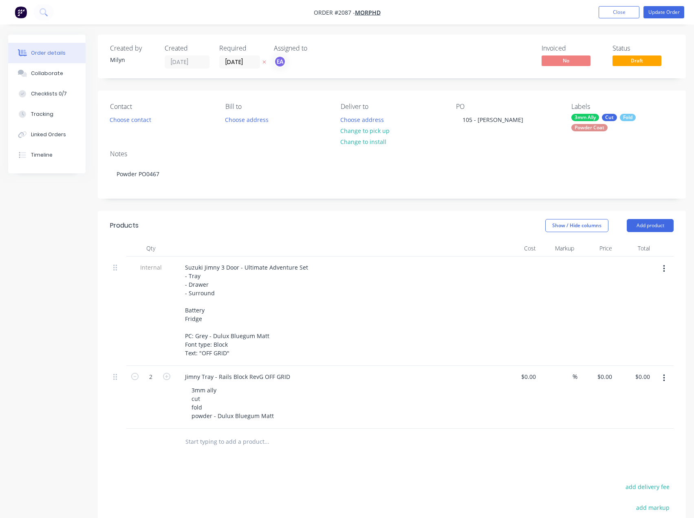
click at [285, 465] on div "Products Show / Hide columns Add product Qty Cost Markup Price Total Internal S…" at bounding box center [392, 431] width 588 height 440
click at [248, 458] on div "Products Show / Hide columns Add product Qty Cost Markup Price Total Internal S…" at bounding box center [392, 431] width 588 height 440
click at [227, 462] on div "Products Show / Hide columns Add product Qty Cost Markup Price Total Internal S…" at bounding box center [392, 431] width 588 height 440
click at [259, 471] on div "Products Show / Hide columns Add product Qty Cost Markup Price Total Internal S…" at bounding box center [392, 431] width 588 height 440
click at [60, 97] on button "Checklists 0/7" at bounding box center [46, 94] width 77 height 20
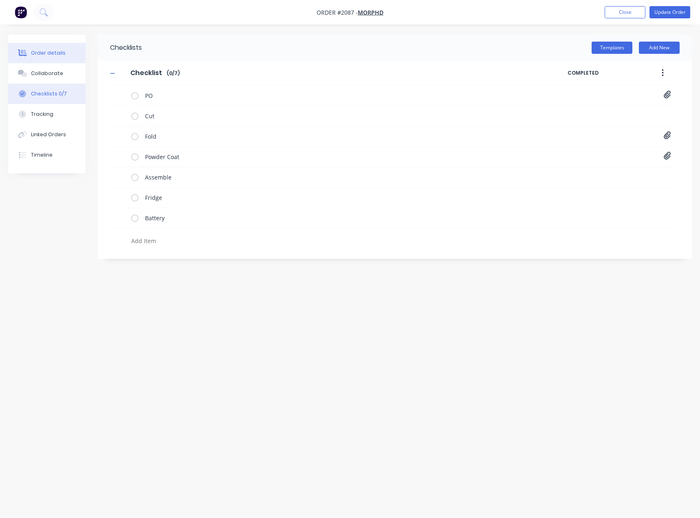
click at [44, 54] on div "Order details" at bounding box center [48, 52] width 35 height 7
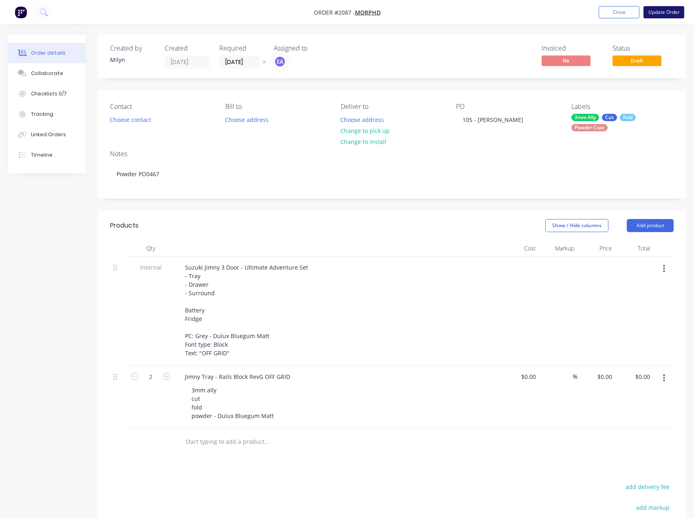
click at [660, 12] on button "Update Order" at bounding box center [663, 12] width 41 height 12
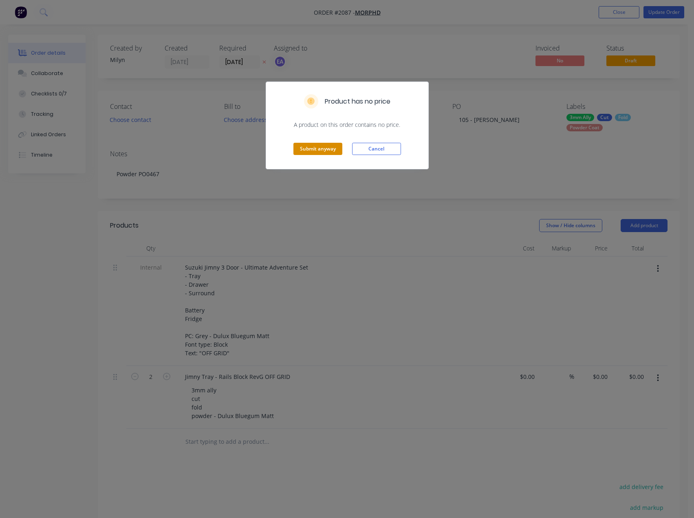
click at [313, 153] on button "Submit anyway" at bounding box center [317, 149] width 49 height 12
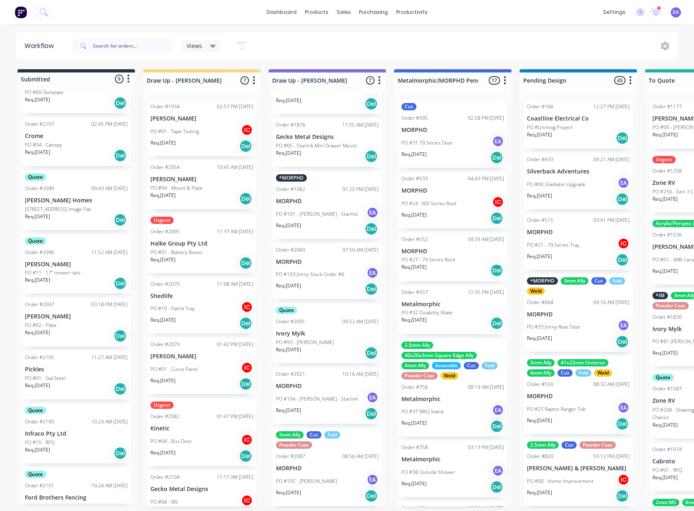
scroll to position [2, 0]
click at [345, 478] on div "PO #105 - [PERSON_NAME] EA" at bounding box center [327, 481] width 103 height 15
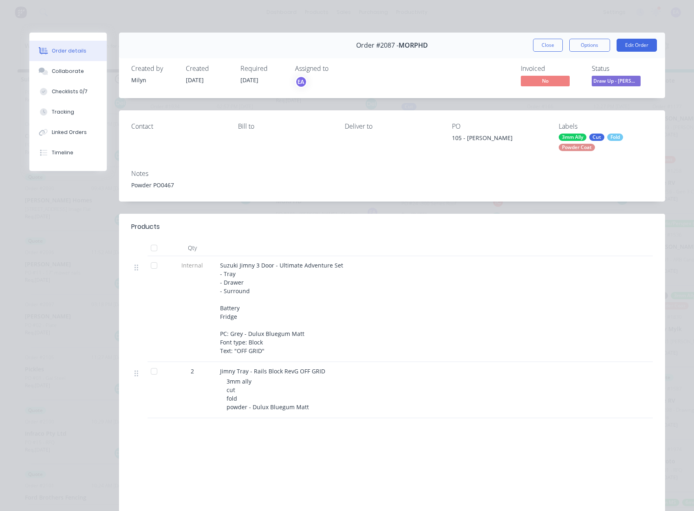
drag, startPoint x: 553, startPoint y: 45, endPoint x: 165, endPoint y: 295, distance: 461.1
click at [553, 45] on button "Close" at bounding box center [548, 45] width 30 height 13
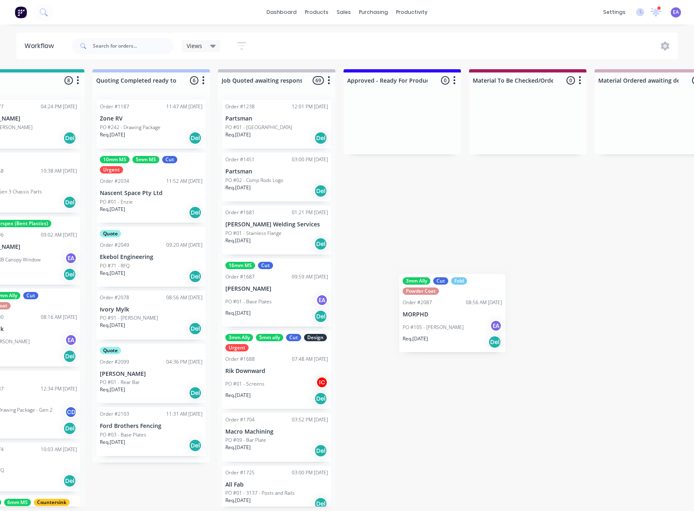
scroll to position [2, 683]
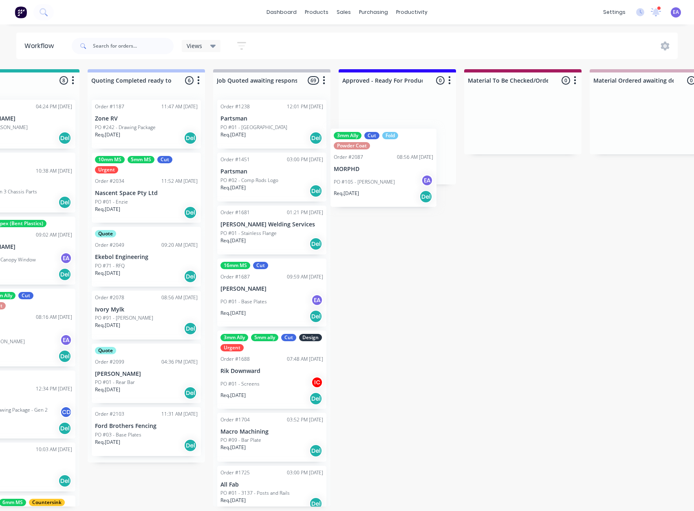
drag, startPoint x: 316, startPoint y: 465, endPoint x: 388, endPoint y: 132, distance: 339.8
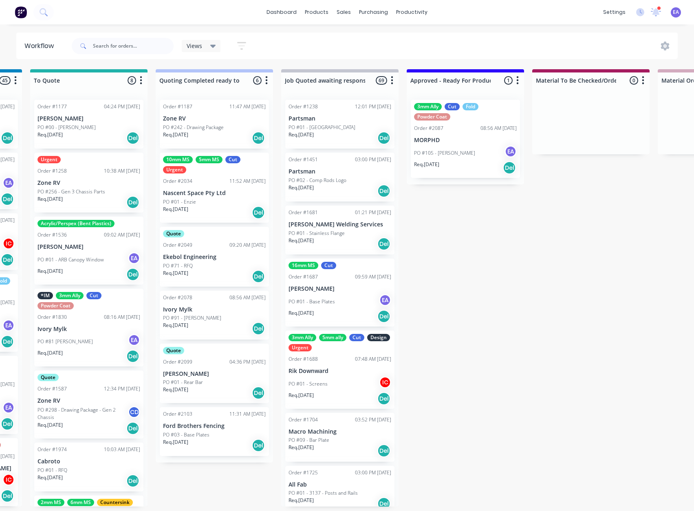
scroll to position [2, 0]
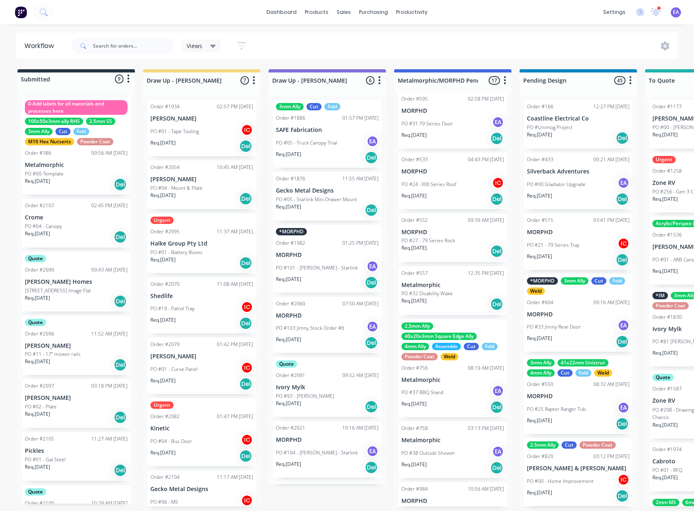
drag, startPoint x: 404, startPoint y: 352, endPoint x: 286, endPoint y: 376, distance: 120.9
click at [73, 343] on p "[PERSON_NAME]" at bounding box center [76, 346] width 103 height 7
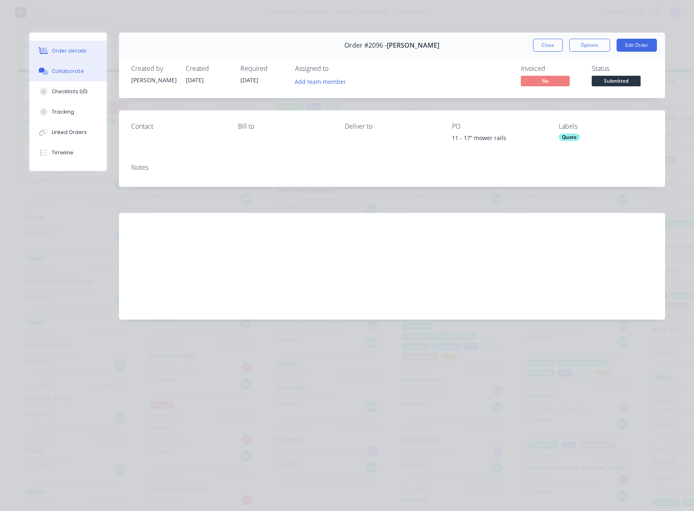
drag, startPoint x: 58, startPoint y: 70, endPoint x: 73, endPoint y: 78, distance: 16.4
click at [58, 70] on div "Collaborate" at bounding box center [68, 71] width 32 height 7
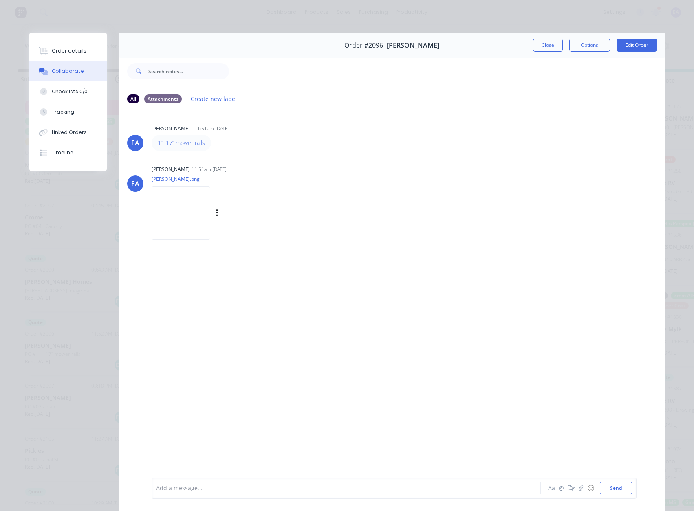
click at [156, 219] on img at bounding box center [181, 213] width 59 height 53
click at [77, 53] on div "Order details" at bounding box center [69, 50] width 35 height 7
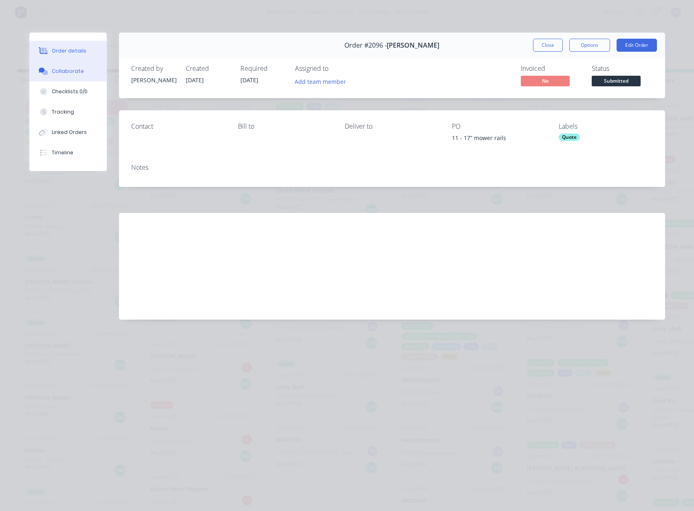
click at [70, 79] on button "Collaborate" at bounding box center [67, 71] width 77 height 20
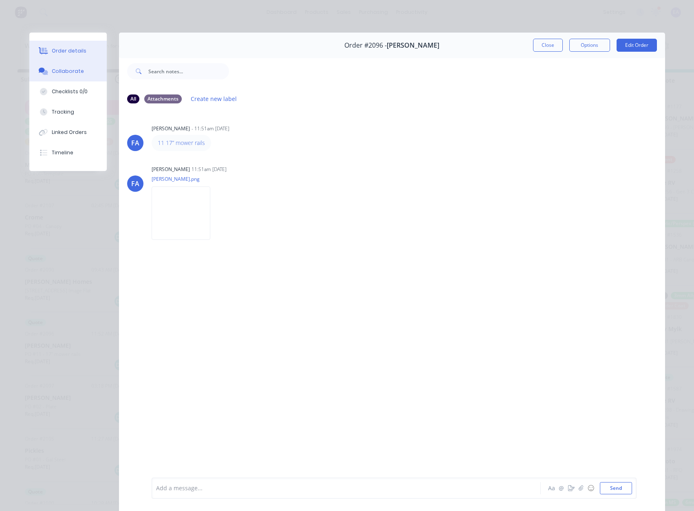
click at [68, 51] on div "Order details" at bounding box center [69, 50] width 35 height 7
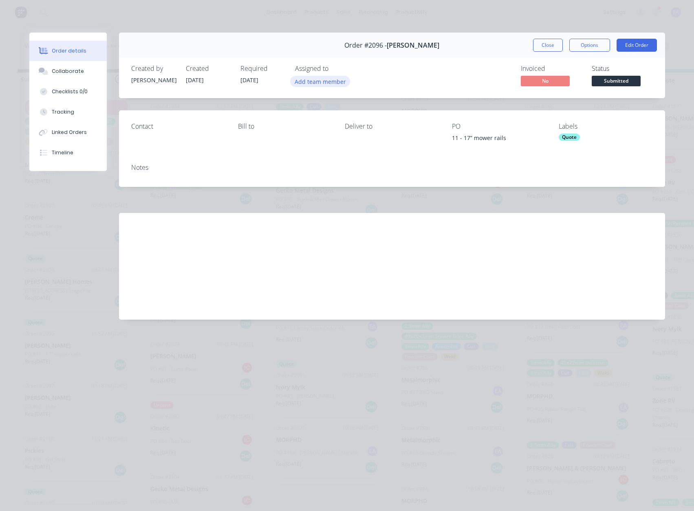
click at [332, 79] on button "Add team member" at bounding box center [320, 81] width 60 height 11
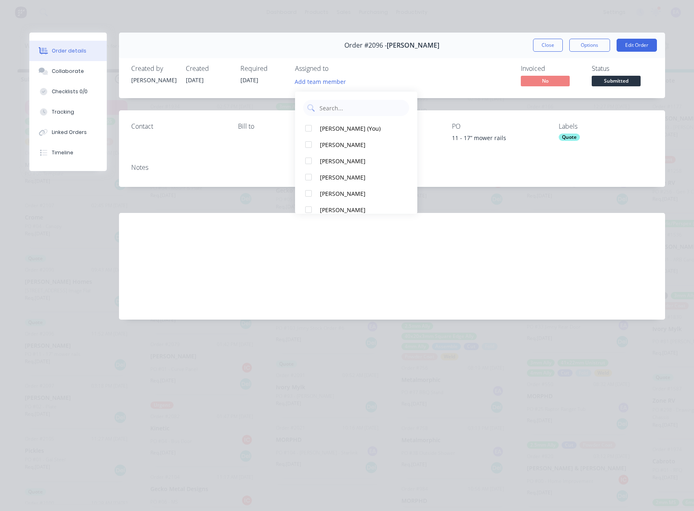
drag, startPoint x: 346, startPoint y: 123, endPoint x: 359, endPoint y: 117, distance: 14.8
click at [346, 124] on div "[PERSON_NAME] (You)" at bounding box center [360, 128] width 81 height 9
click at [455, 72] on div "Invoiced No Status Submitted" at bounding box center [515, 77] width 276 height 24
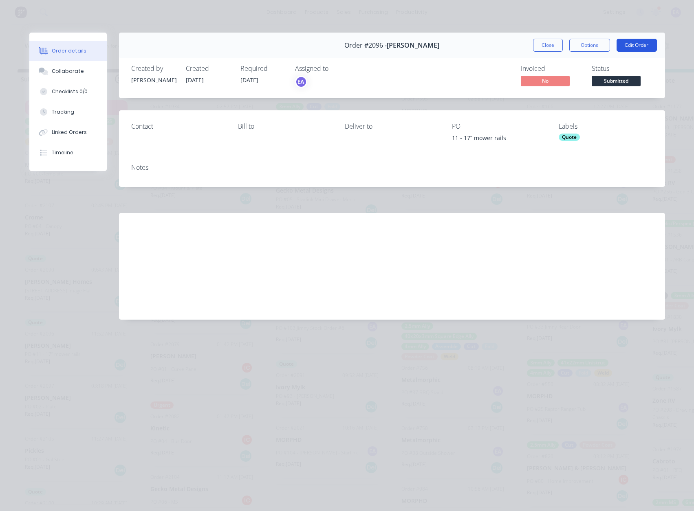
click at [632, 51] on button "Edit Order" at bounding box center [637, 45] width 40 height 13
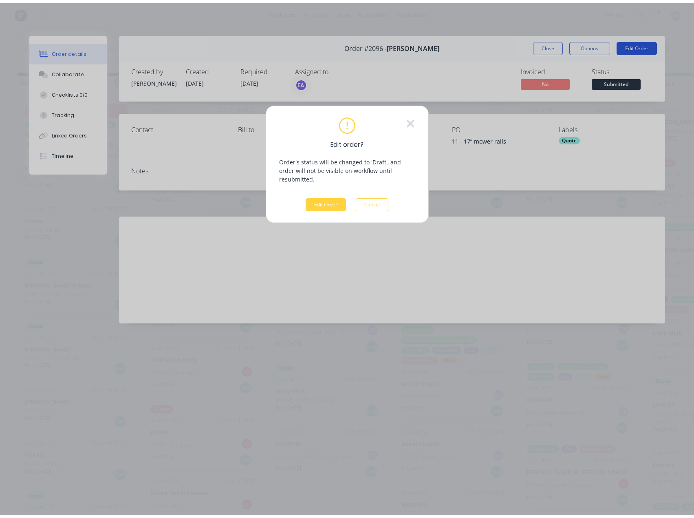
scroll to position [0, 0]
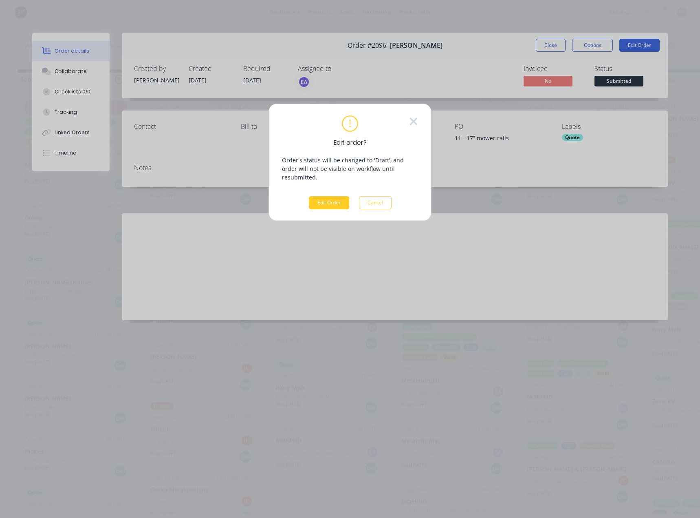
click at [322, 196] on button "Edit Order" at bounding box center [329, 202] width 40 height 13
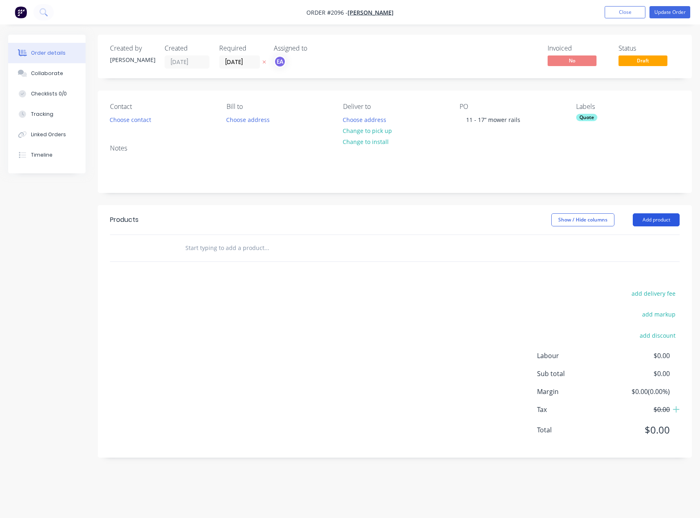
click at [659, 226] on button "Add product" at bounding box center [656, 219] width 47 height 13
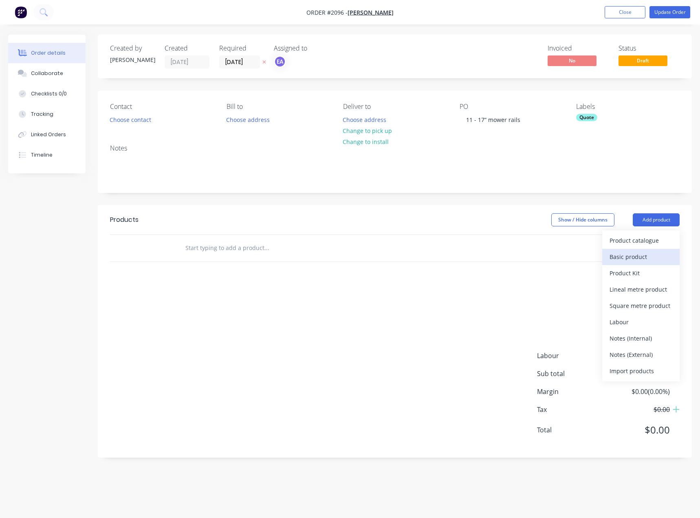
click at [639, 252] on div "Basic product" at bounding box center [641, 257] width 63 height 12
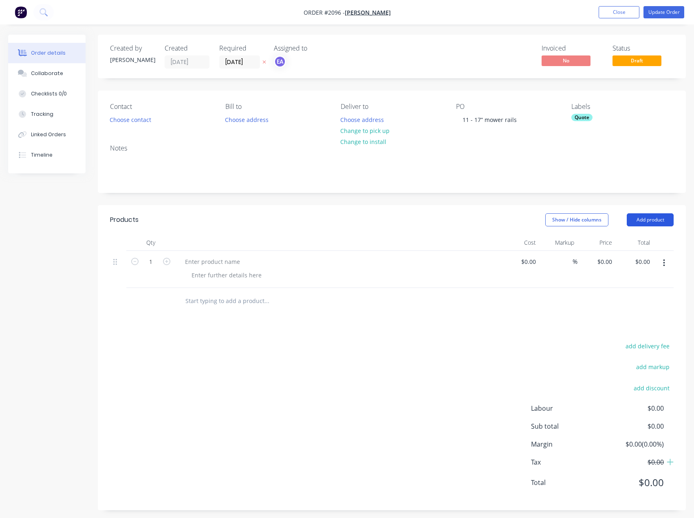
click at [654, 222] on button "Add product" at bounding box center [650, 219] width 47 height 13
drag, startPoint x: 640, startPoint y: 252, endPoint x: 376, endPoint y: 277, distance: 265.2
click at [640, 252] on div "Basic product" at bounding box center [634, 257] width 63 height 12
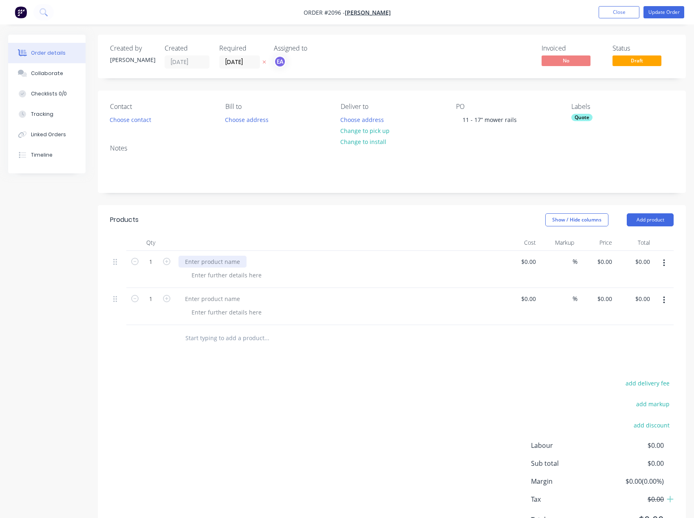
click at [190, 265] on div at bounding box center [212, 261] width 68 height 12
paste div
click at [225, 302] on div at bounding box center [212, 299] width 68 height 12
paste div
click at [228, 273] on div at bounding box center [226, 275] width 83 height 12
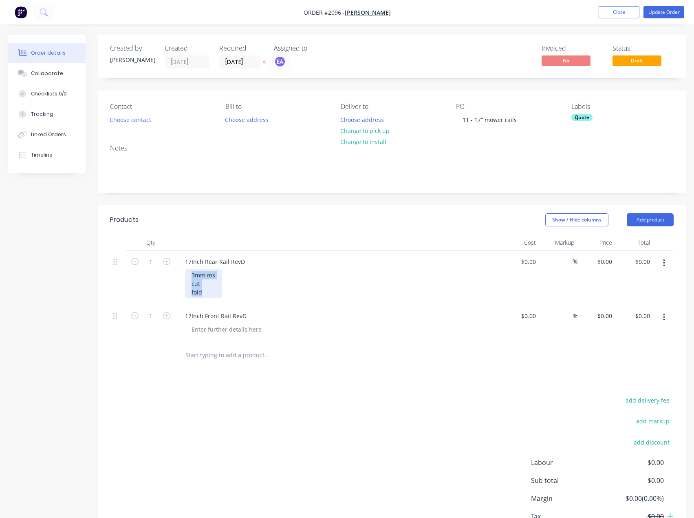
drag, startPoint x: 207, startPoint y: 290, endPoint x: 179, endPoint y: 269, distance: 34.6
click at [178, 269] on div "17Inch Rear Rail RevD 3mm ms cut fold" at bounding box center [338, 278] width 326 height 54
copy div "3mm ms cut fold"
click at [216, 330] on div at bounding box center [226, 329] width 83 height 12
paste div
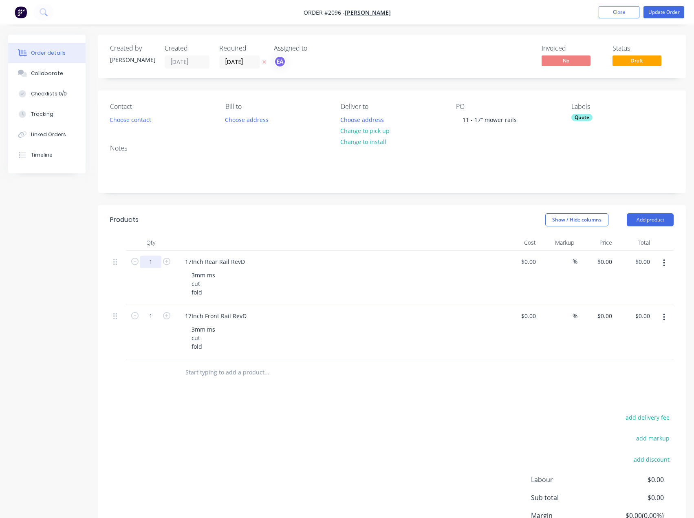
click at [152, 263] on input "1" at bounding box center [150, 261] width 21 height 12
type input "40"
click at [158, 268] on input "1" at bounding box center [150, 261] width 21 height 12
type input "40"
click at [262, 482] on div "add delivery fee add markup add discount Labour $0.00 Sub total $0.00 Margin $0…" at bounding box center [392, 490] width 564 height 157
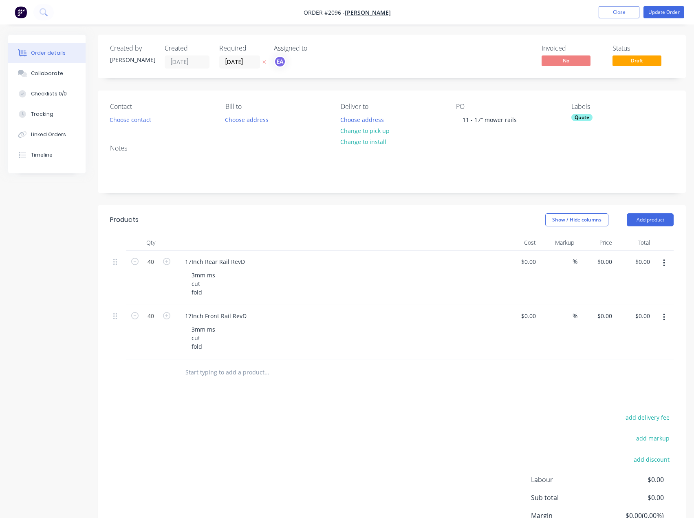
click at [593, 117] on div "Quote" at bounding box center [622, 117] width 102 height 7
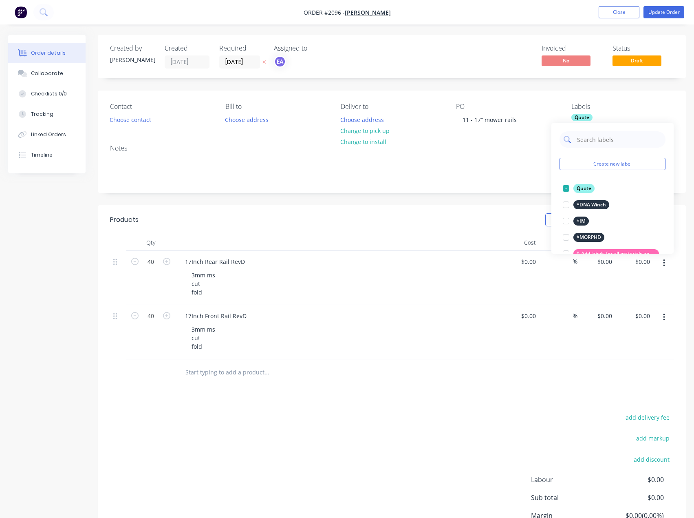
click at [609, 139] on input "text" at bounding box center [618, 139] width 85 height 16
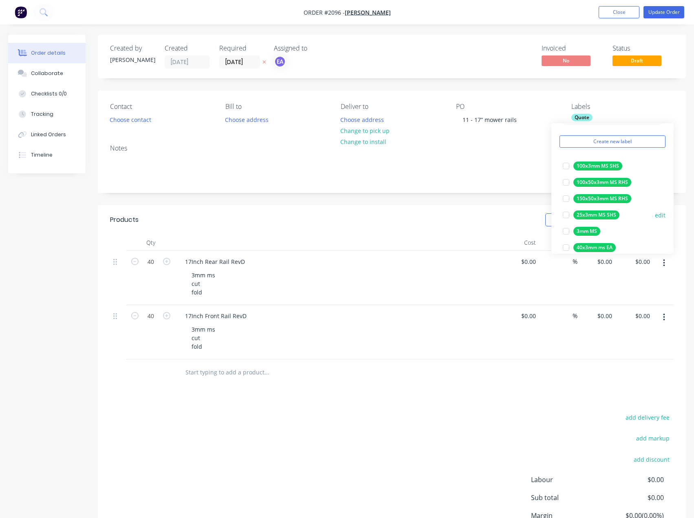
scroll to position [41, 0]
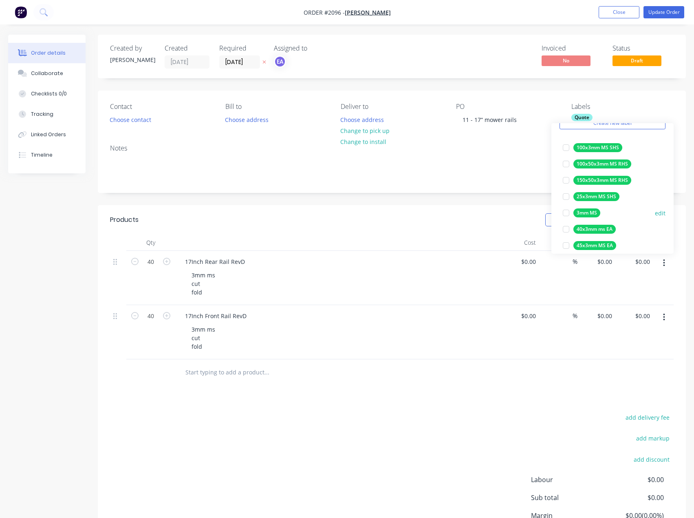
click at [564, 212] on div at bounding box center [566, 213] width 16 height 16
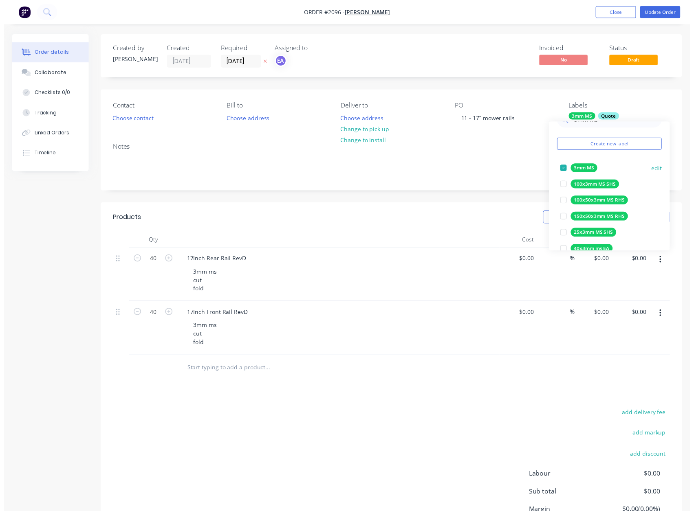
scroll to position [0, 0]
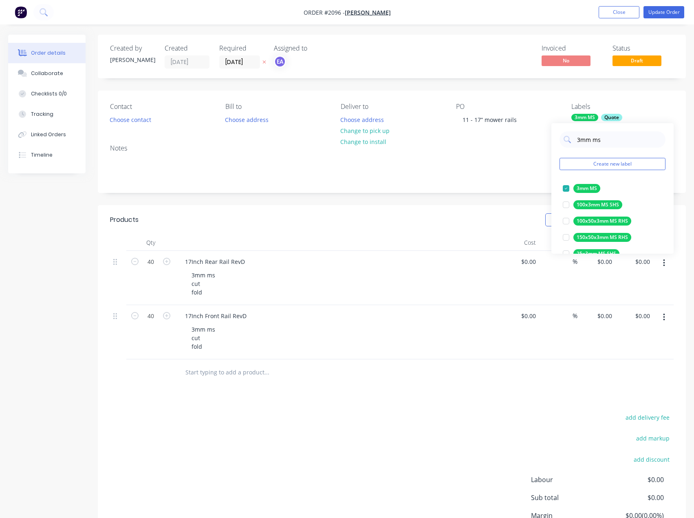
drag, startPoint x: 563, startPoint y: 141, endPoint x: 546, endPoint y: 143, distance: 16.8
click at [546, 143] on body "Order #2096 - [PERSON_NAME] Add product Close Update Order Order details Collab…" at bounding box center [347, 296] width 694 height 593
click at [603, 141] on input "3mm ms" at bounding box center [618, 139] width 85 height 16
drag, startPoint x: 612, startPoint y: 140, endPoint x: 574, endPoint y: 139, distance: 38.7
click at [574, 139] on div "3mm ms" at bounding box center [612, 139] width 106 height 16
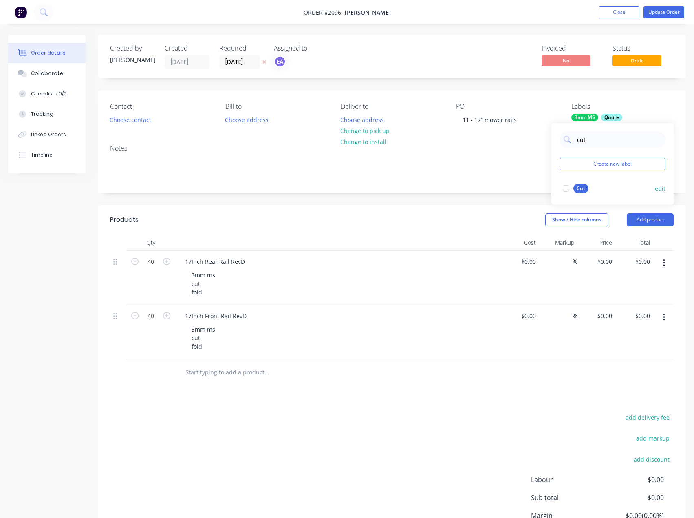
click at [564, 189] on div at bounding box center [566, 188] width 16 height 16
drag, startPoint x: 590, startPoint y: 135, endPoint x: 574, endPoint y: 137, distance: 16.0
click at [574, 137] on div "cut" at bounding box center [612, 139] width 106 height 16
type input "fold"
click at [568, 188] on div at bounding box center [566, 188] width 16 height 16
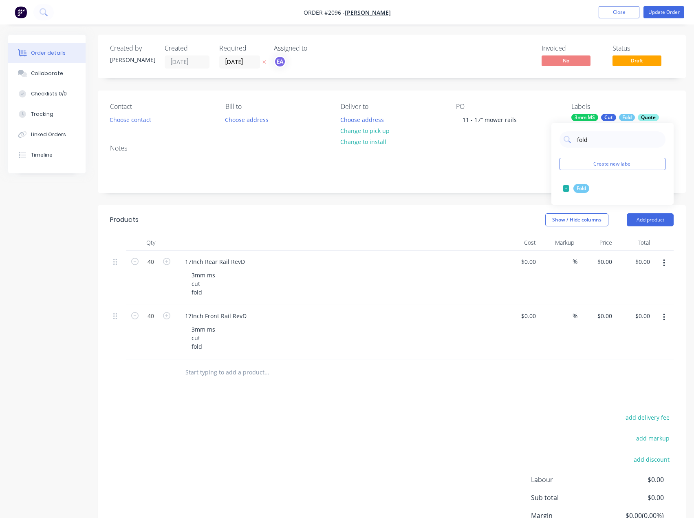
click at [196, 419] on div "add delivery fee add markup add discount Labour $0.00 Sub total $0.00 Margin $0…" at bounding box center [392, 490] width 564 height 157
click at [54, 78] on button "Collaborate" at bounding box center [46, 73] width 77 height 20
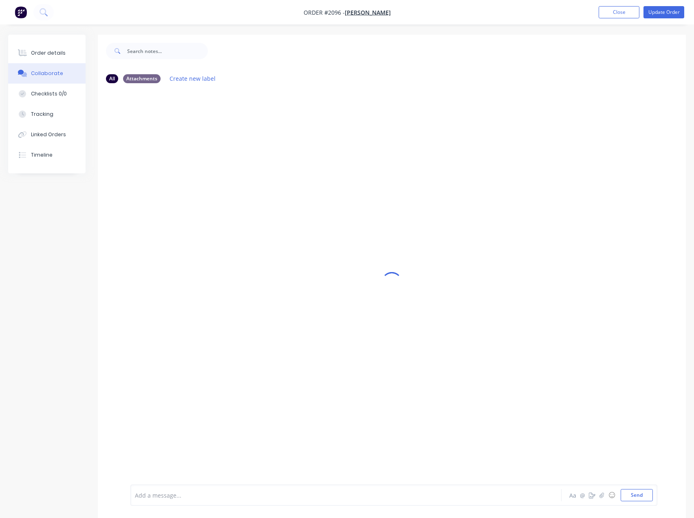
click at [167, 491] on div at bounding box center [329, 495] width 388 height 9
click at [165, 208] on img at bounding box center [159, 192] width 59 height 53
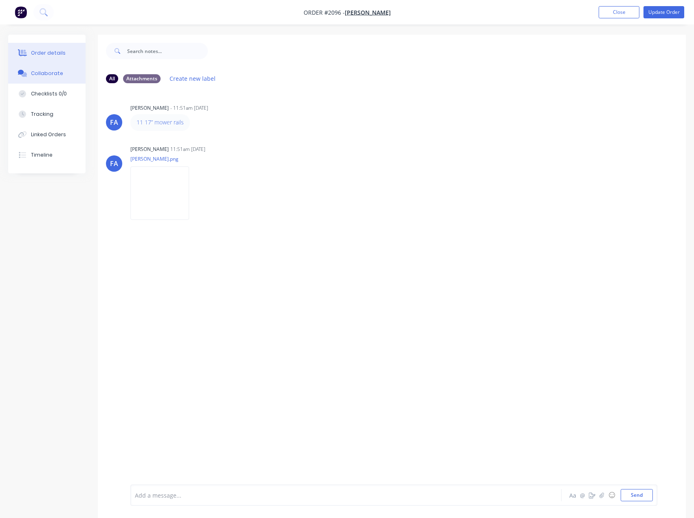
click at [47, 51] on div "Order details" at bounding box center [48, 52] width 35 height 7
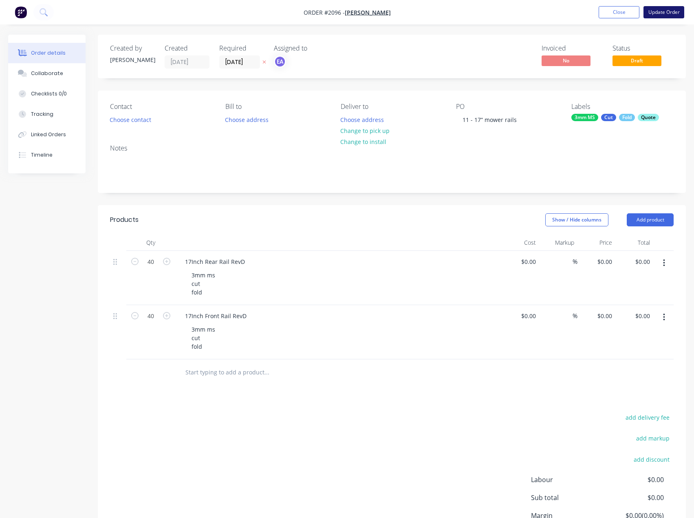
click at [664, 9] on button "Update Order" at bounding box center [663, 12] width 41 height 12
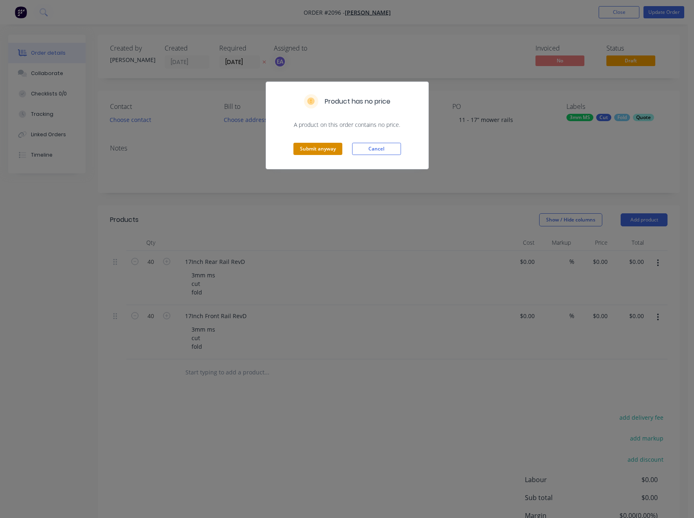
click at [307, 145] on button "Submit anyway" at bounding box center [317, 149] width 49 height 12
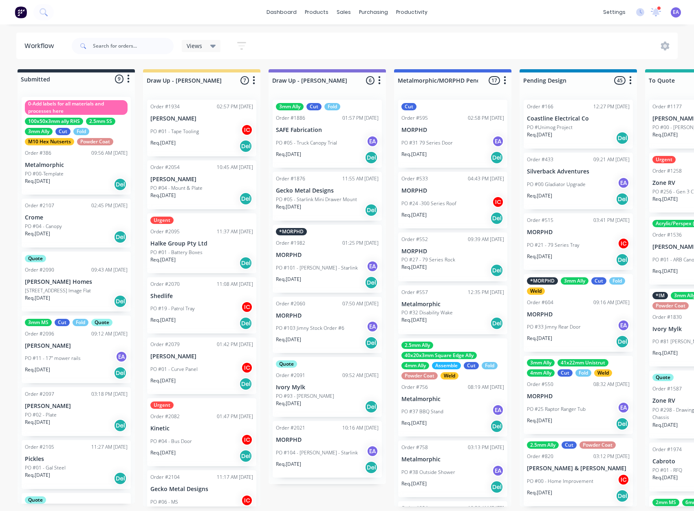
click at [72, 282] on p "[PERSON_NAME] Homes" at bounding box center [76, 282] width 103 height 7
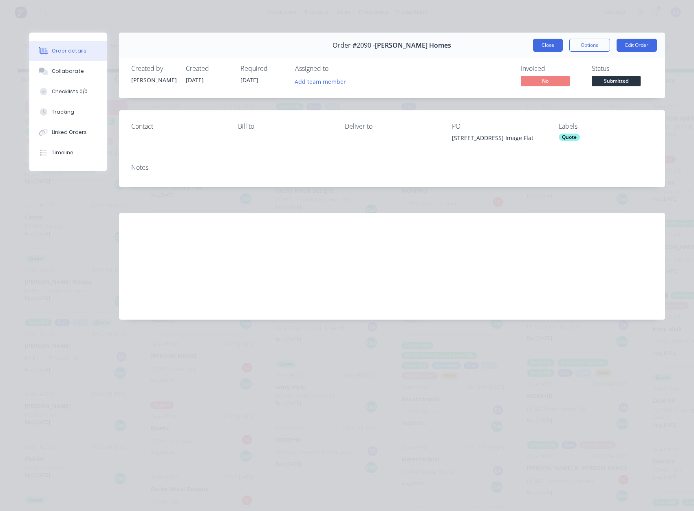
click at [557, 46] on button "Close" at bounding box center [548, 45] width 30 height 13
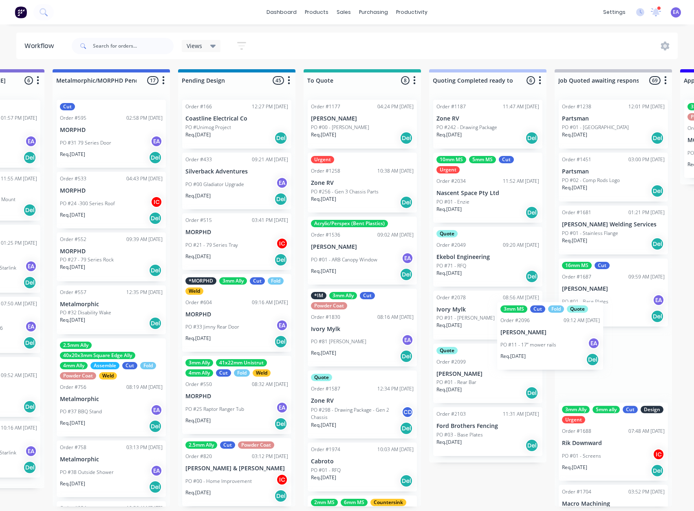
scroll to position [0, 368]
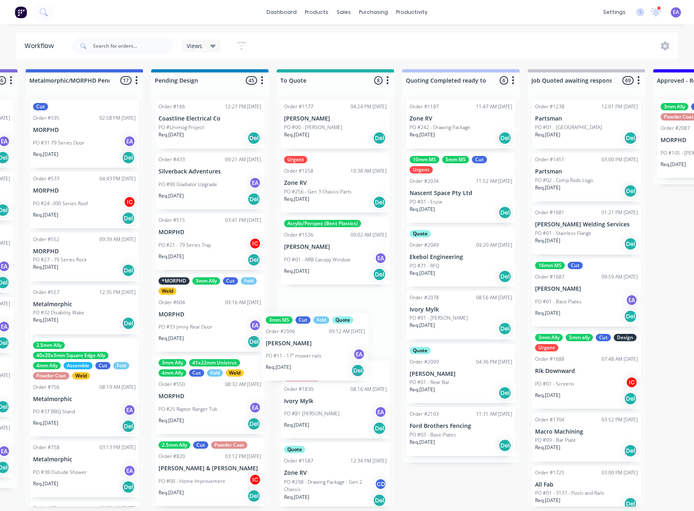
drag, startPoint x: 57, startPoint y: 353, endPoint x: 320, endPoint y: 341, distance: 263.1
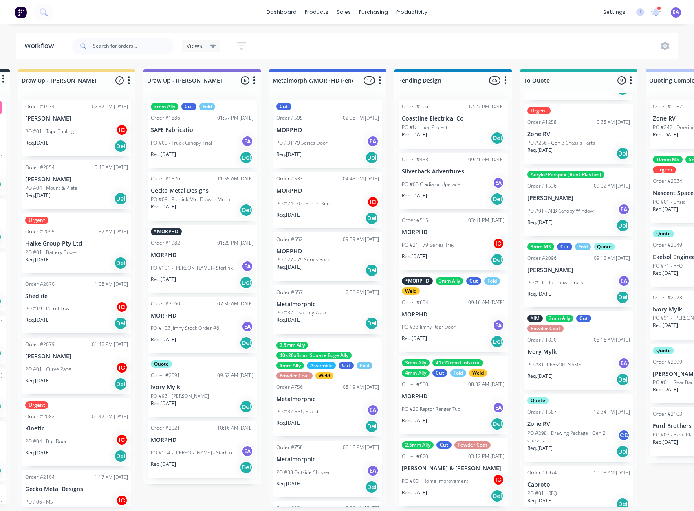
scroll to position [2, 0]
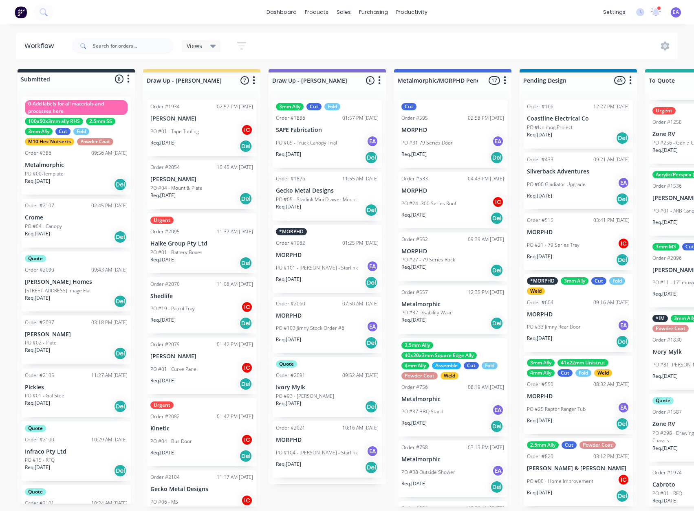
drag, startPoint x: 438, startPoint y: 468, endPoint x: 367, endPoint y: 477, distance: 72.3
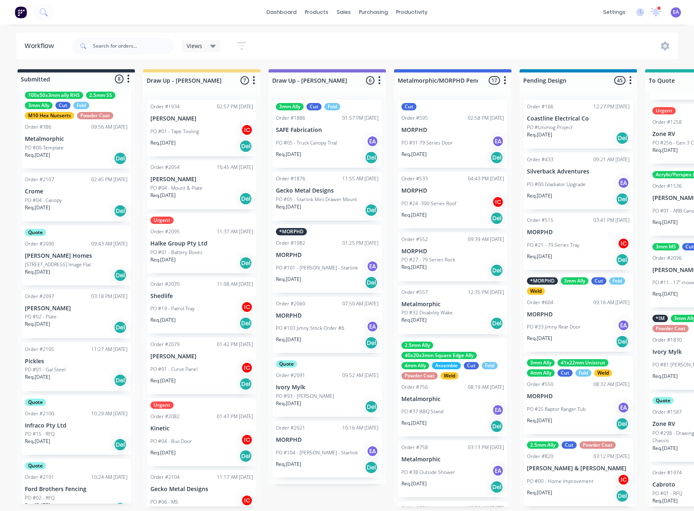
scroll to position [0, 0]
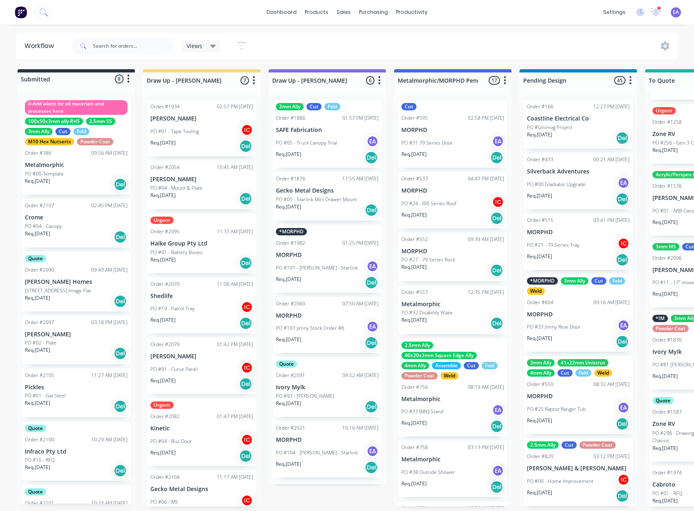
click at [79, 292] on p "[STREET_ADDRESS] Image Flat" at bounding box center [58, 290] width 66 height 7
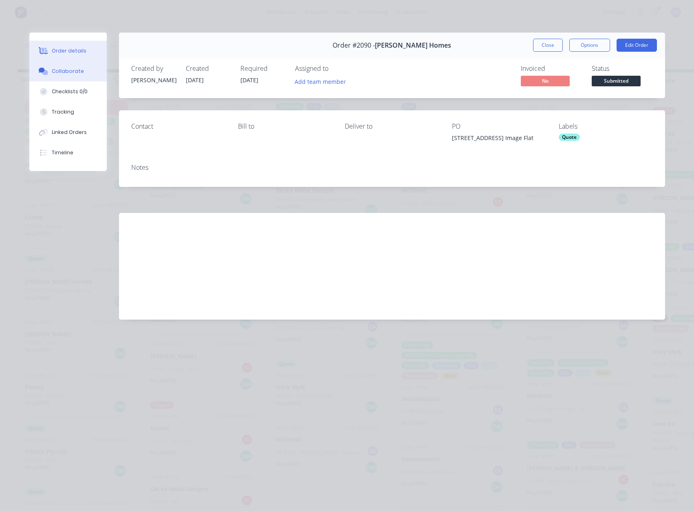
click at [67, 70] on div "Collaborate" at bounding box center [68, 71] width 32 height 7
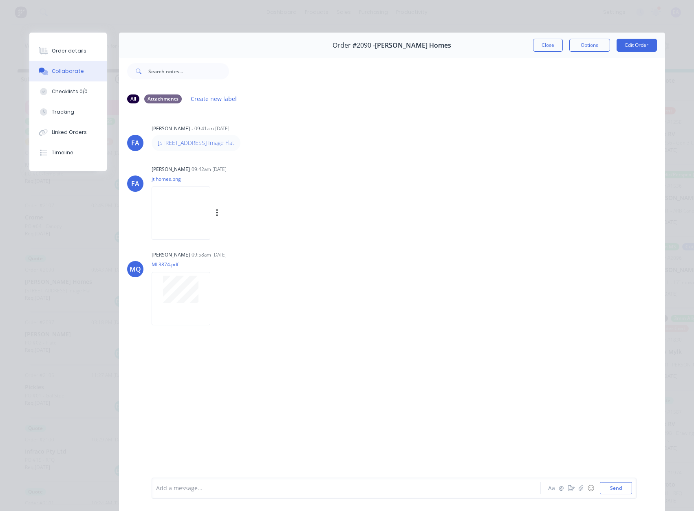
click at [185, 227] on img at bounding box center [181, 213] width 59 height 53
click at [155, 292] on div at bounding box center [180, 289] width 51 height 27
